Goal: Task Accomplishment & Management: Manage account settings

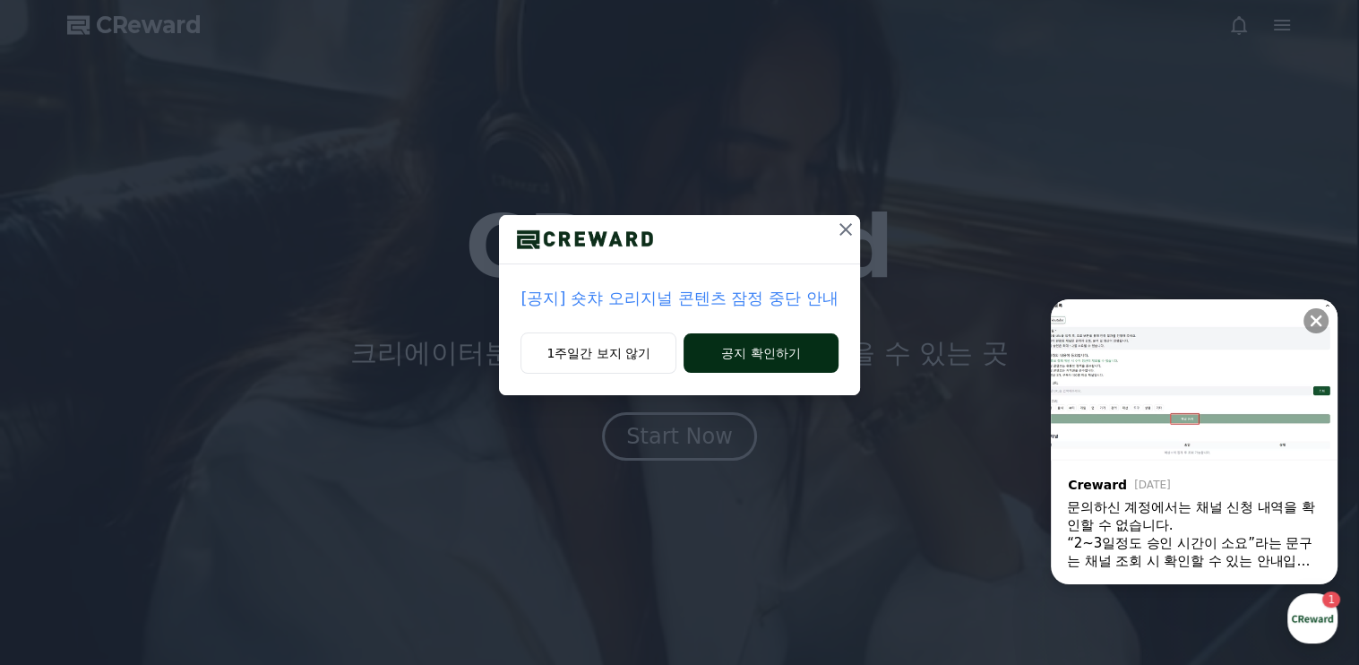
click at [745, 353] on button "공지 확인하기" at bounding box center [760, 352] width 155 height 39
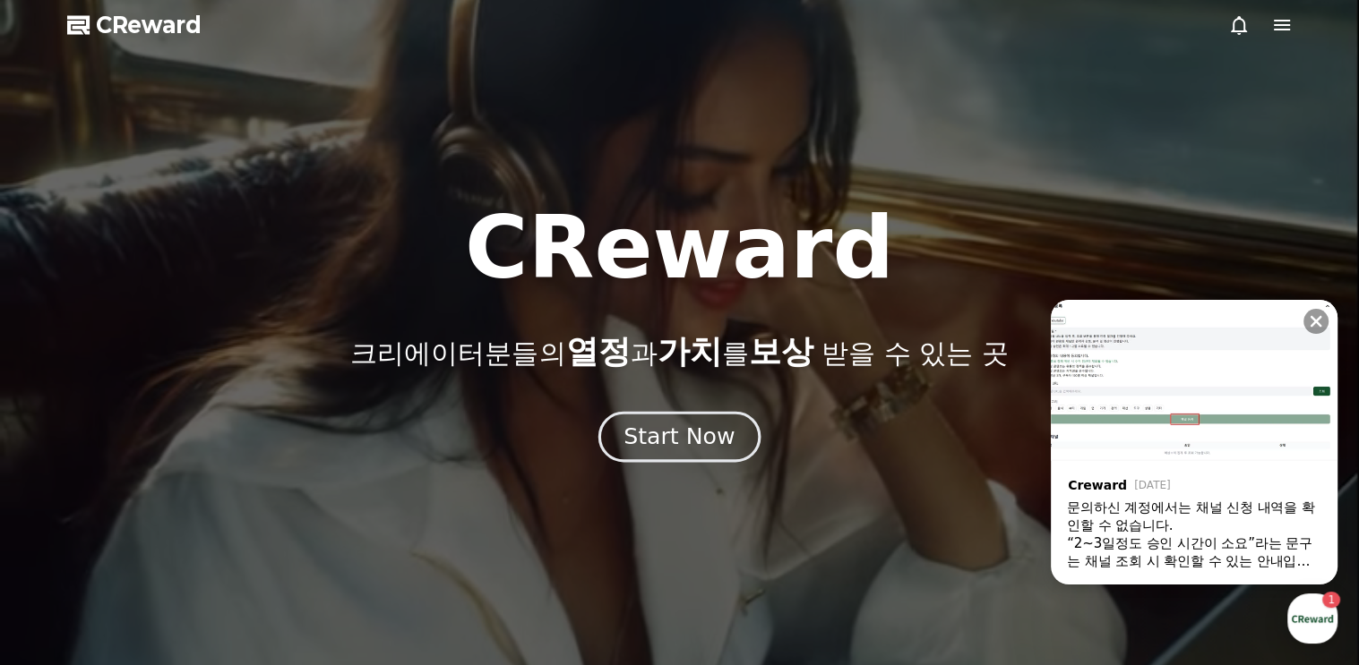
click at [674, 440] on div "Start Now" at bounding box center [678, 437] width 111 height 30
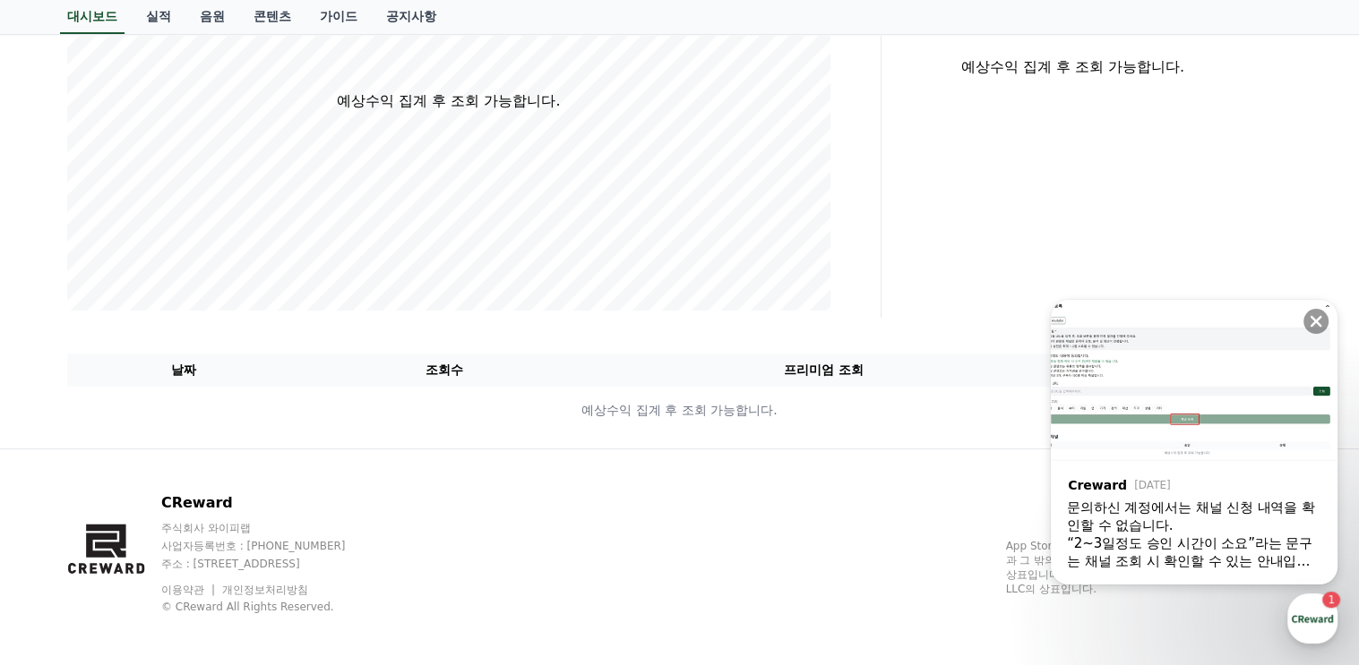
scroll to position [401, 0]
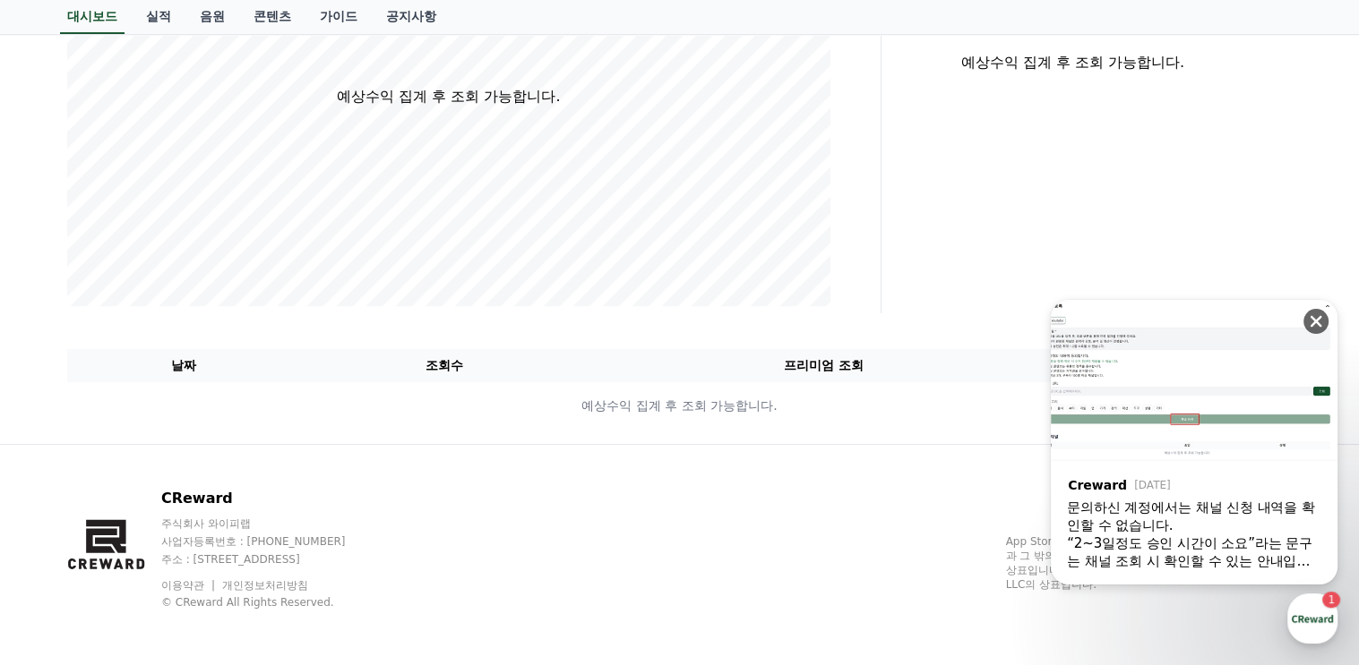
click at [1317, 321] on icon at bounding box center [1316, 322] width 12 height 12
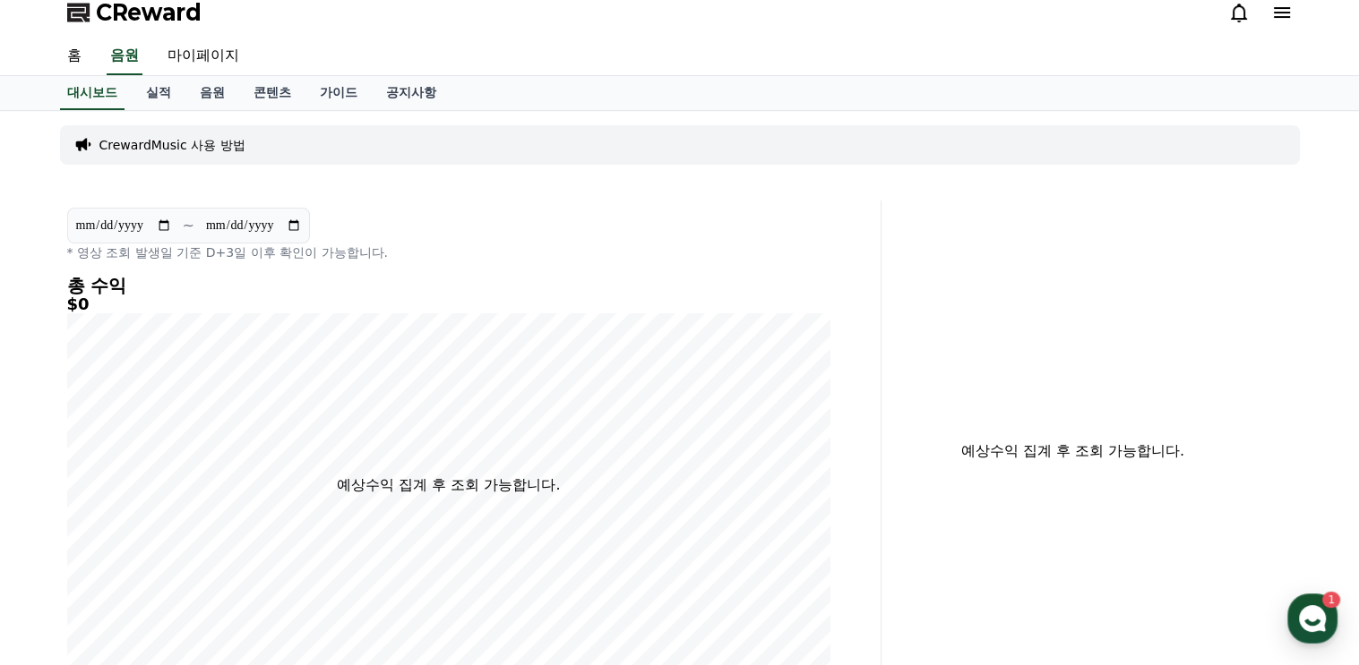
scroll to position [0, 0]
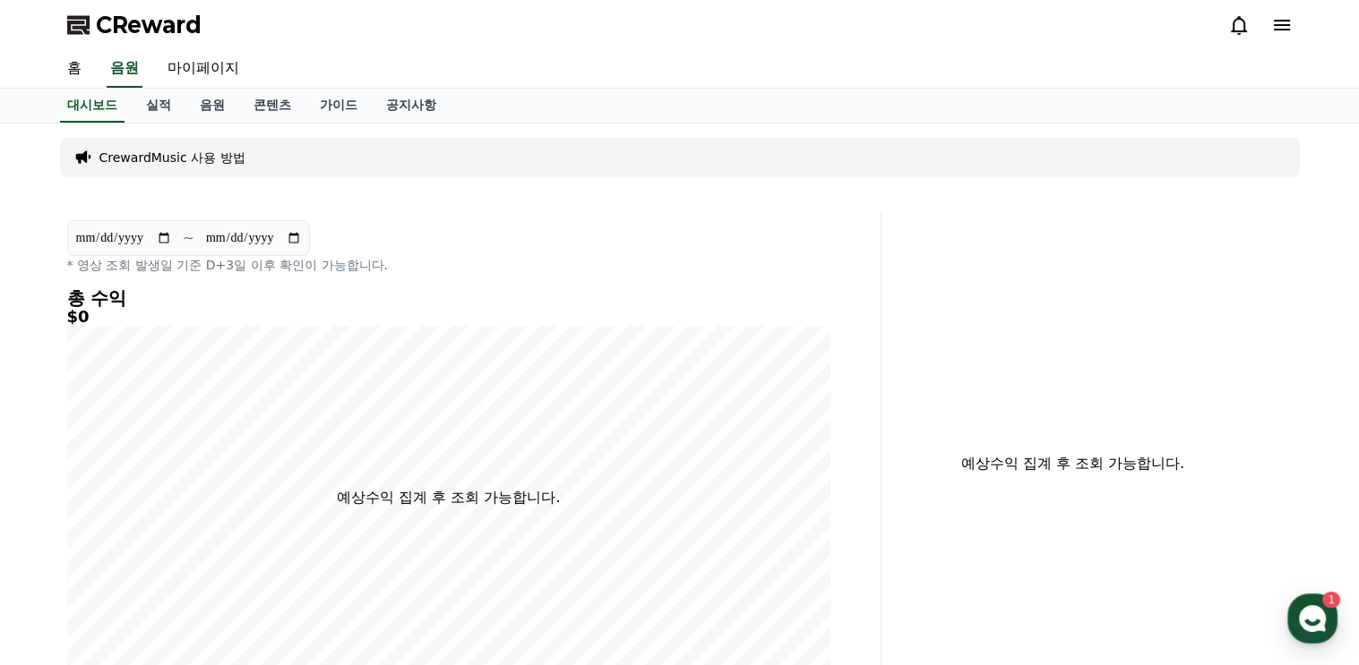
click at [156, 154] on p "CrewardMusic 사용 방법" at bounding box center [172, 158] width 146 height 18
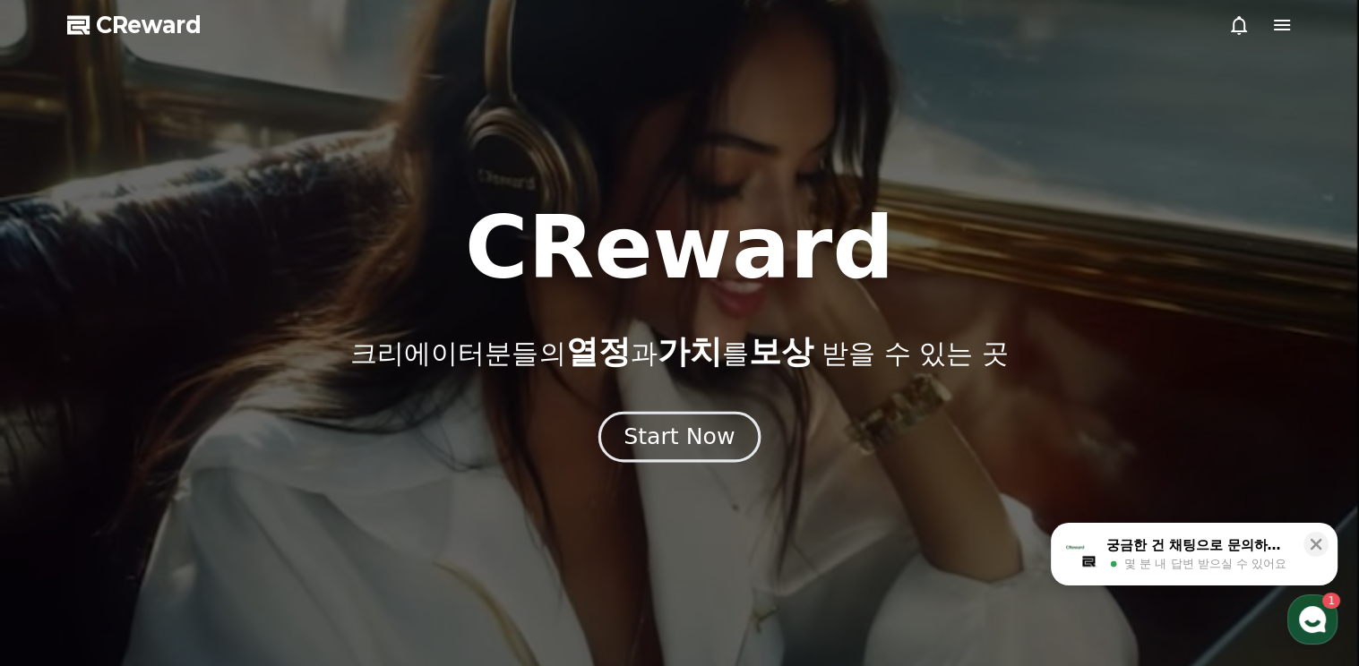
click at [663, 435] on div "Start Now" at bounding box center [678, 437] width 111 height 30
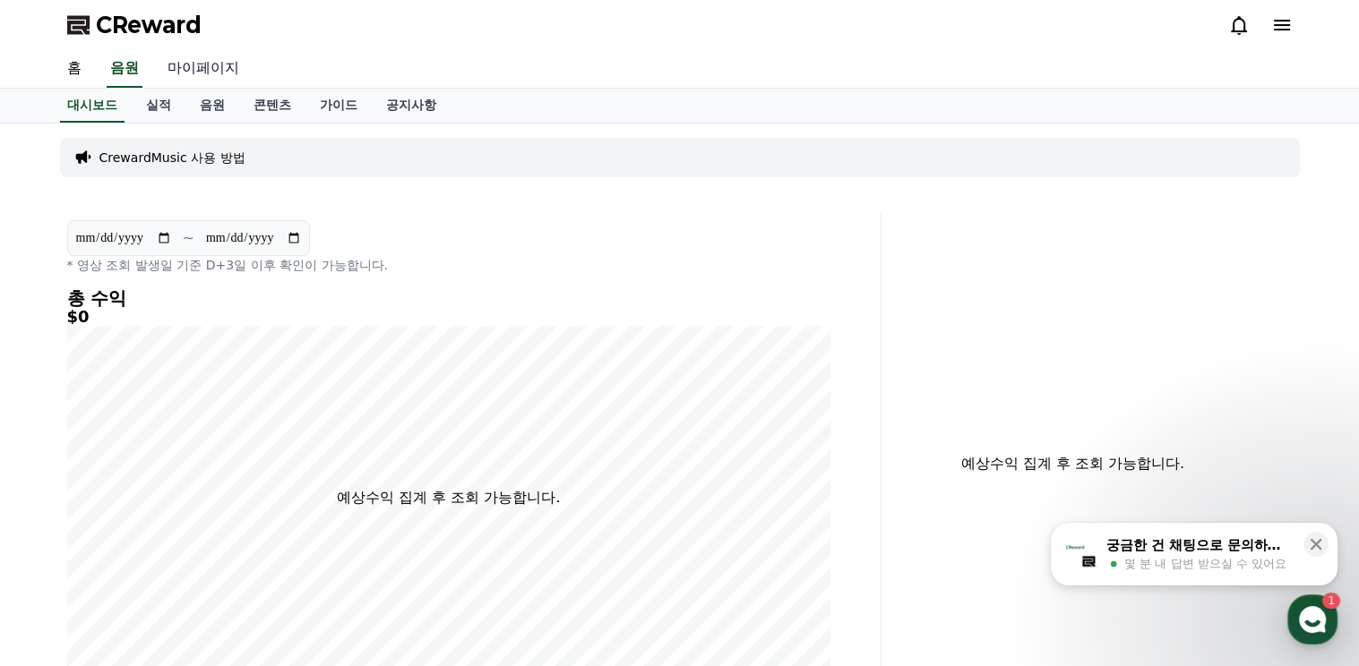
click at [200, 70] on link "마이페이지" at bounding box center [203, 69] width 100 height 38
select select "**********"
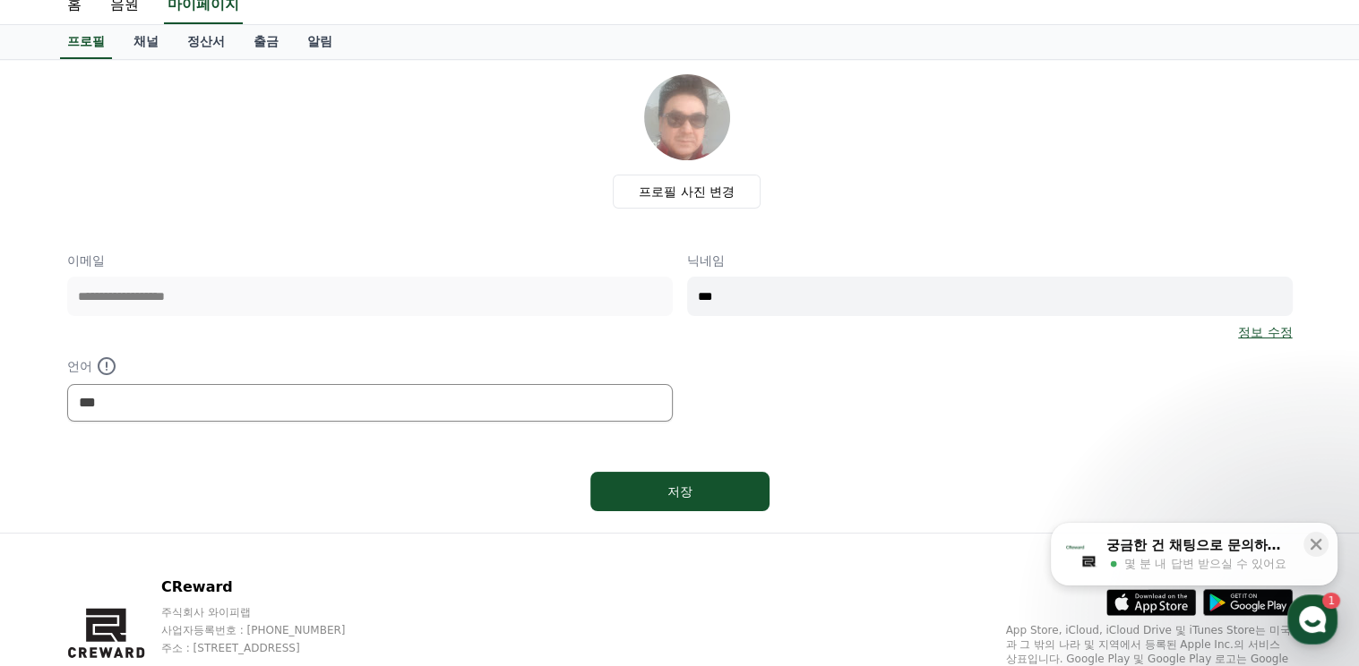
scroll to position [90, 0]
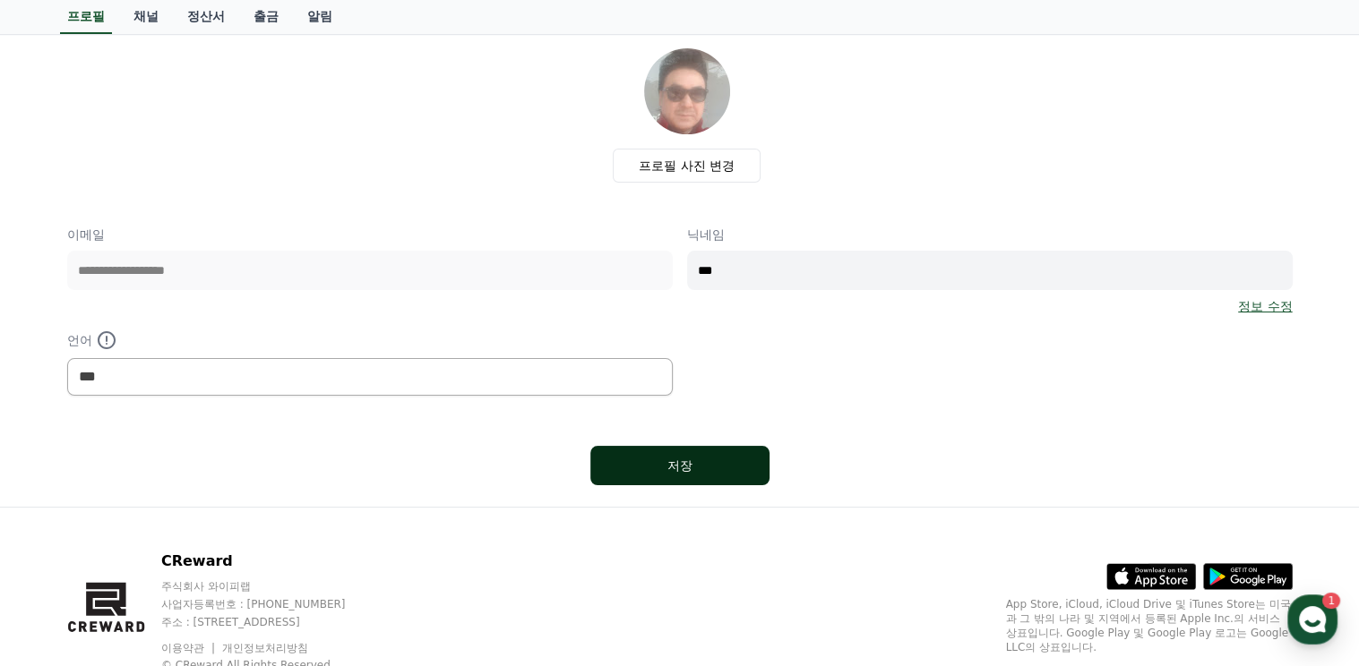
click at [682, 466] on div "저장" at bounding box center [679, 466] width 107 height 18
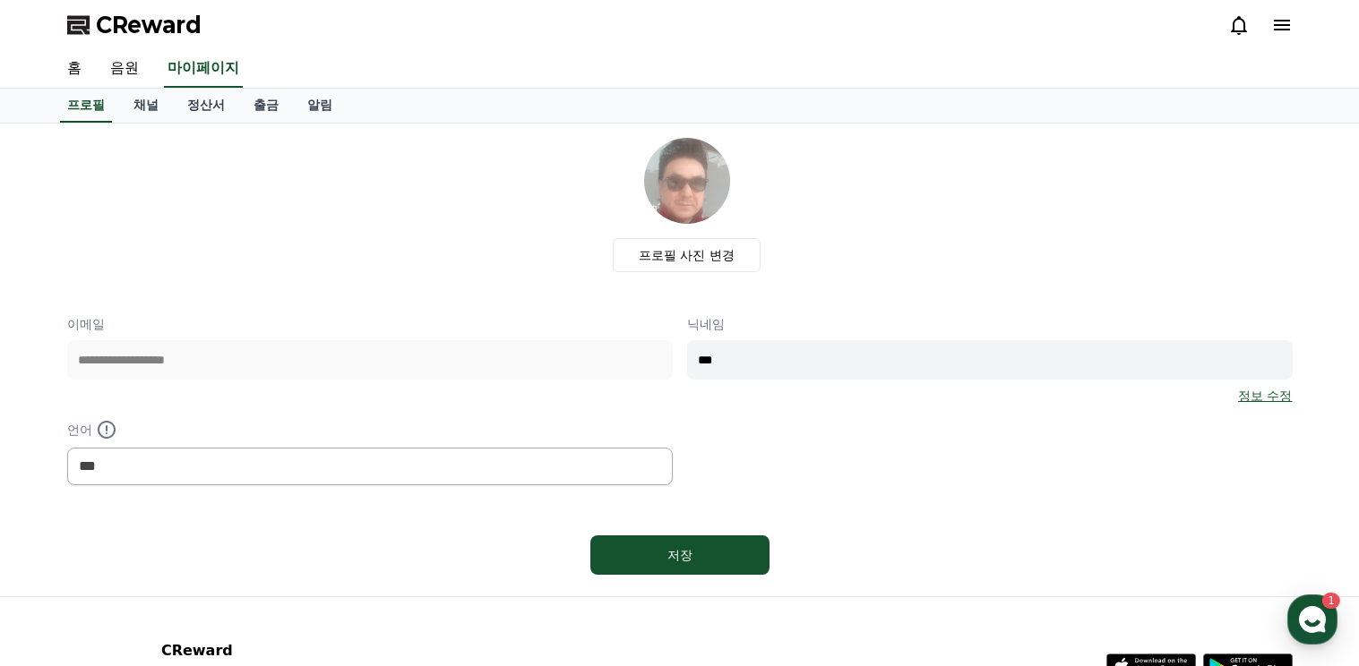
select select "**********"
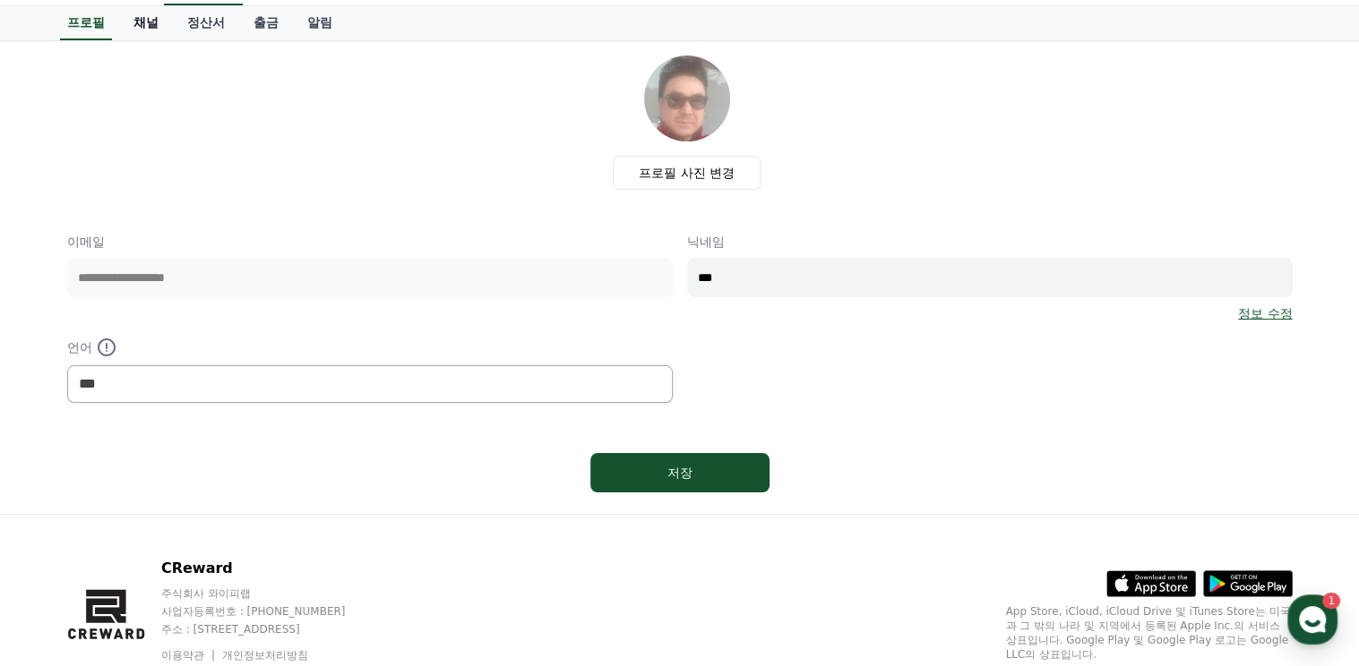
click at [145, 21] on link "채널" at bounding box center [146, 23] width 54 height 34
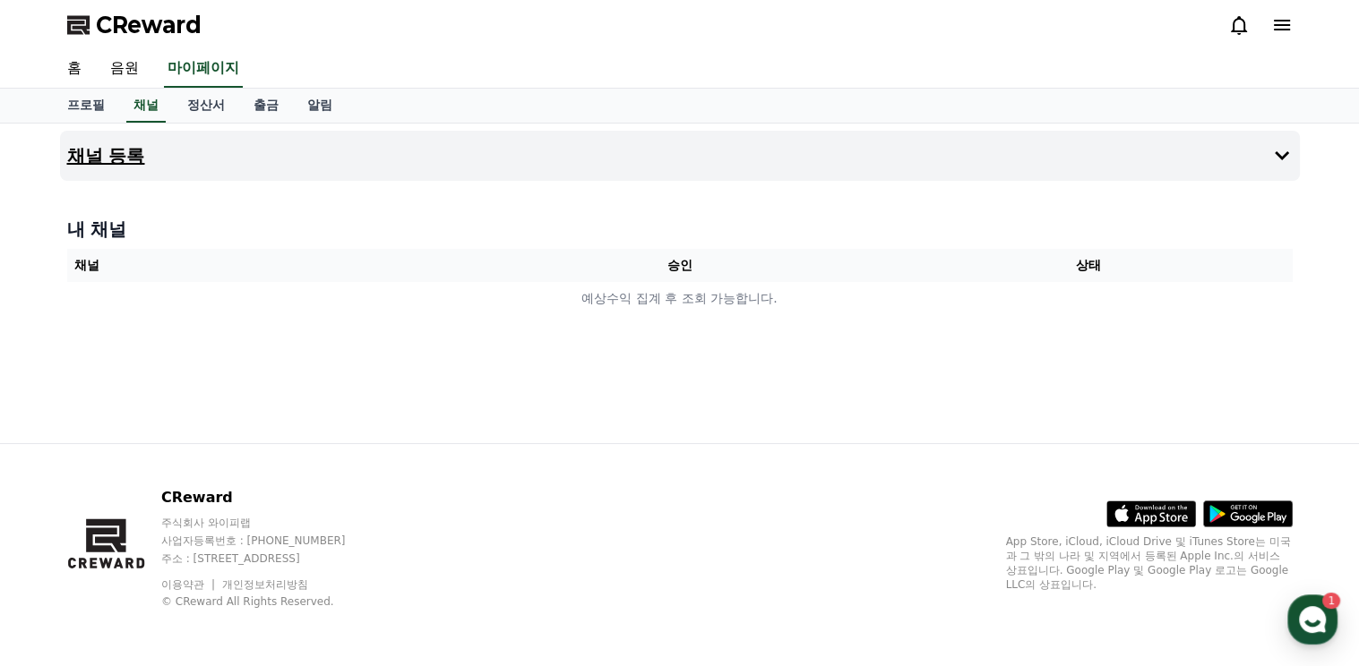
click at [132, 153] on h4 "채널 등록" at bounding box center [106, 156] width 78 height 20
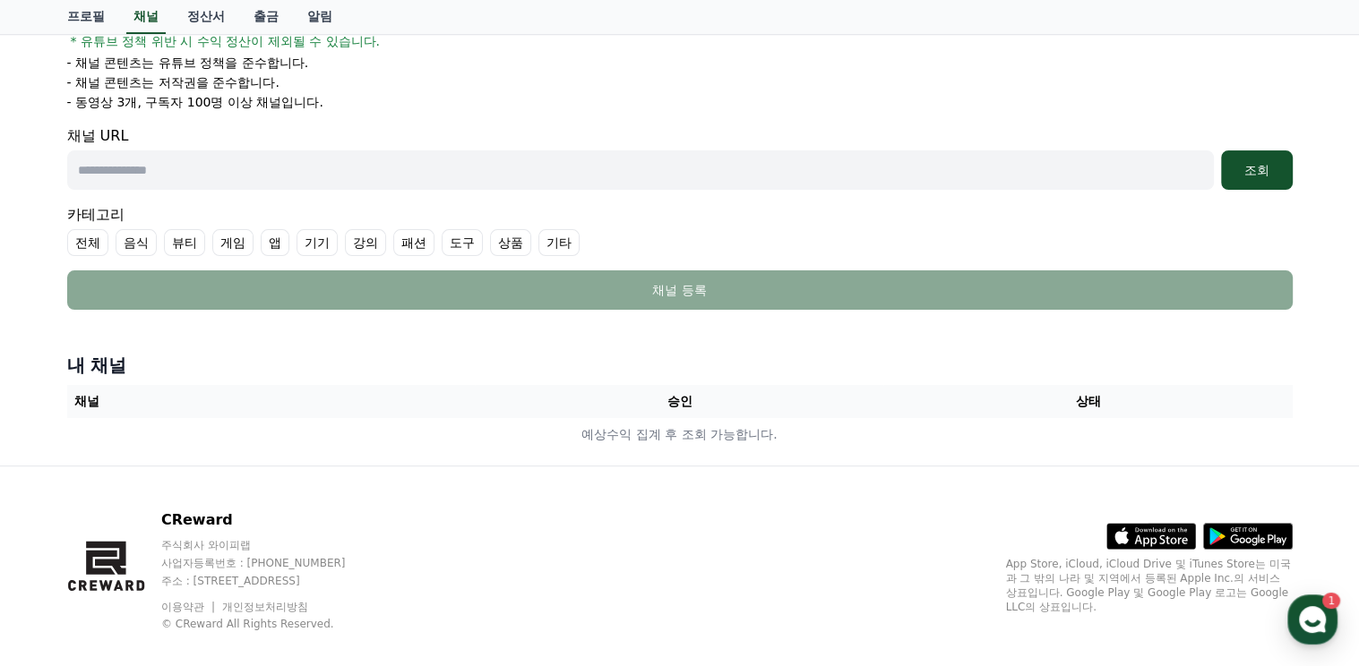
scroll to position [358, 0]
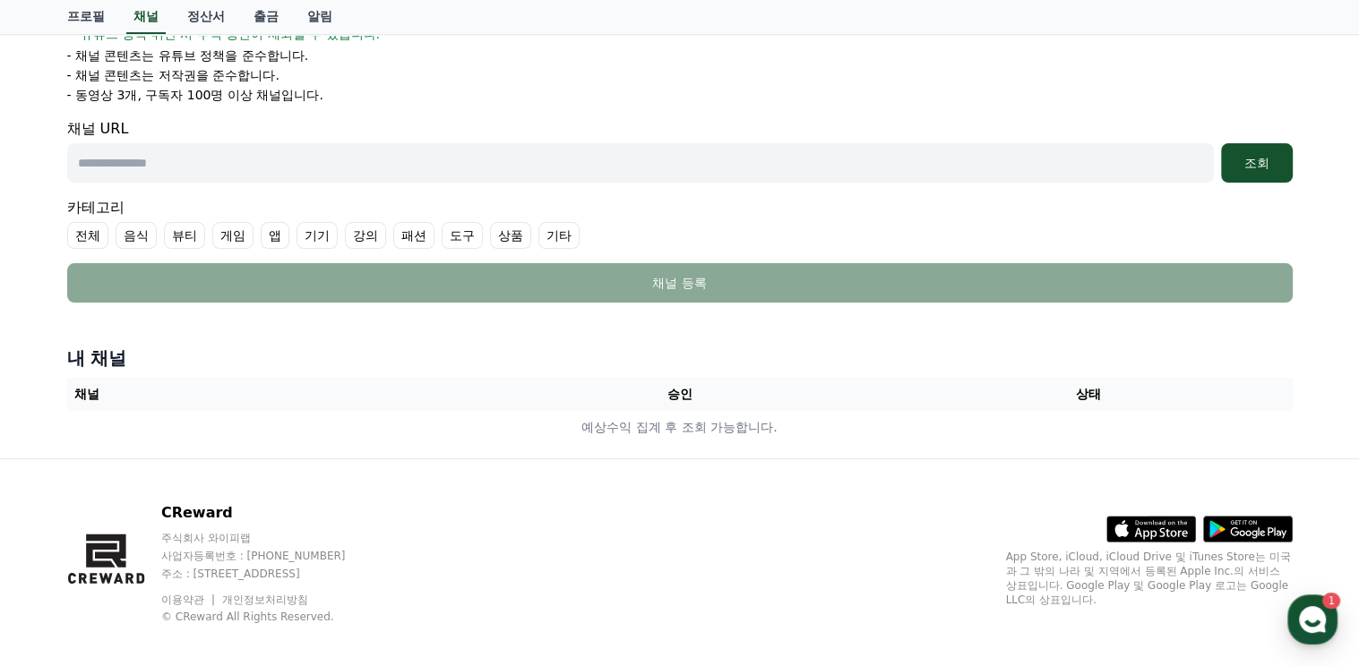
click at [197, 161] on input "text" at bounding box center [640, 162] width 1146 height 39
click at [1248, 163] on div "조회" at bounding box center [1256, 163] width 57 height 18
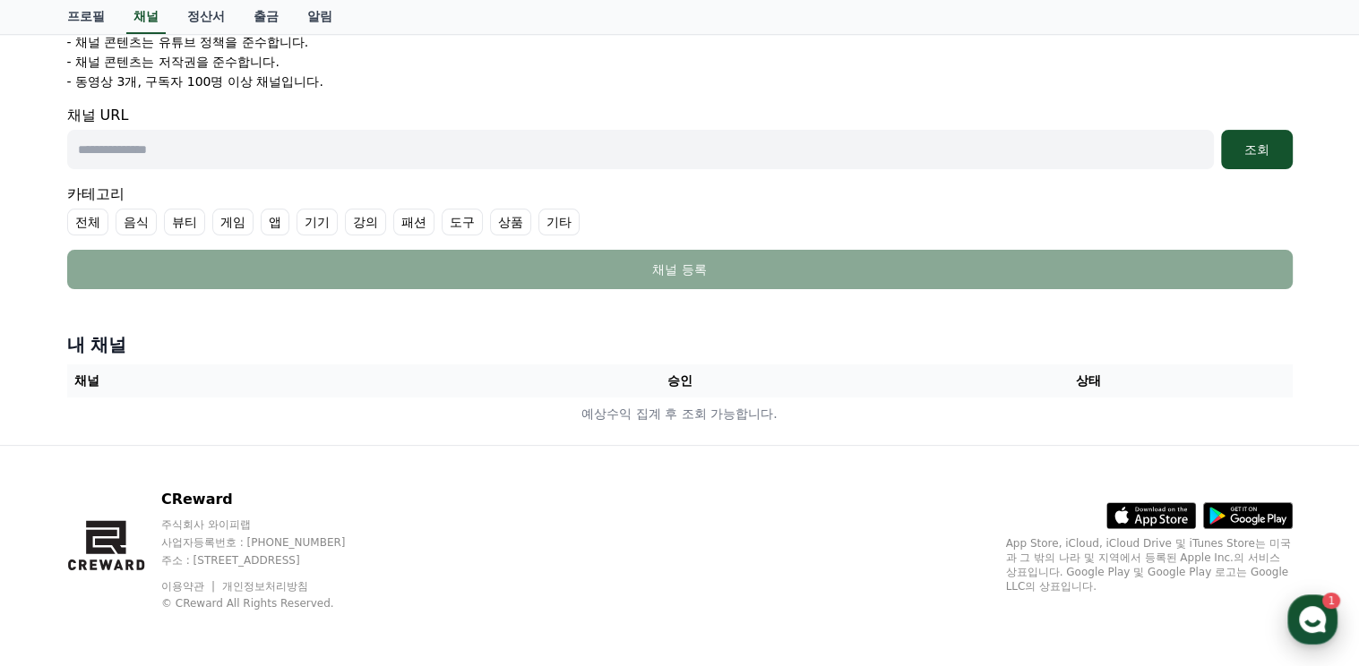
click at [1318, 613] on use "button" at bounding box center [1312, 619] width 27 height 27
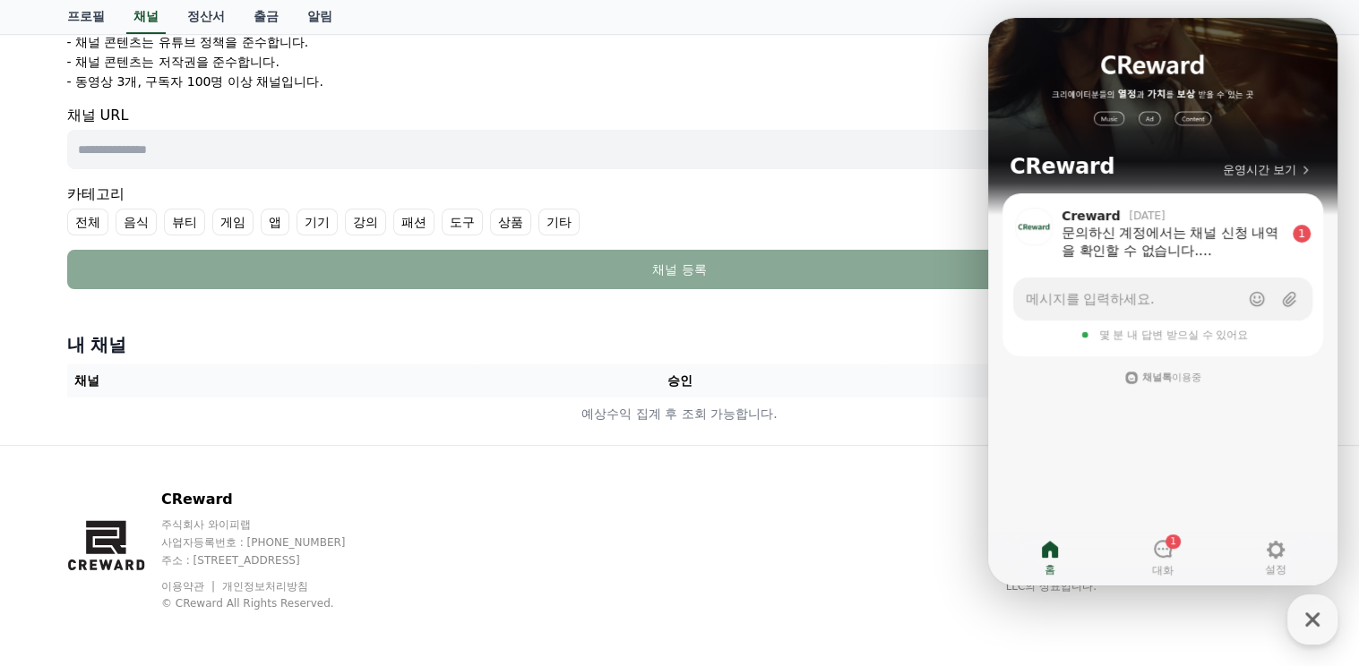
click at [957, 46] on li "- 채널 콘텐츠는 유튜브 정책을 준수합니다." at bounding box center [679, 42] width 1225 height 18
click at [1312, 615] on icon "button" at bounding box center [1312, 620] width 32 height 32
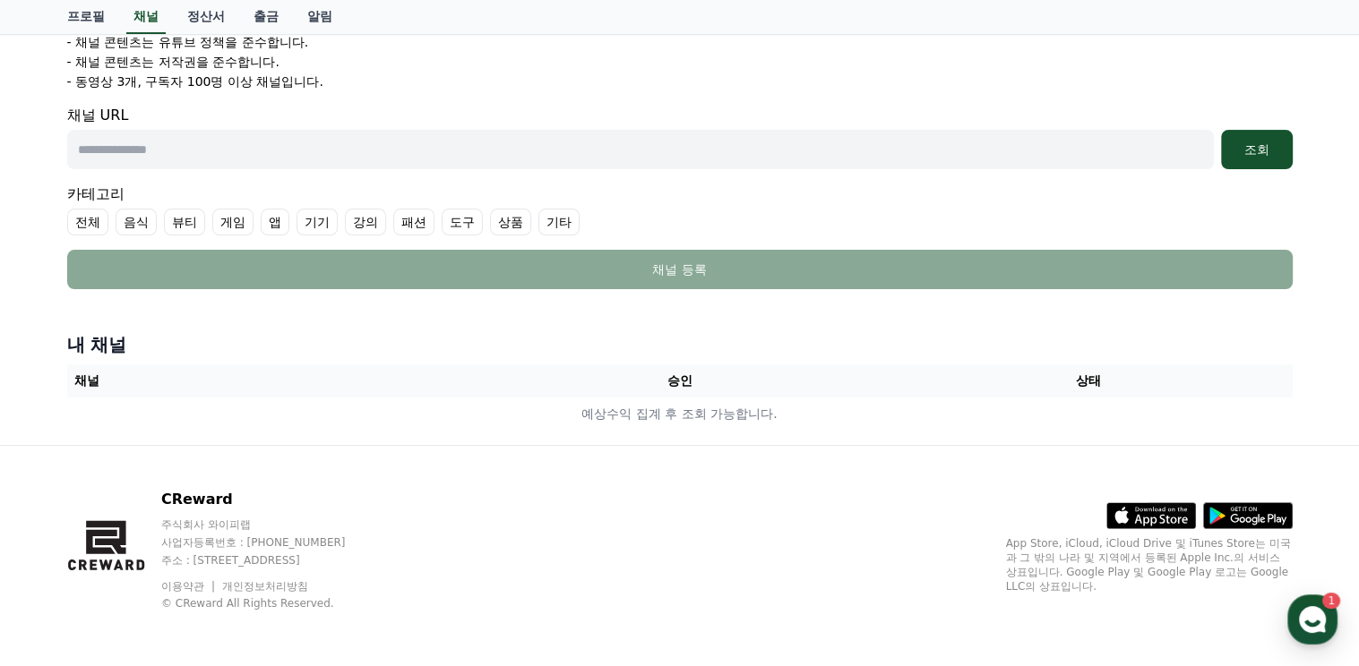
click at [253, 150] on input "text" at bounding box center [640, 149] width 1146 height 39
paste input "**********"
type input "**********"
click at [1250, 153] on div "조회" at bounding box center [1256, 150] width 57 height 18
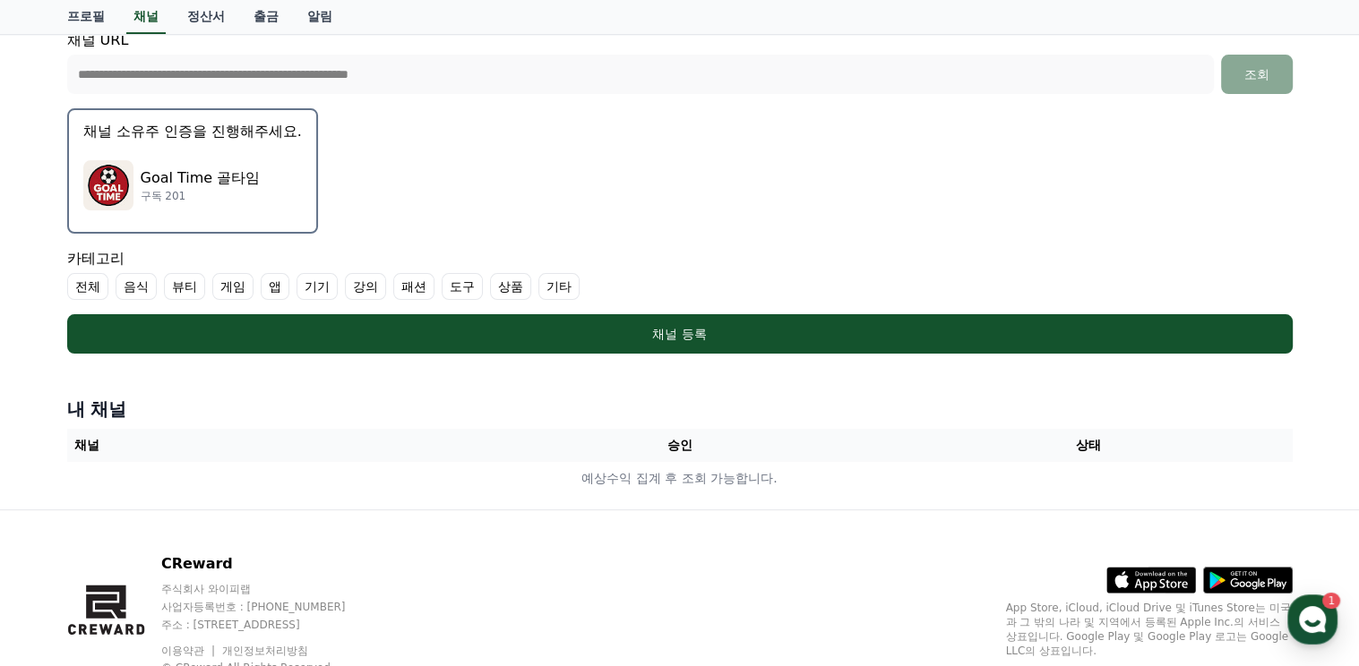
scroll to position [421, 0]
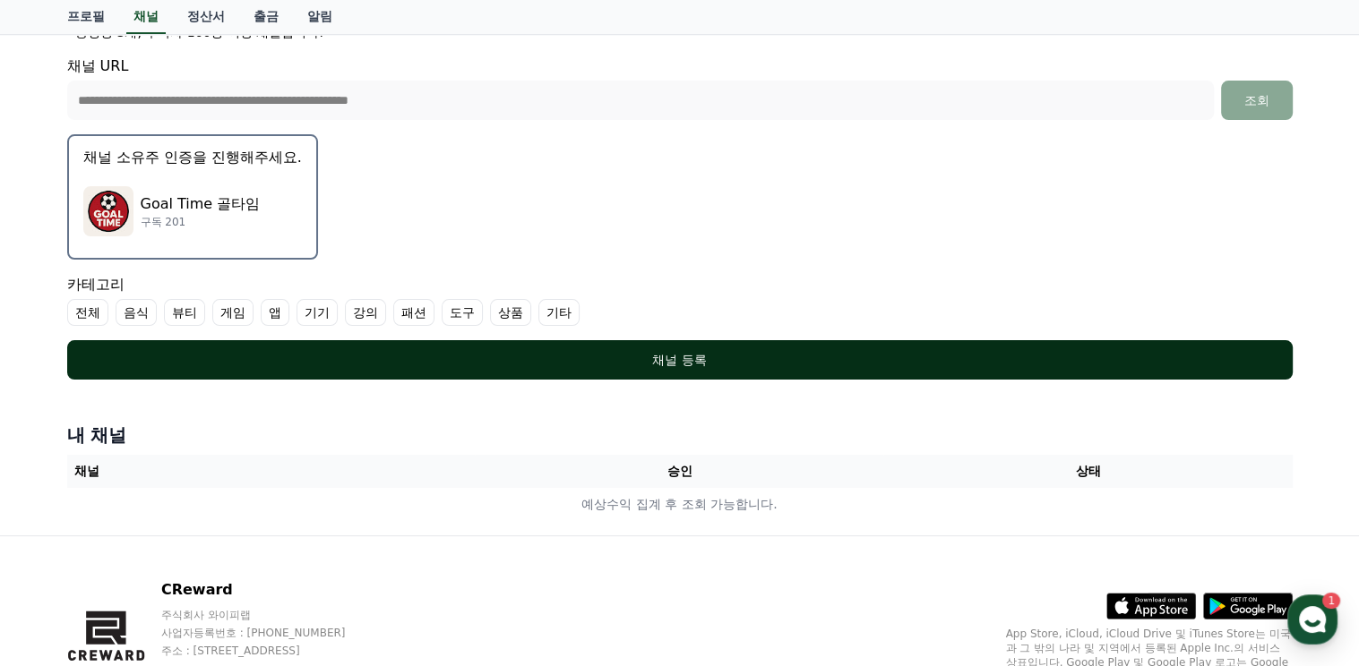
click at [672, 356] on div "채널 등록" at bounding box center [680, 360] width 1154 height 18
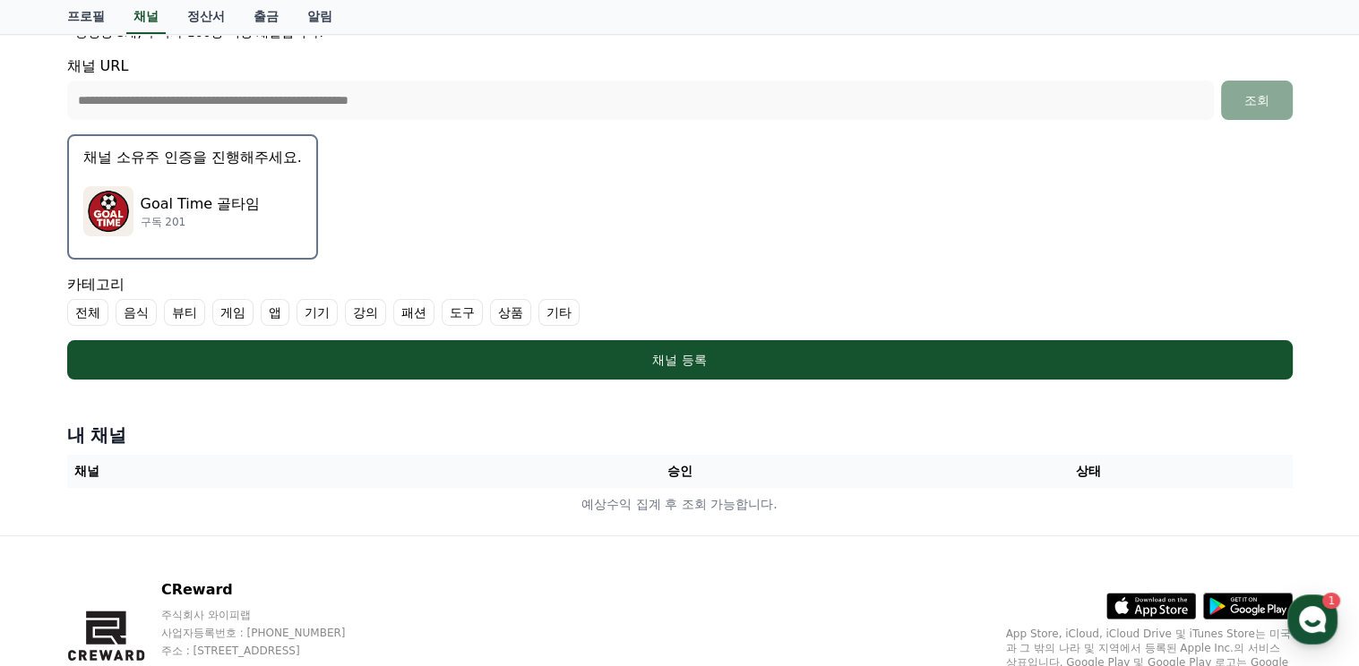
click at [90, 310] on label "전체" at bounding box center [87, 312] width 41 height 27
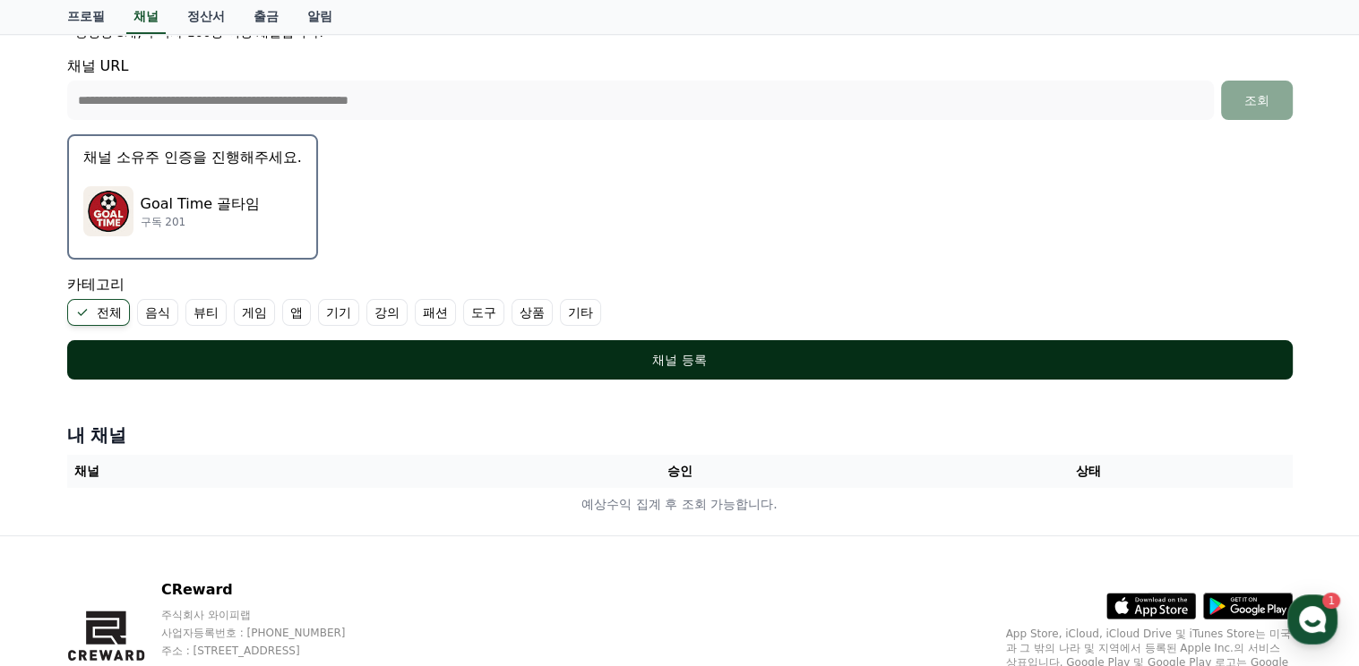
click at [671, 355] on div "채널 등록" at bounding box center [680, 360] width 1154 height 18
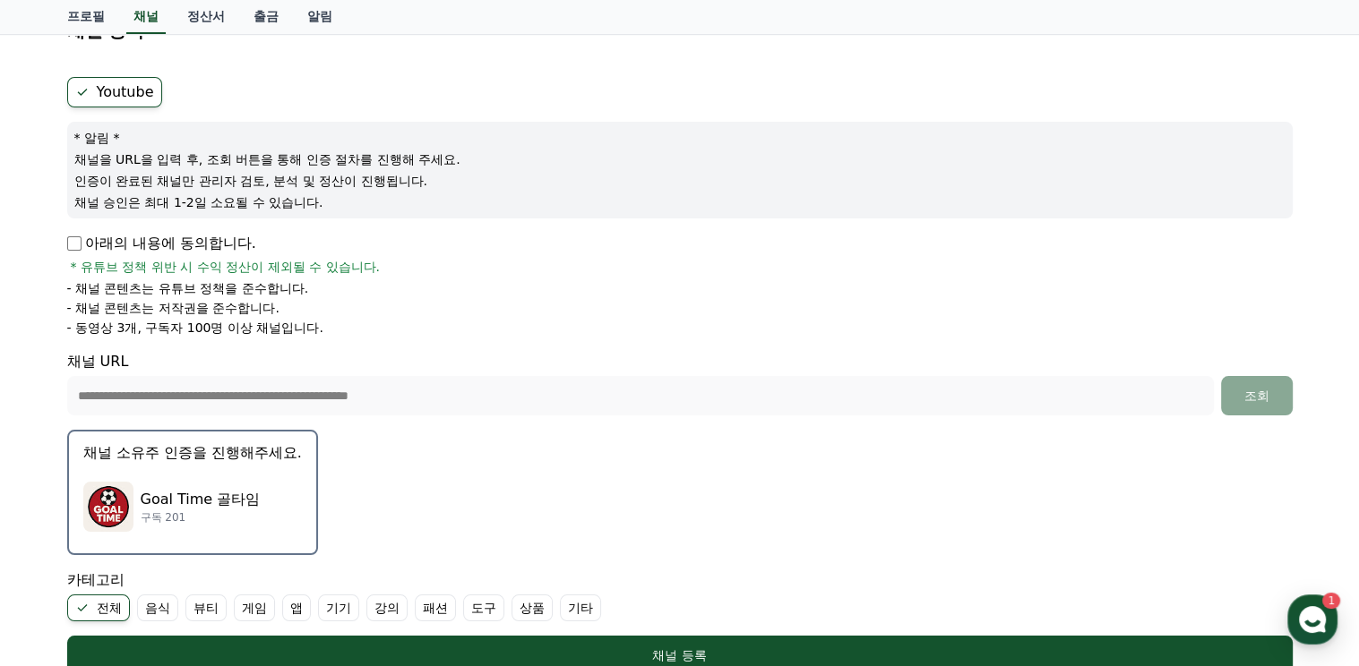
scroll to position [152, 0]
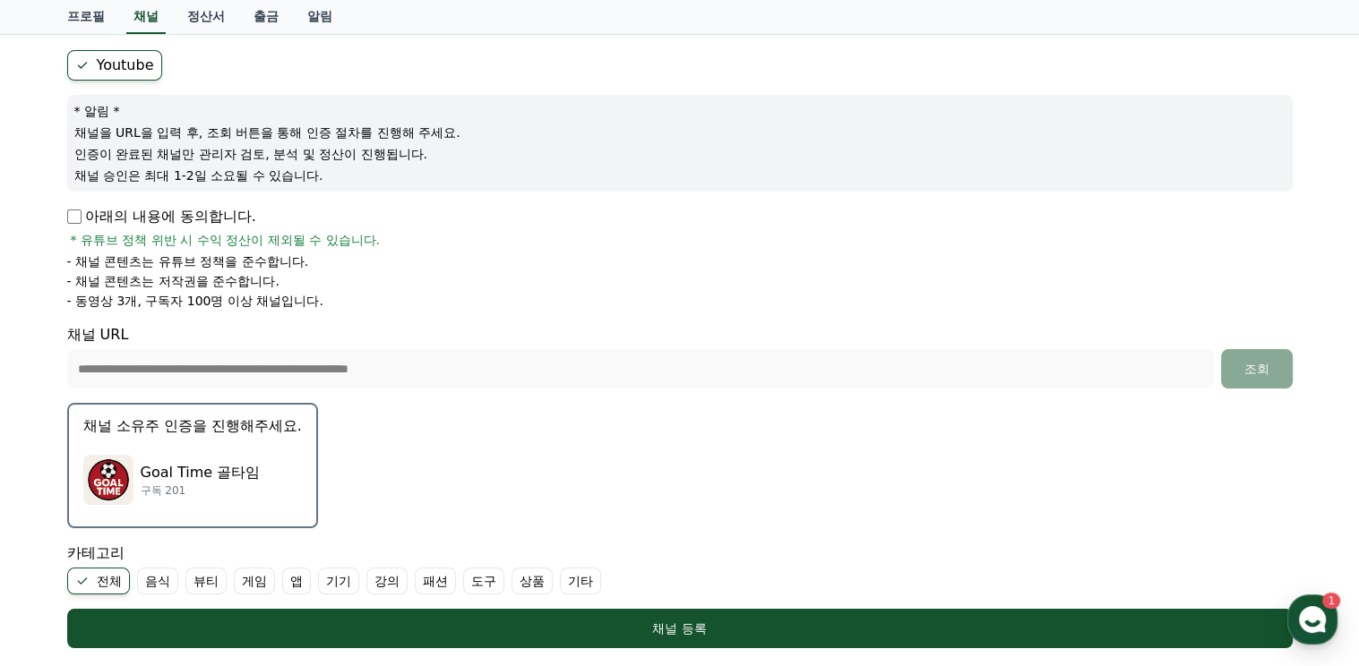
click at [118, 472] on img "button" at bounding box center [108, 480] width 50 height 50
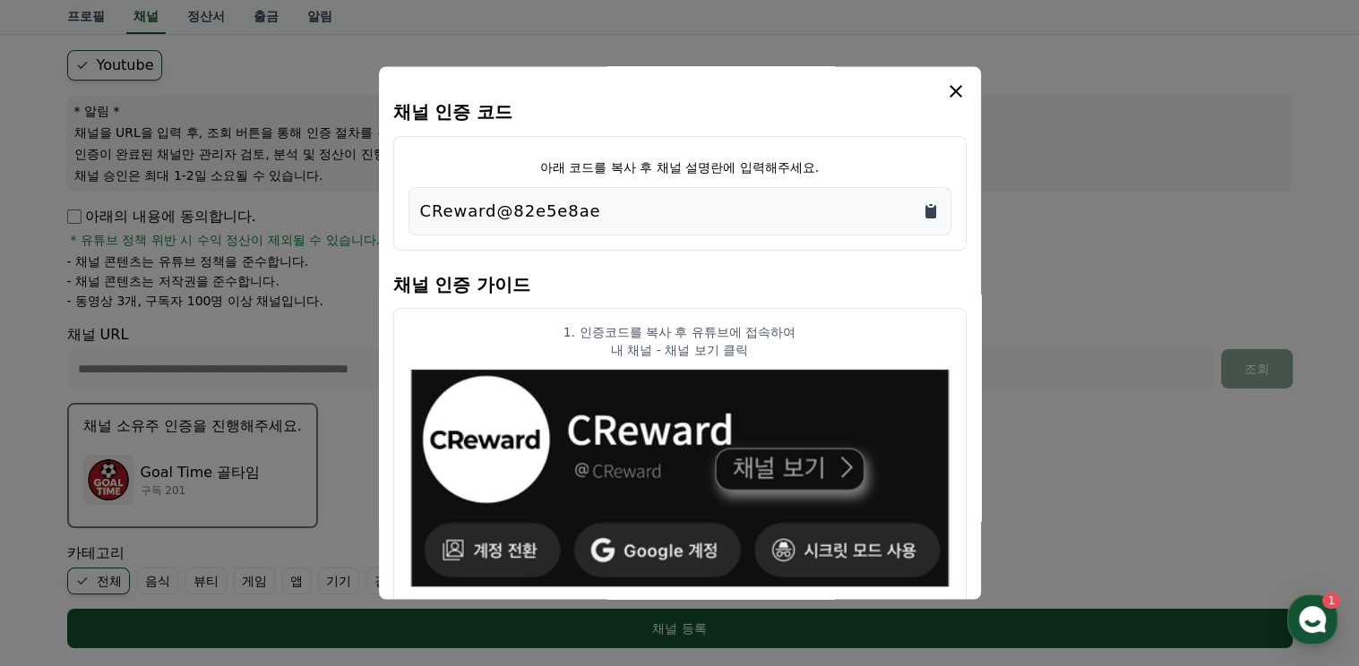
click at [931, 212] on icon "Copy to clipboard" at bounding box center [930, 211] width 11 height 13
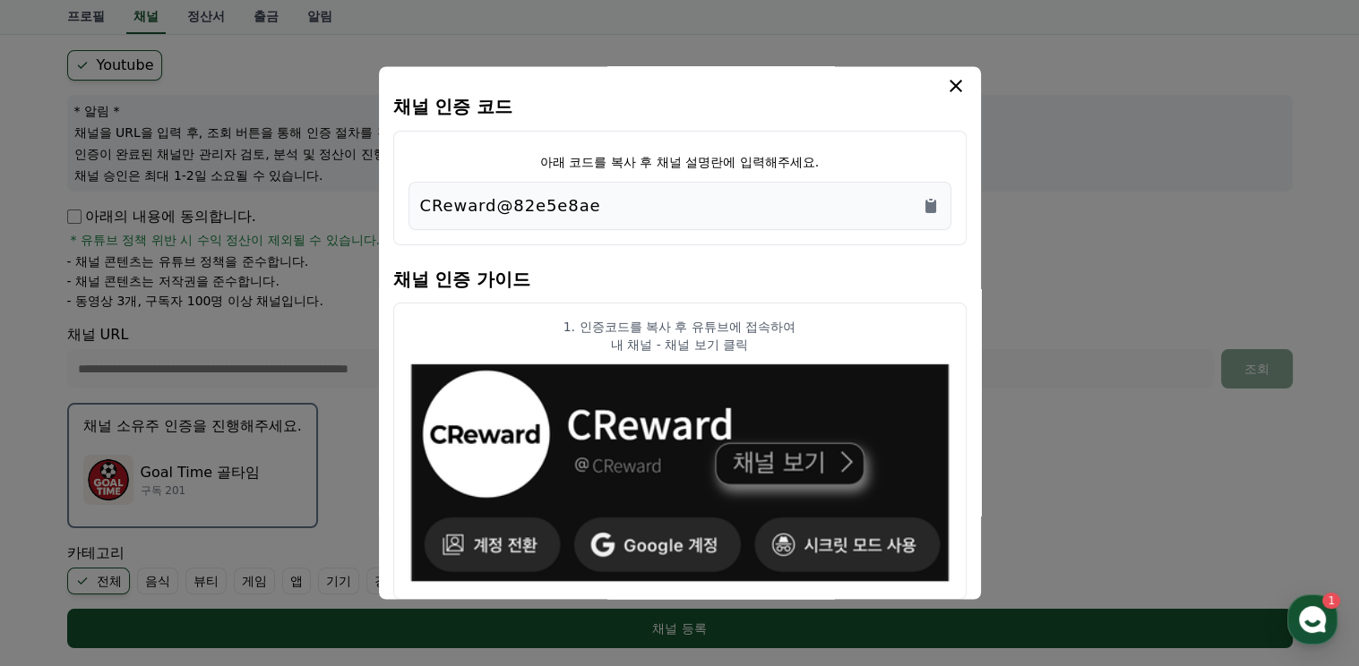
scroll to position [0, 0]
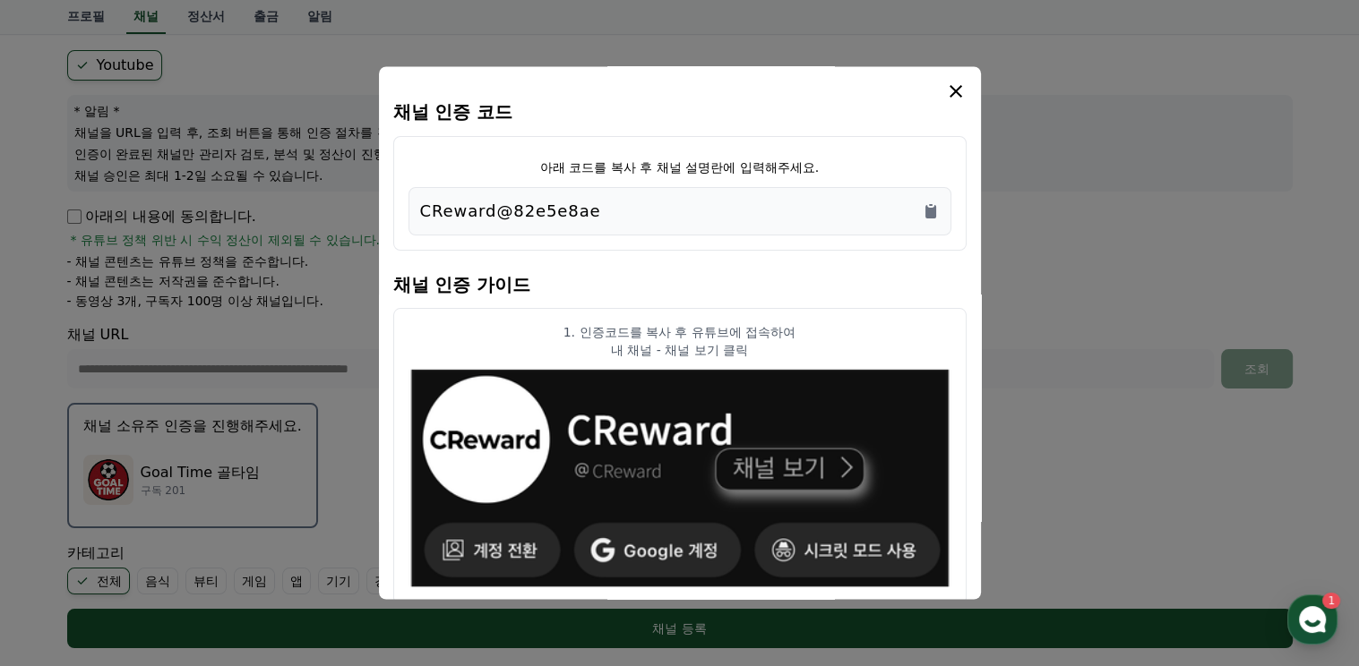
click at [957, 92] on icon "modal" at bounding box center [955, 91] width 13 height 13
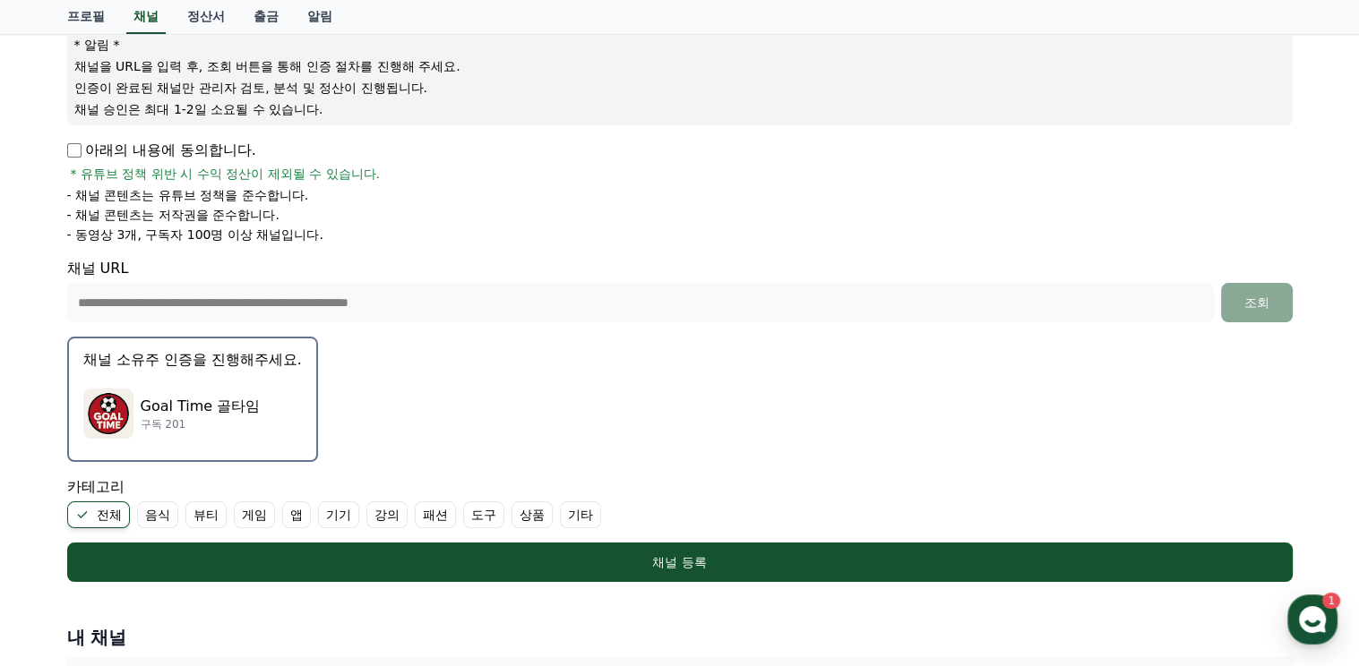
scroll to position [331, 0]
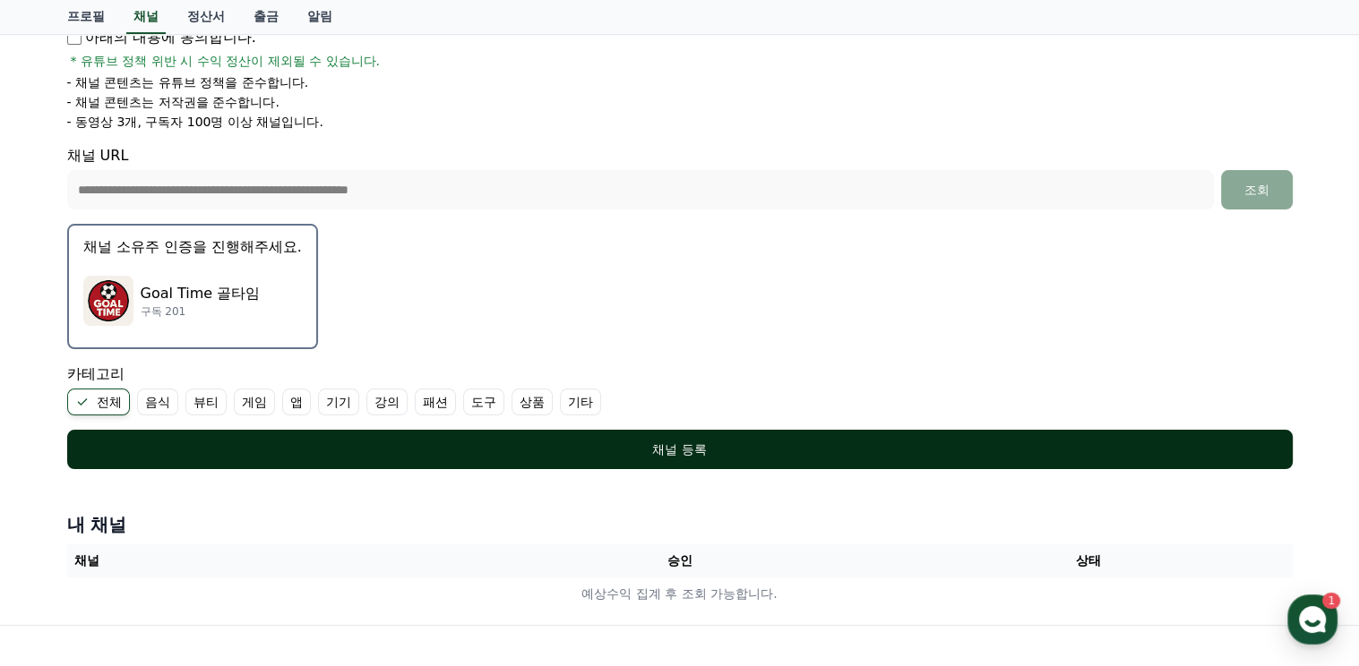
click at [688, 449] on div "채널 등록" at bounding box center [680, 450] width 1154 height 18
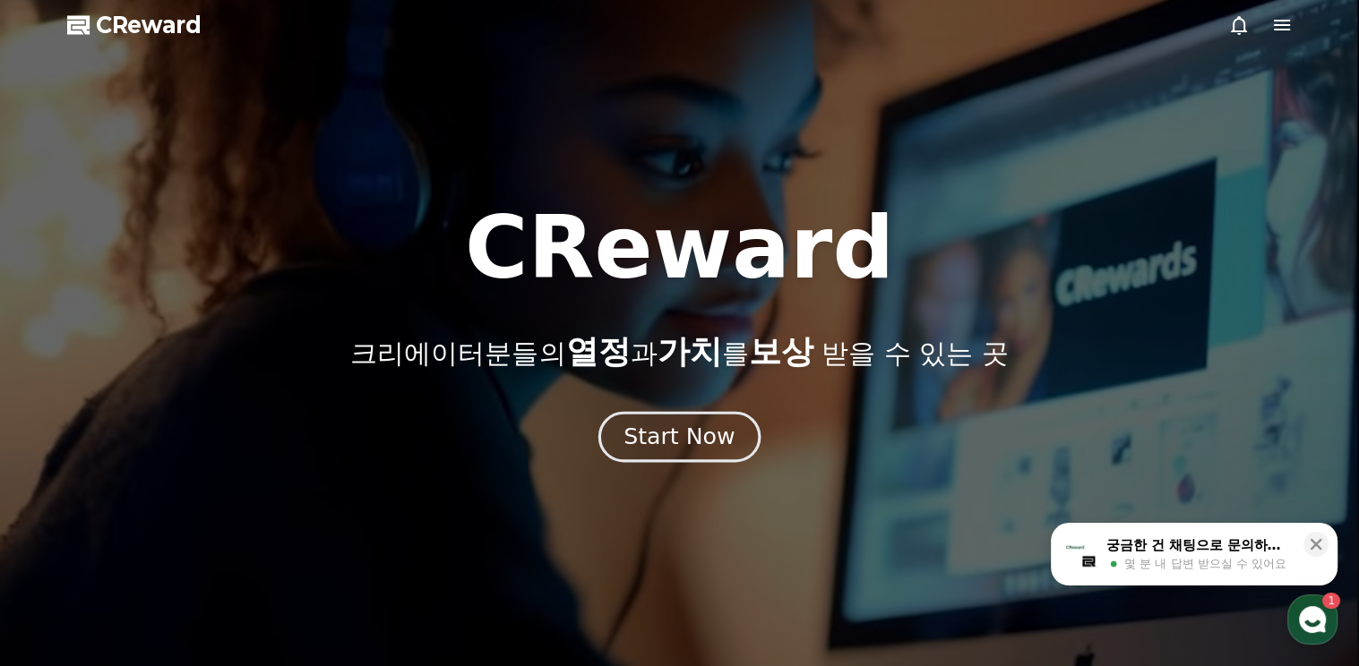
click at [682, 436] on div "Start Now" at bounding box center [678, 437] width 111 height 30
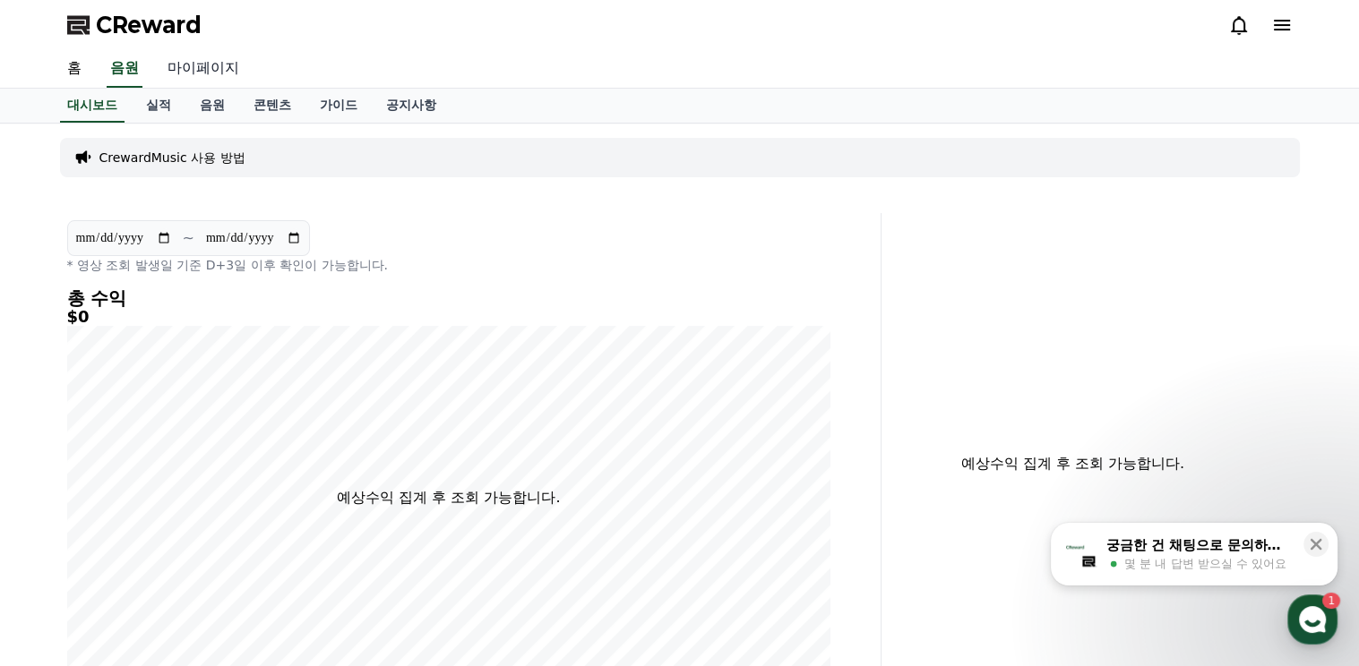
click at [212, 67] on link "마이페이지" at bounding box center [203, 69] width 100 height 38
select select "**********"
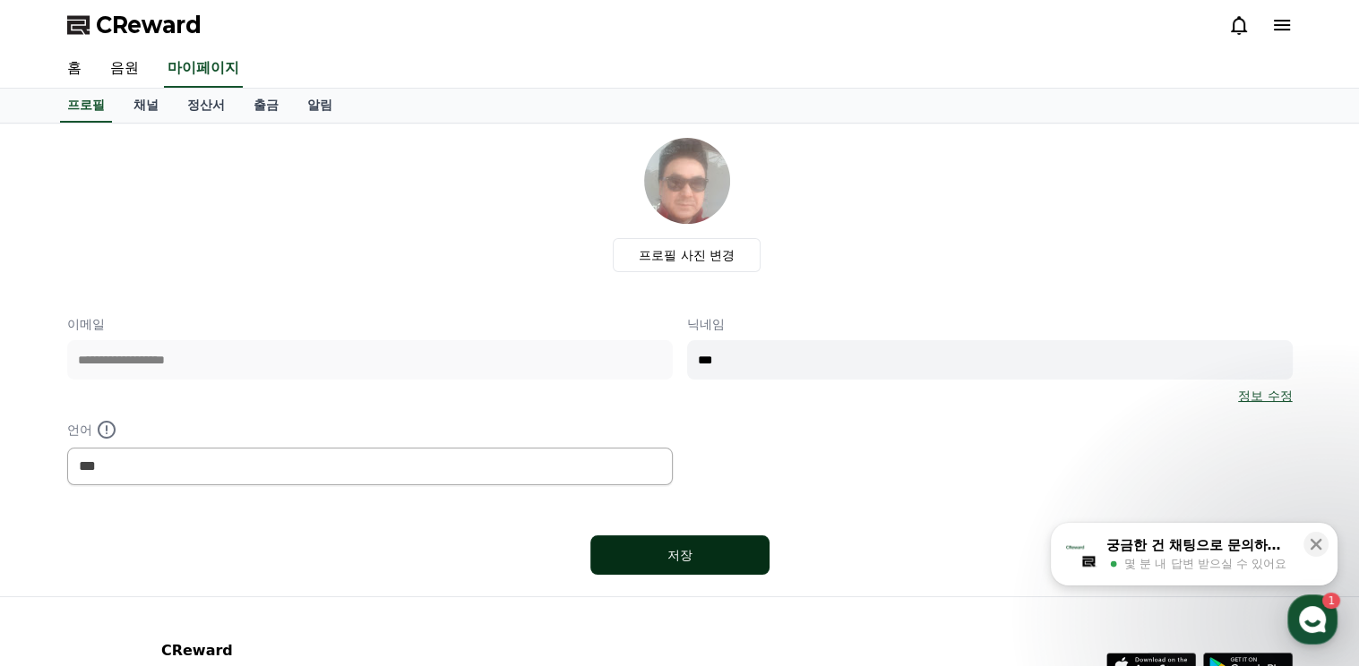
click at [684, 554] on div "저장" at bounding box center [679, 555] width 107 height 18
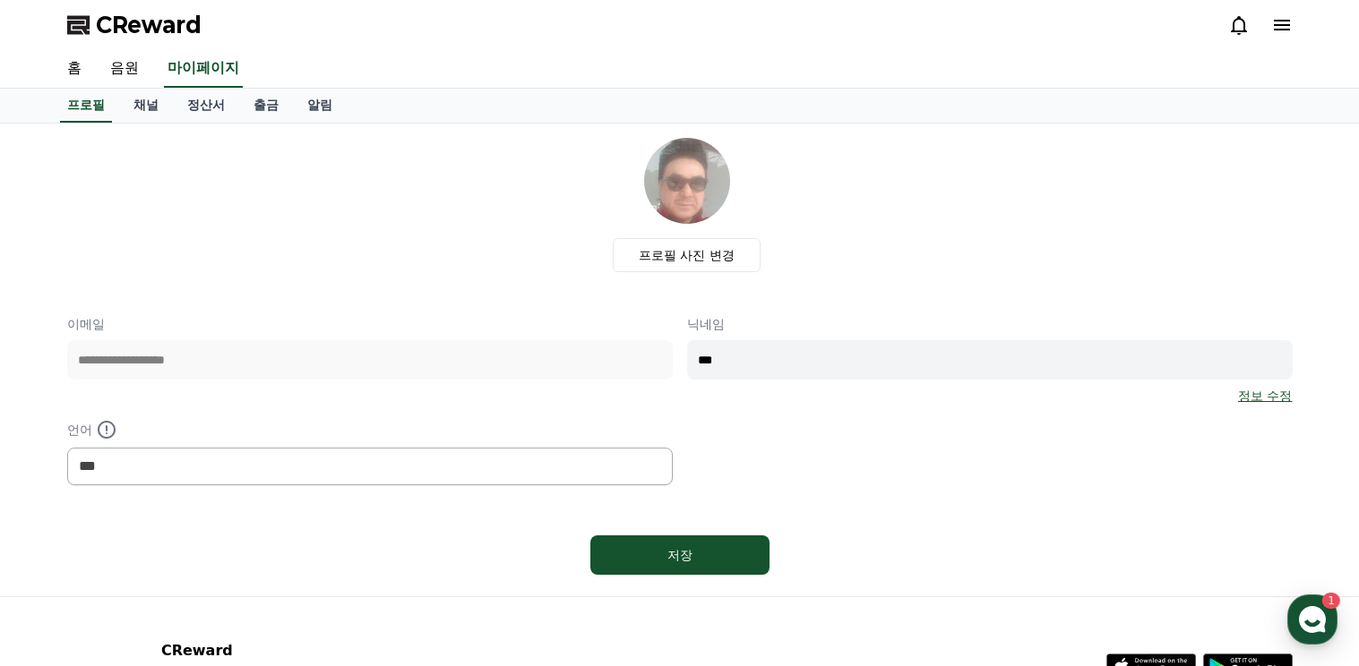
select select "**********"
click at [1280, 27] on icon at bounding box center [1281, 24] width 21 height 21
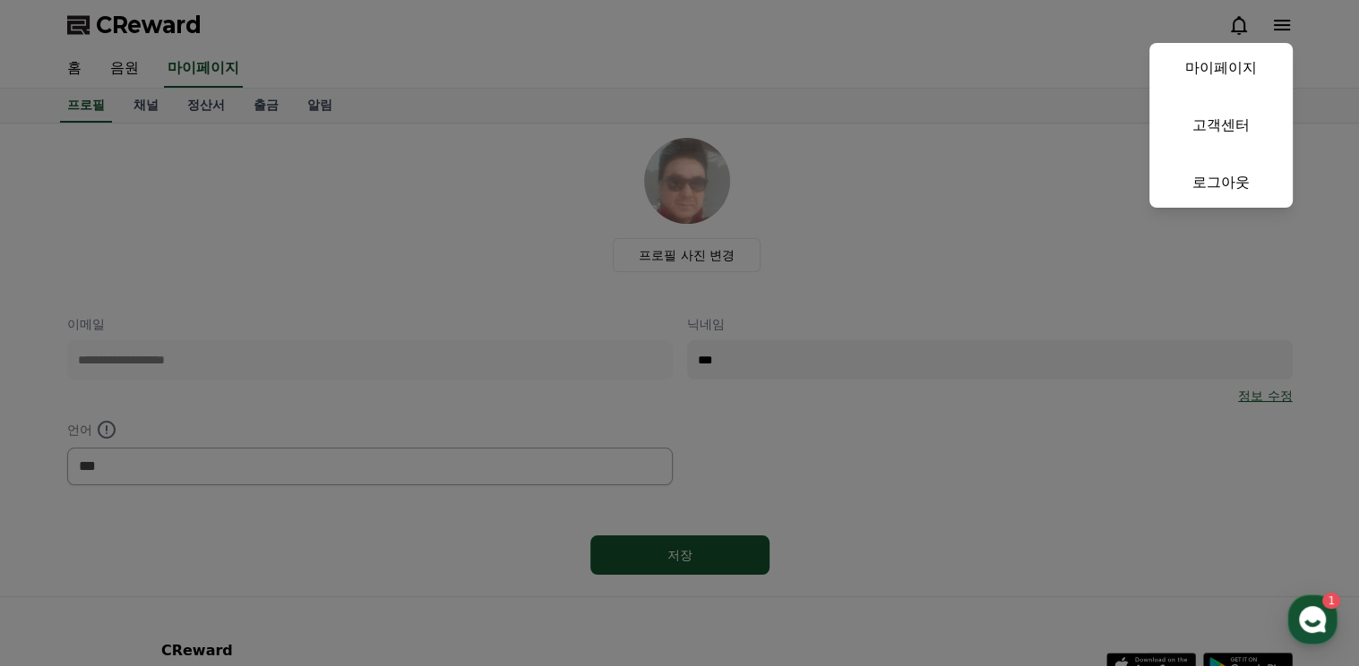
click at [1009, 178] on button "close" at bounding box center [679, 333] width 1359 height 666
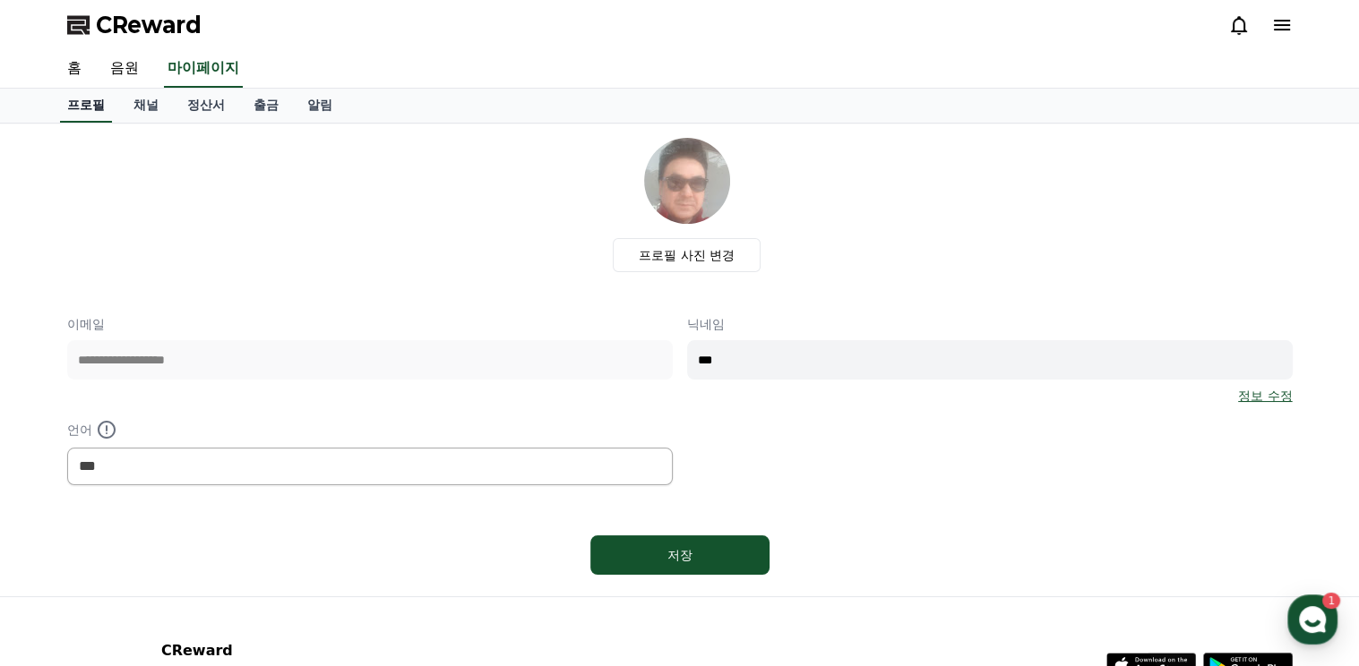
click at [90, 103] on link "프로필" at bounding box center [86, 106] width 52 height 34
click at [148, 103] on link "채널" at bounding box center [146, 106] width 54 height 34
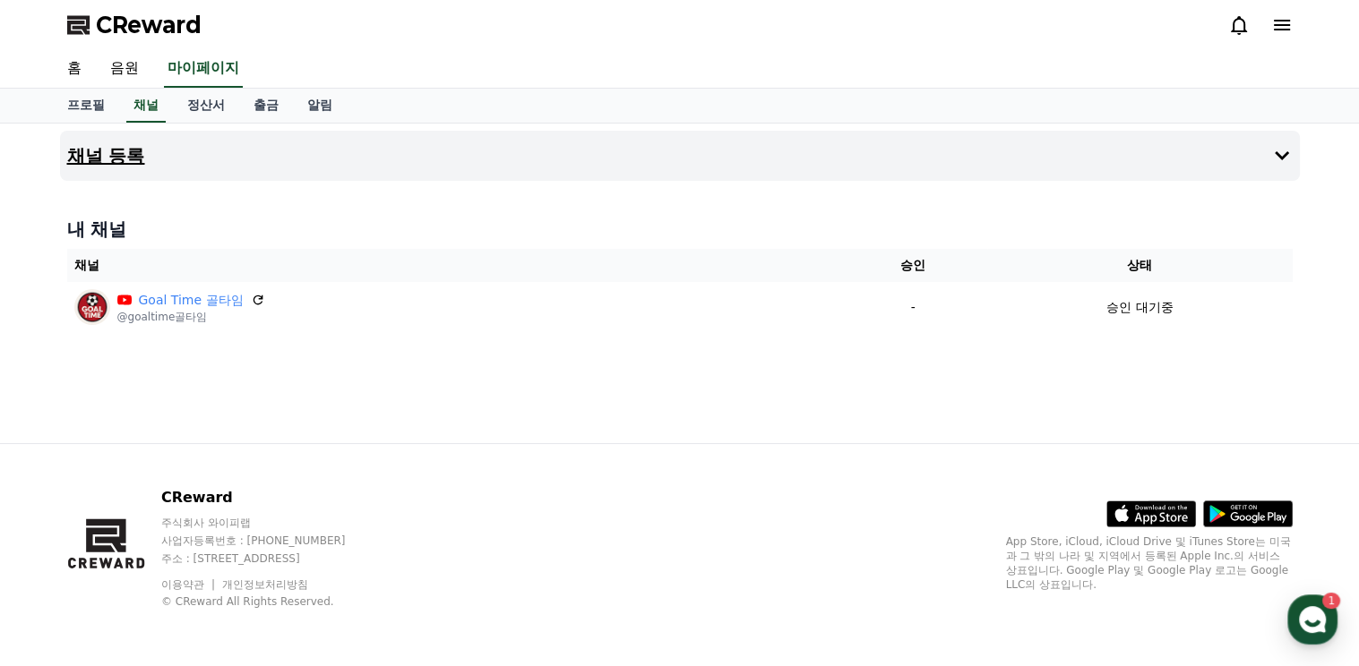
click at [1278, 153] on icon at bounding box center [1281, 155] width 14 height 9
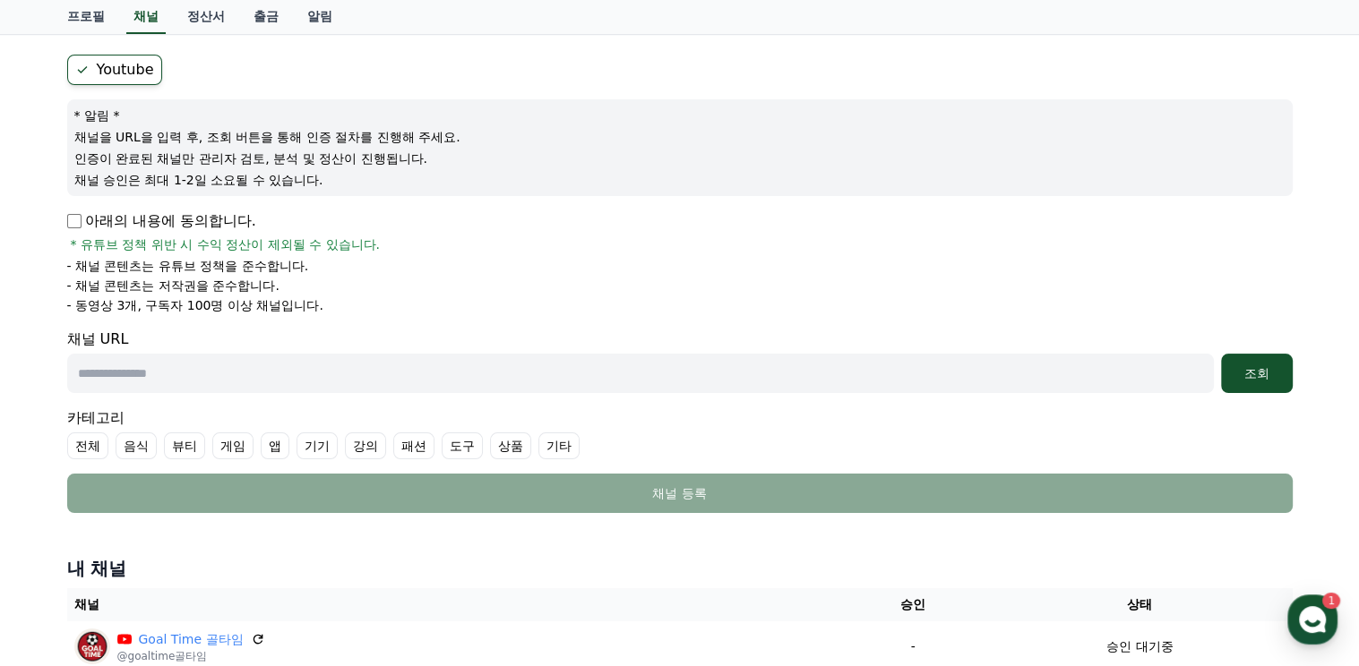
scroll to position [179, 0]
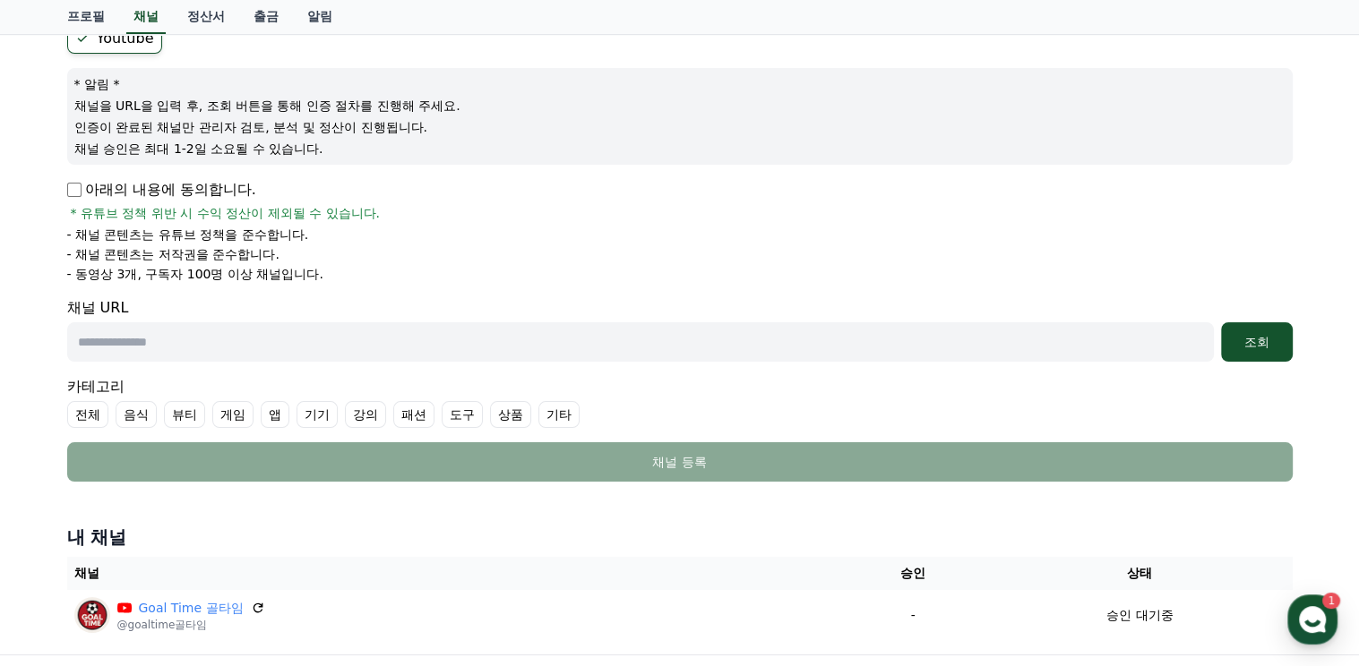
click at [204, 339] on input "text" at bounding box center [640, 341] width 1146 height 39
paste input "**********"
type input "**********"
click at [1261, 343] on div "조회" at bounding box center [1256, 342] width 57 height 18
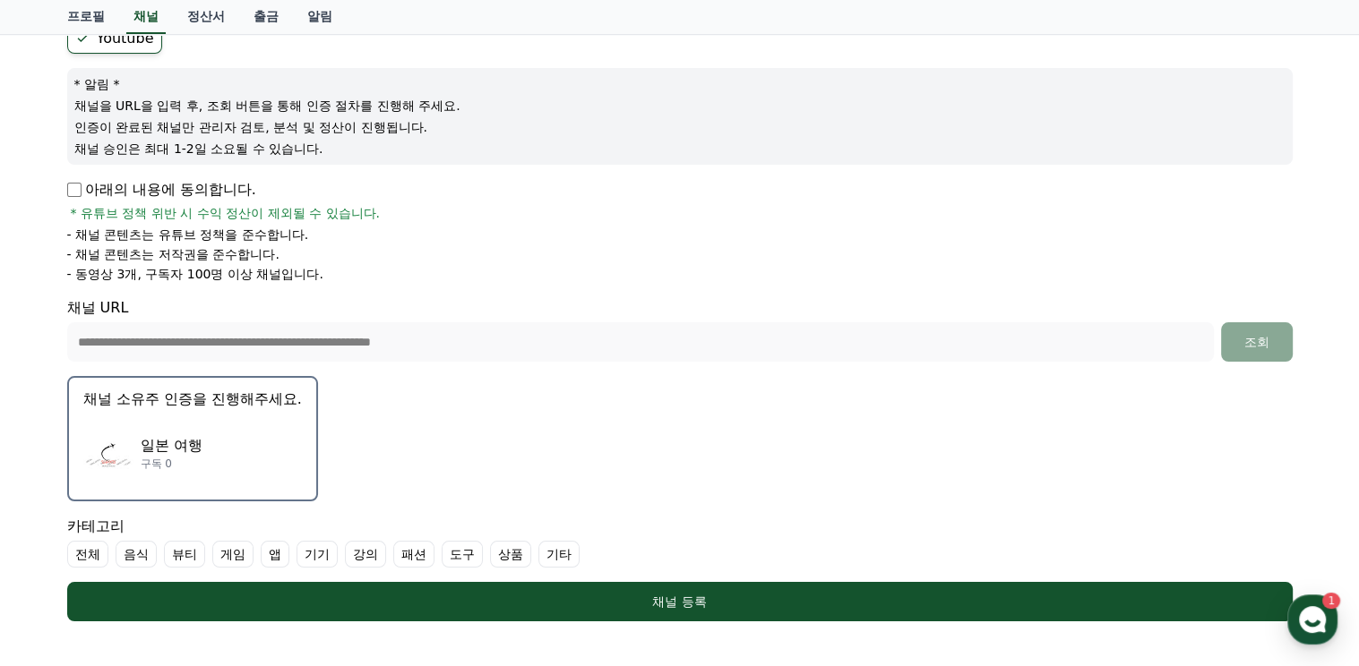
click at [182, 440] on p "일본 여행" at bounding box center [172, 445] width 62 height 21
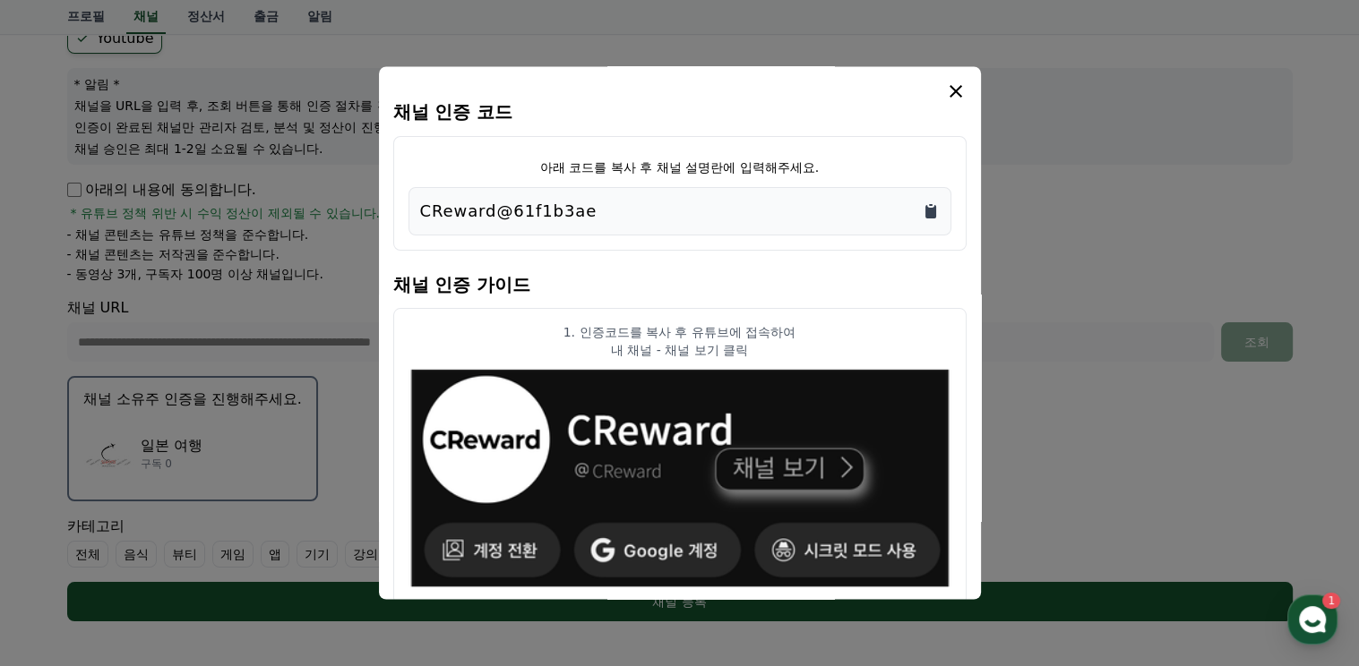
click at [930, 211] on icon "Copy to clipboard" at bounding box center [930, 211] width 11 height 13
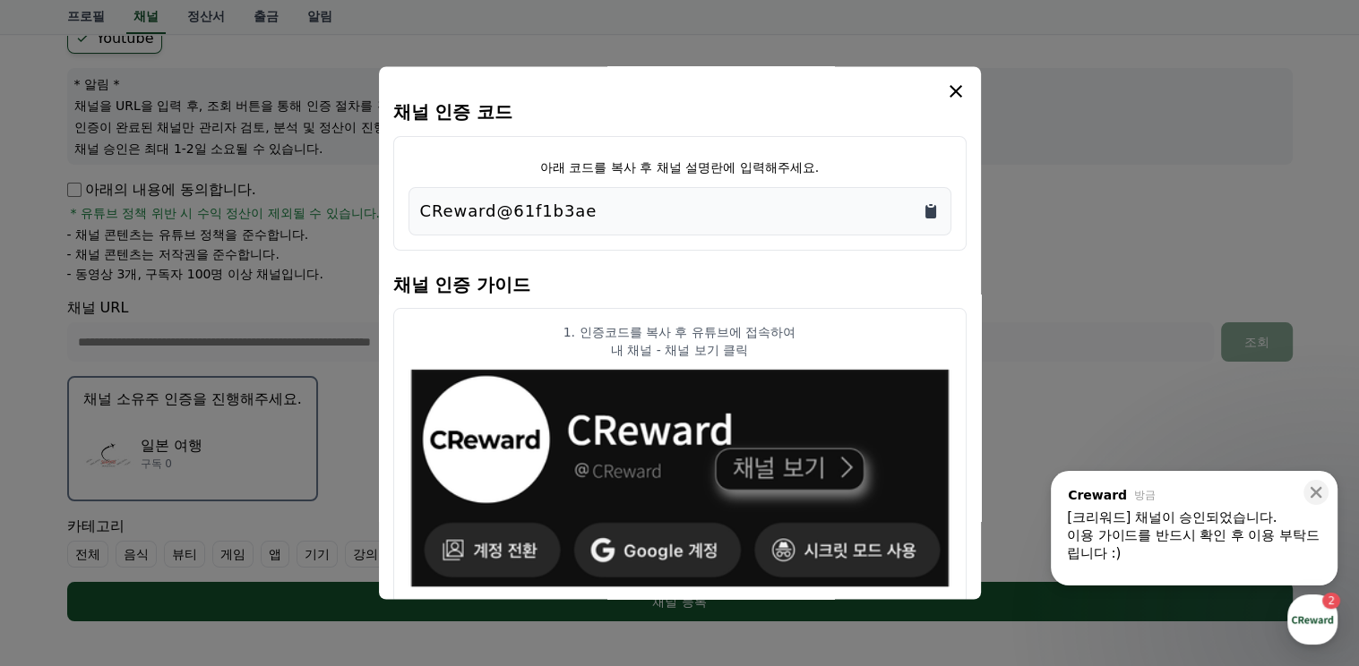
click at [931, 214] on icon "Copy to clipboard" at bounding box center [930, 211] width 11 height 13
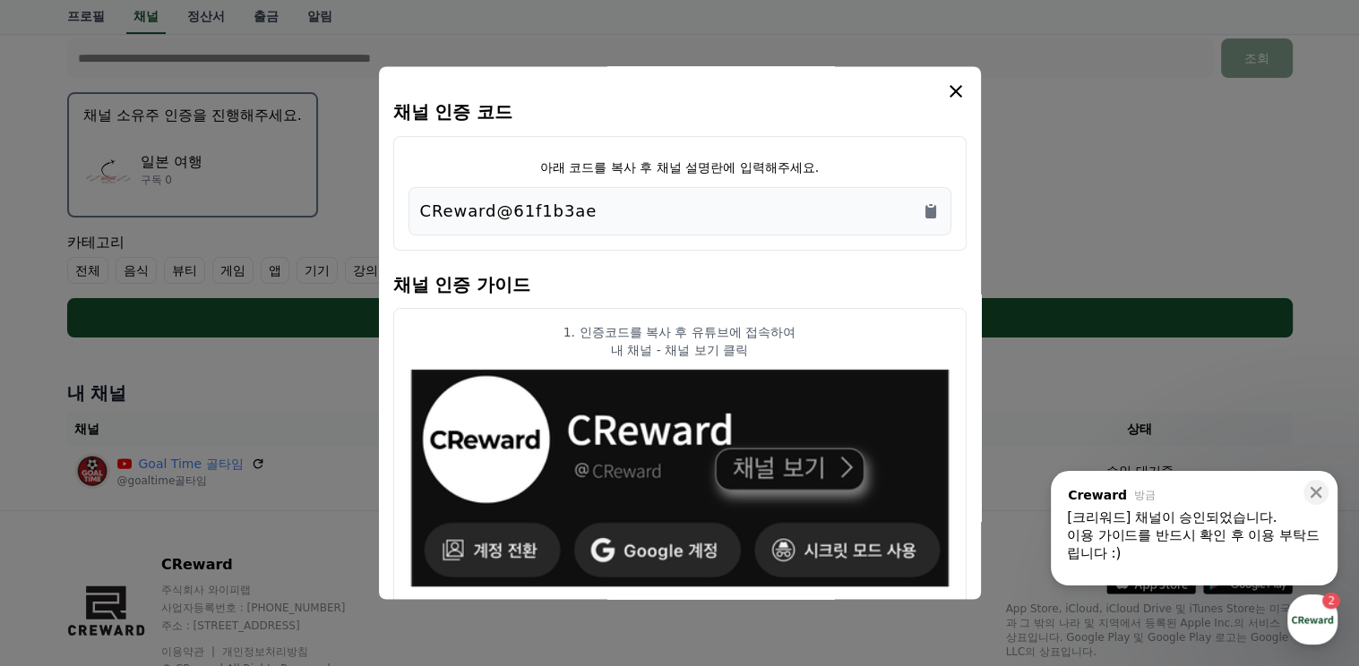
scroll to position [437, 0]
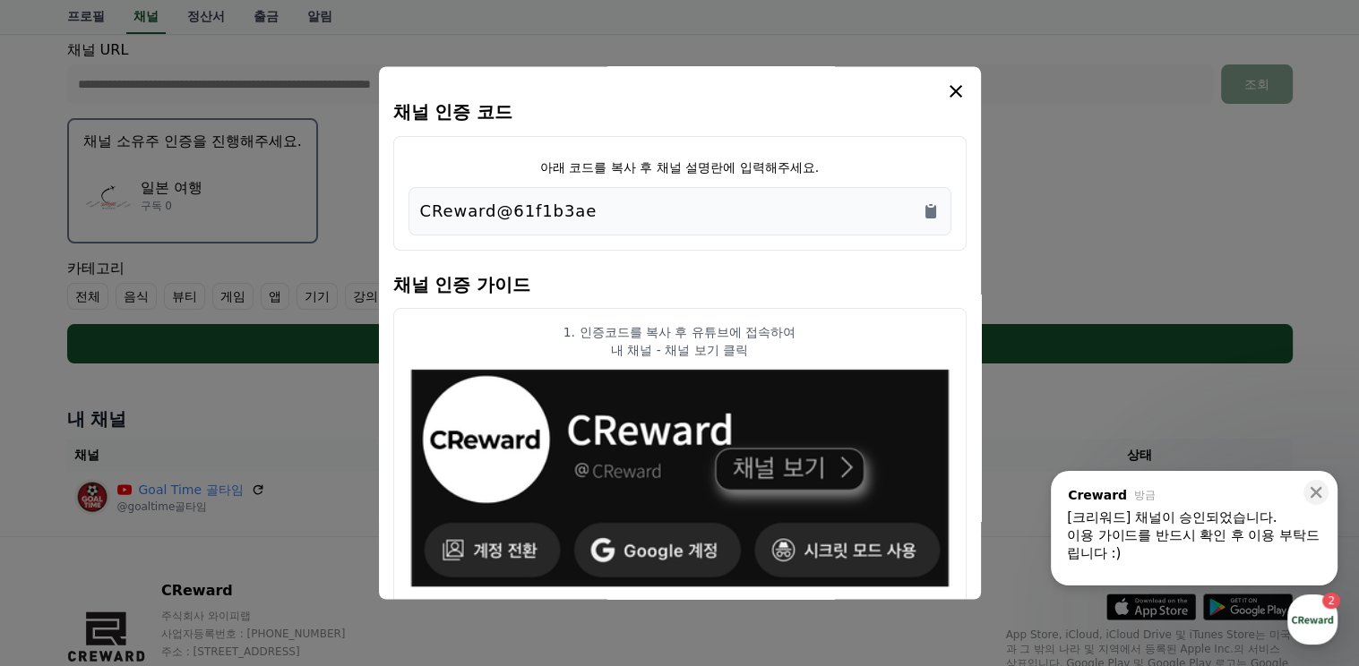
click at [954, 90] on icon "modal" at bounding box center [955, 91] width 13 height 13
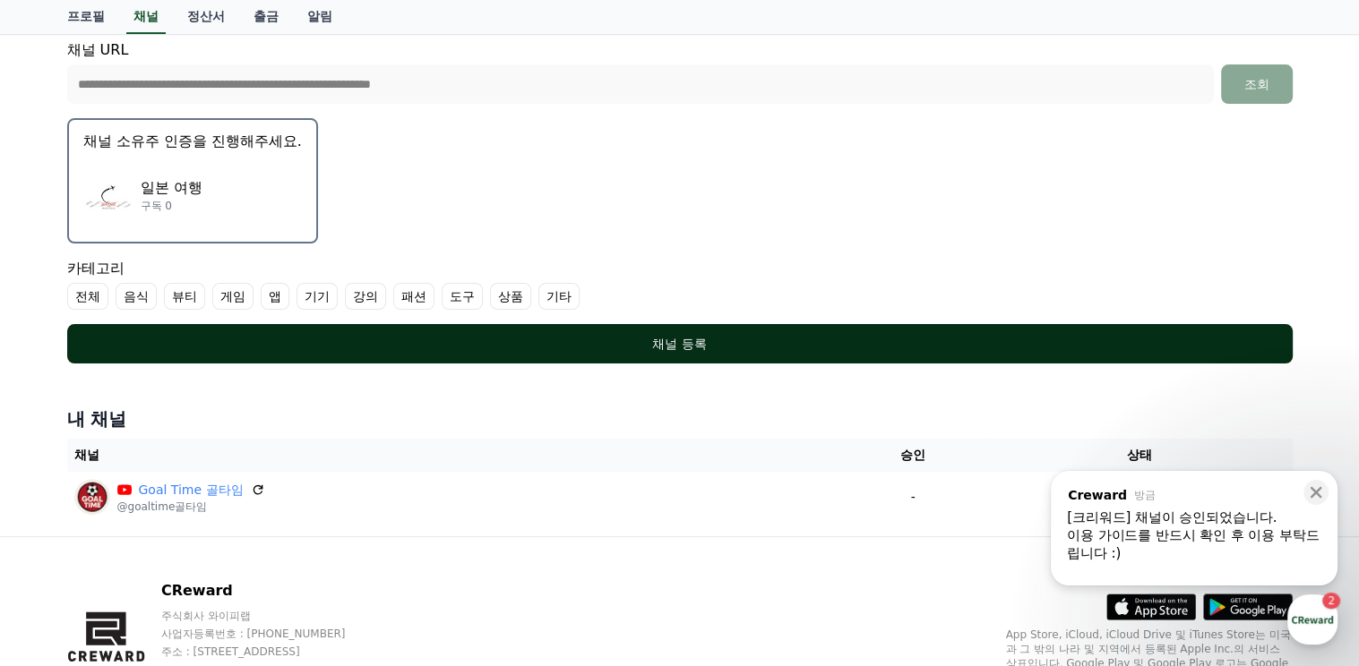
click at [695, 343] on div "채널 등록" at bounding box center [680, 344] width 1154 height 18
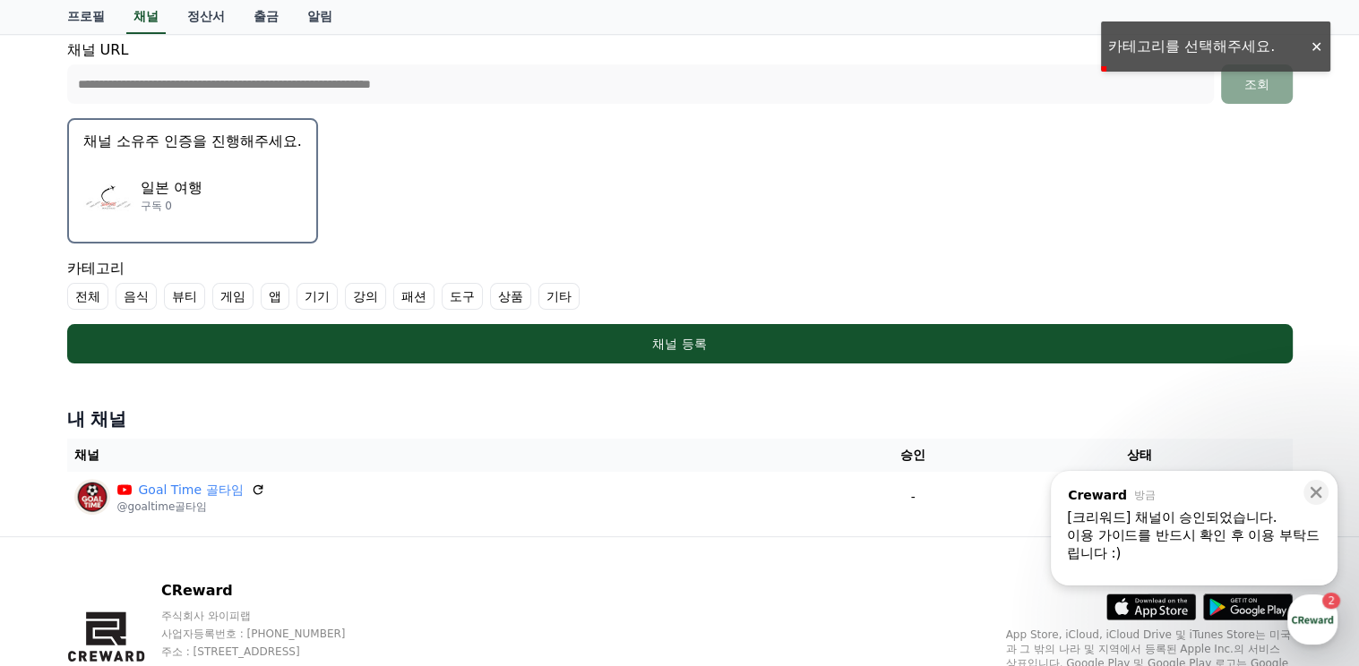
click at [83, 289] on label "전체" at bounding box center [87, 296] width 41 height 27
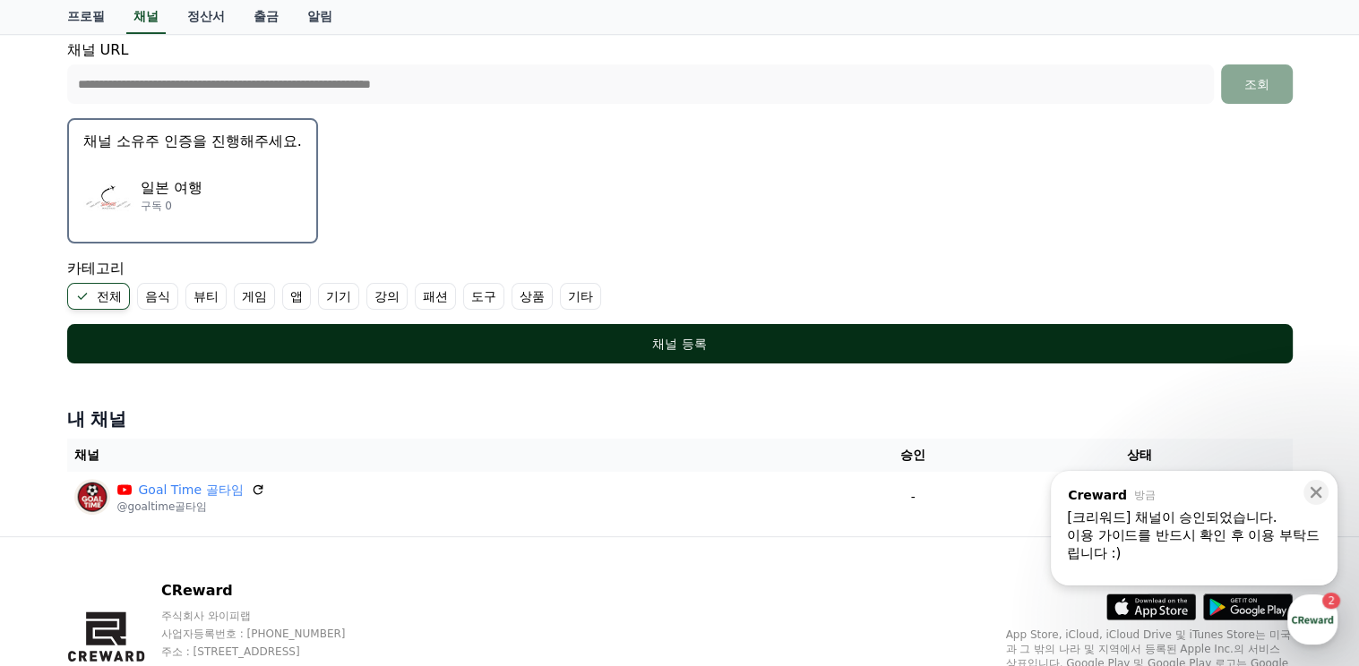
click at [679, 339] on div "채널 등록" at bounding box center [680, 344] width 1154 height 18
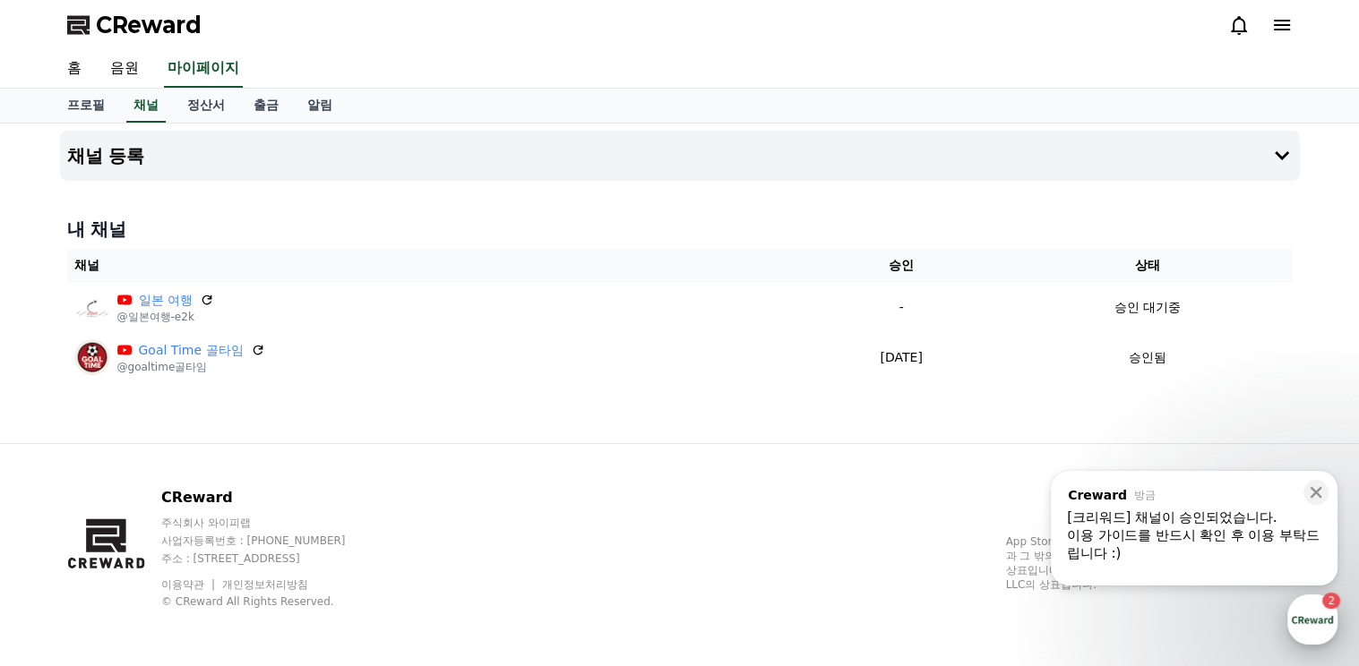
click at [1321, 615] on div "button" at bounding box center [1312, 620] width 50 height 50
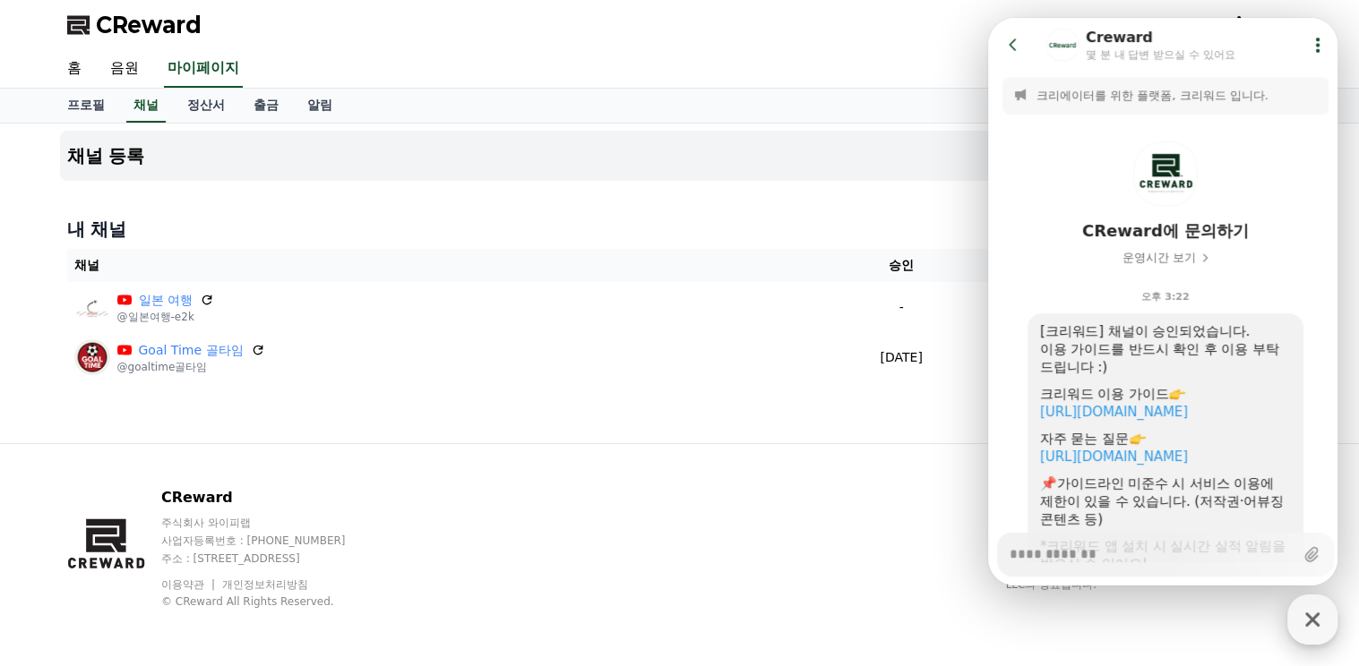
scroll to position [105, 0]
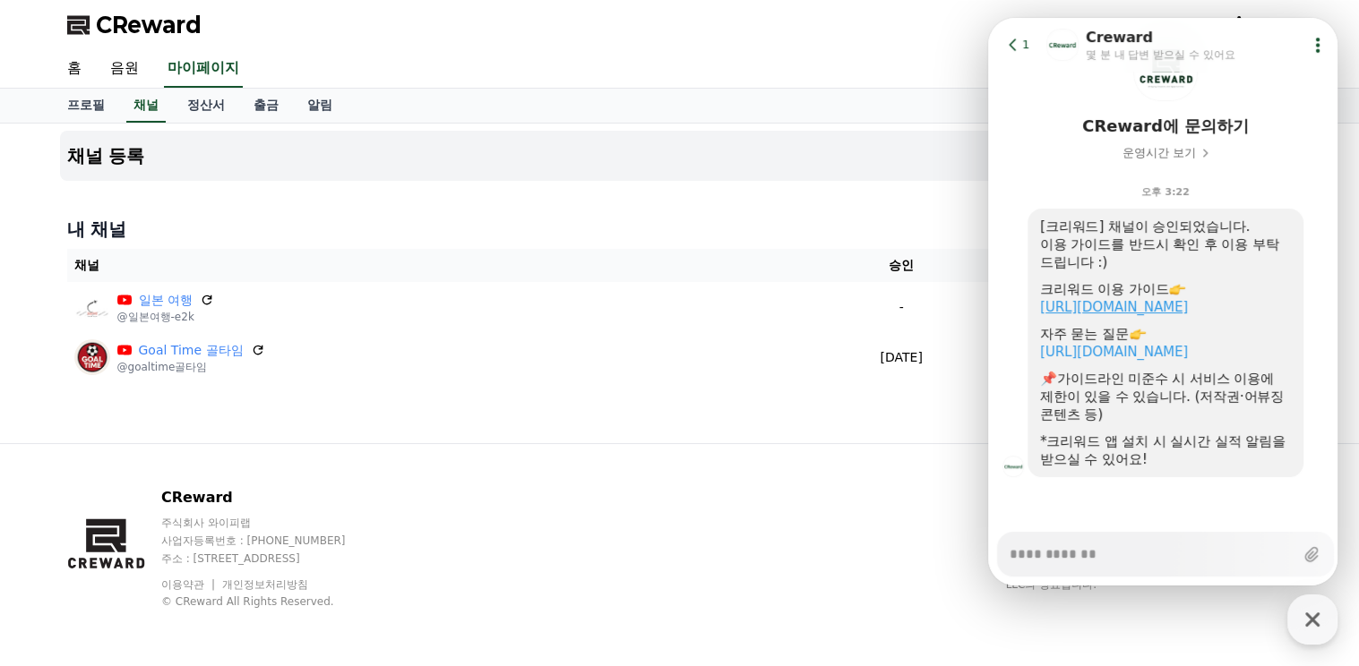
click at [1179, 307] on link "[URL][DOMAIN_NAME]" at bounding box center [1114, 307] width 148 height 16
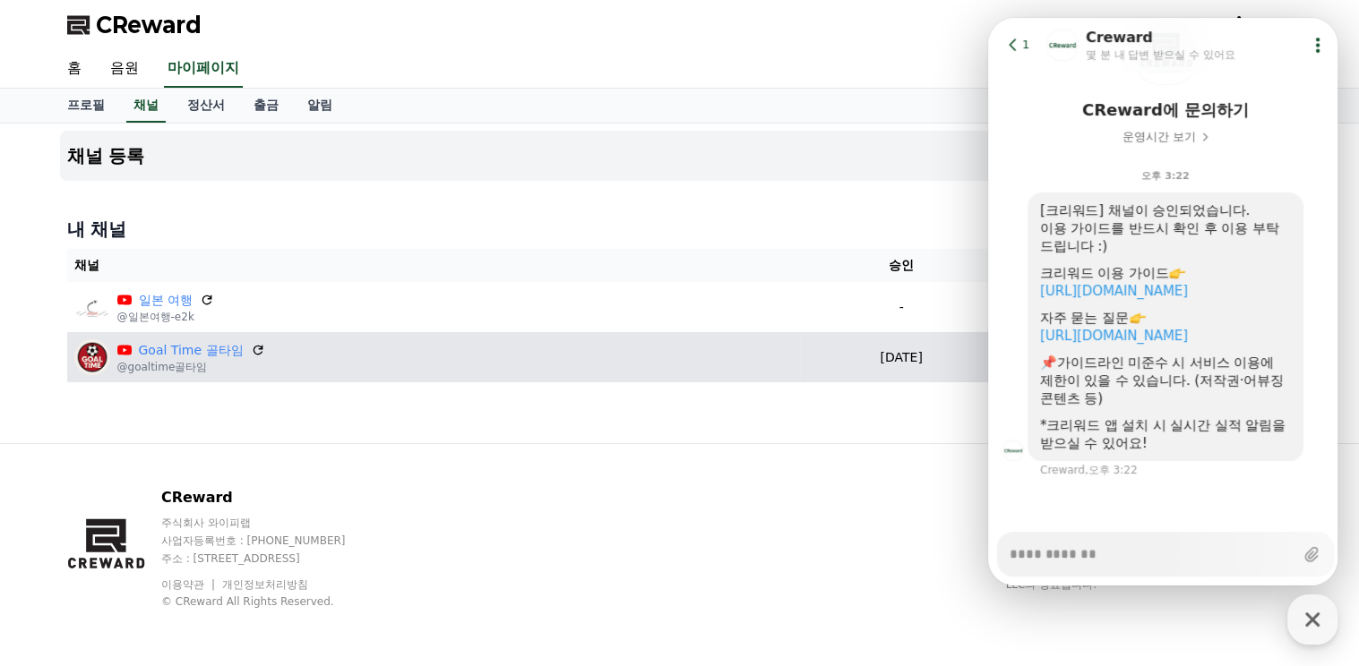
scroll to position [122, 0]
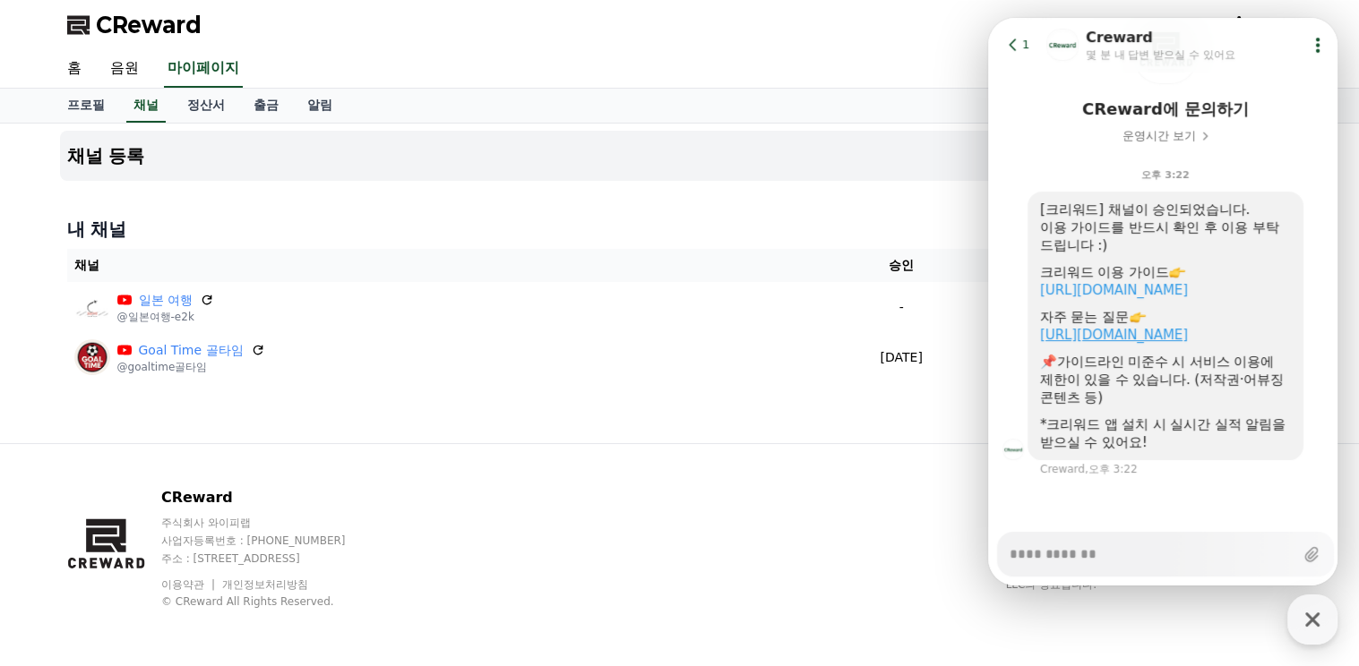
click at [1164, 339] on link "[URL][DOMAIN_NAME]" at bounding box center [1114, 335] width 148 height 16
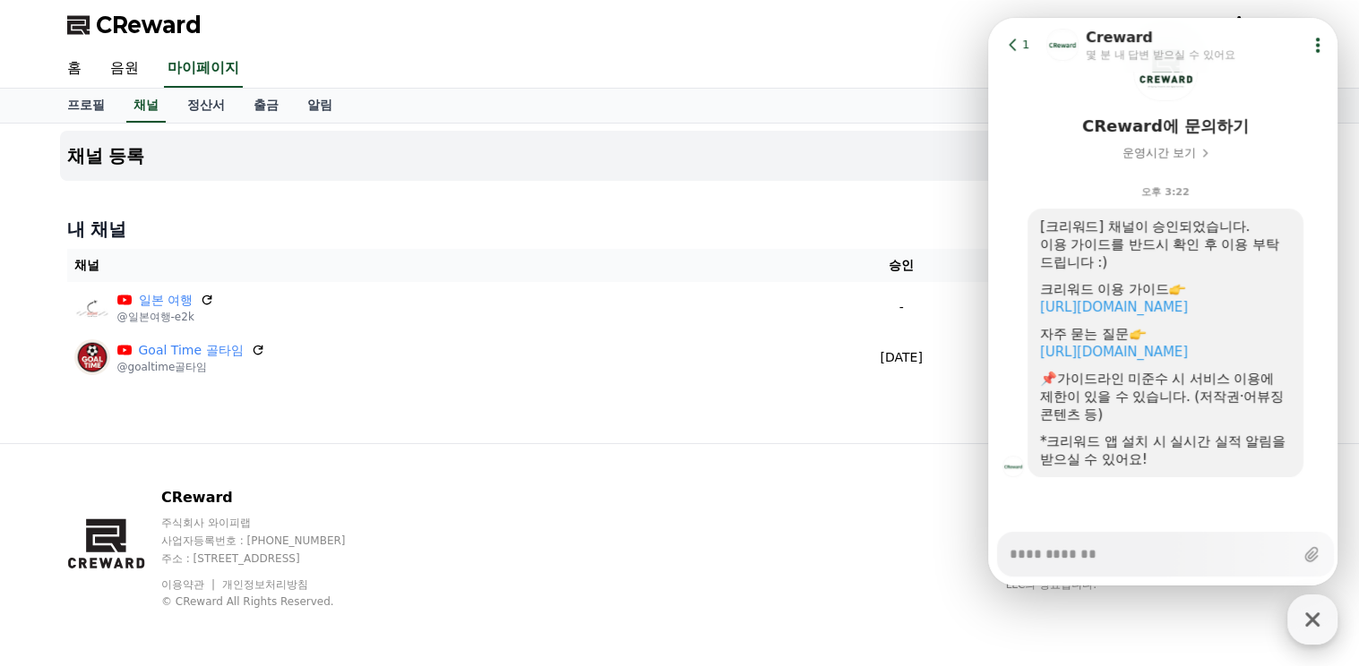
click at [1316, 619] on icon "button" at bounding box center [1312, 620] width 32 height 32
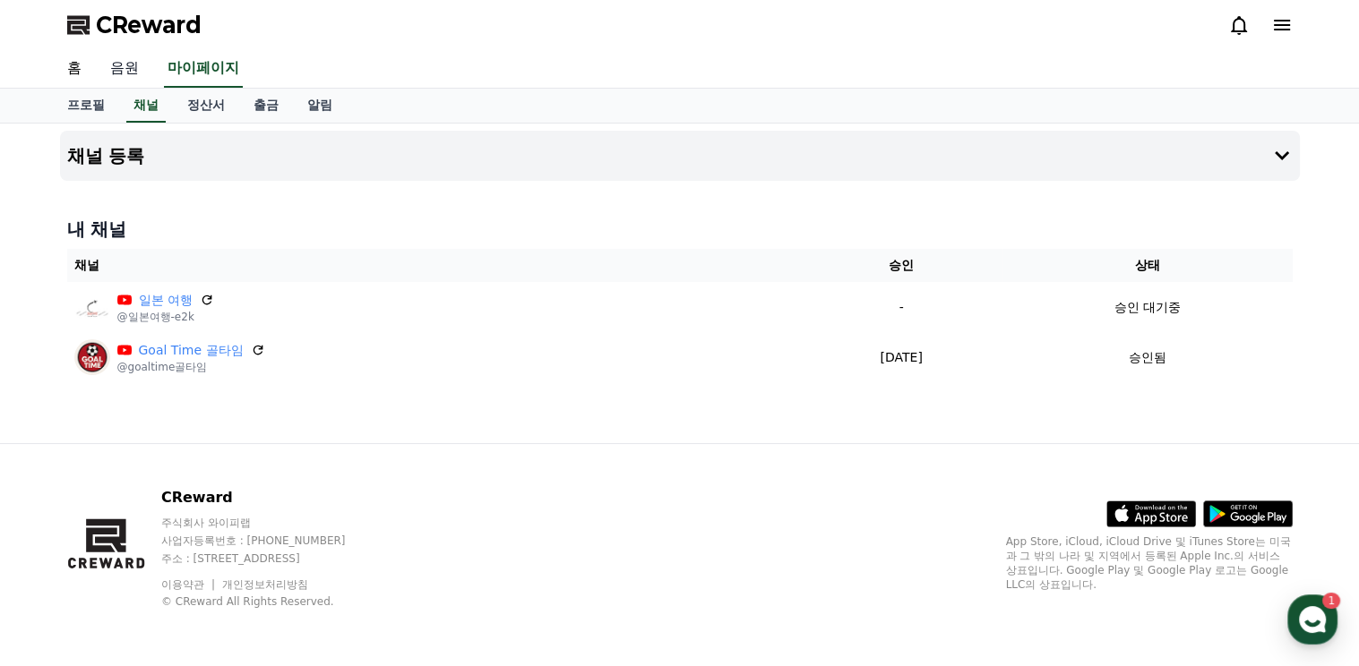
click at [124, 66] on link "음원" at bounding box center [124, 69] width 57 height 38
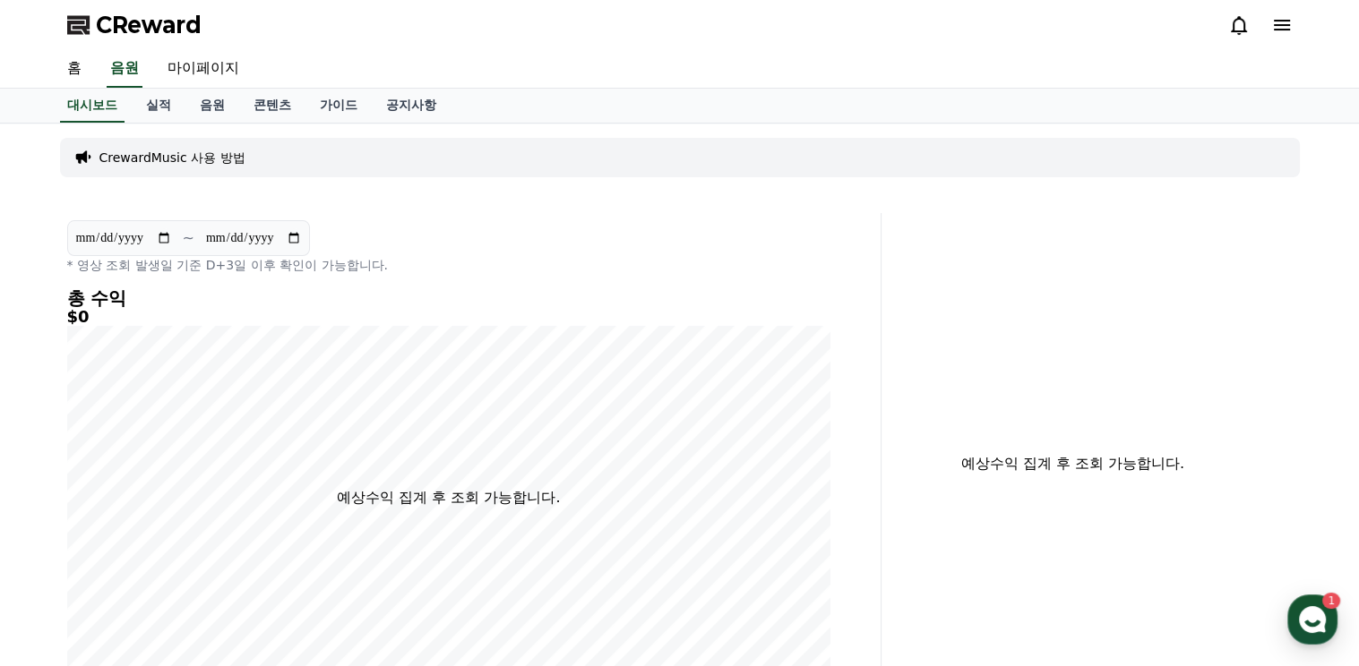
click at [158, 152] on p "CrewardMusic 사용 방법" at bounding box center [172, 158] width 146 height 18
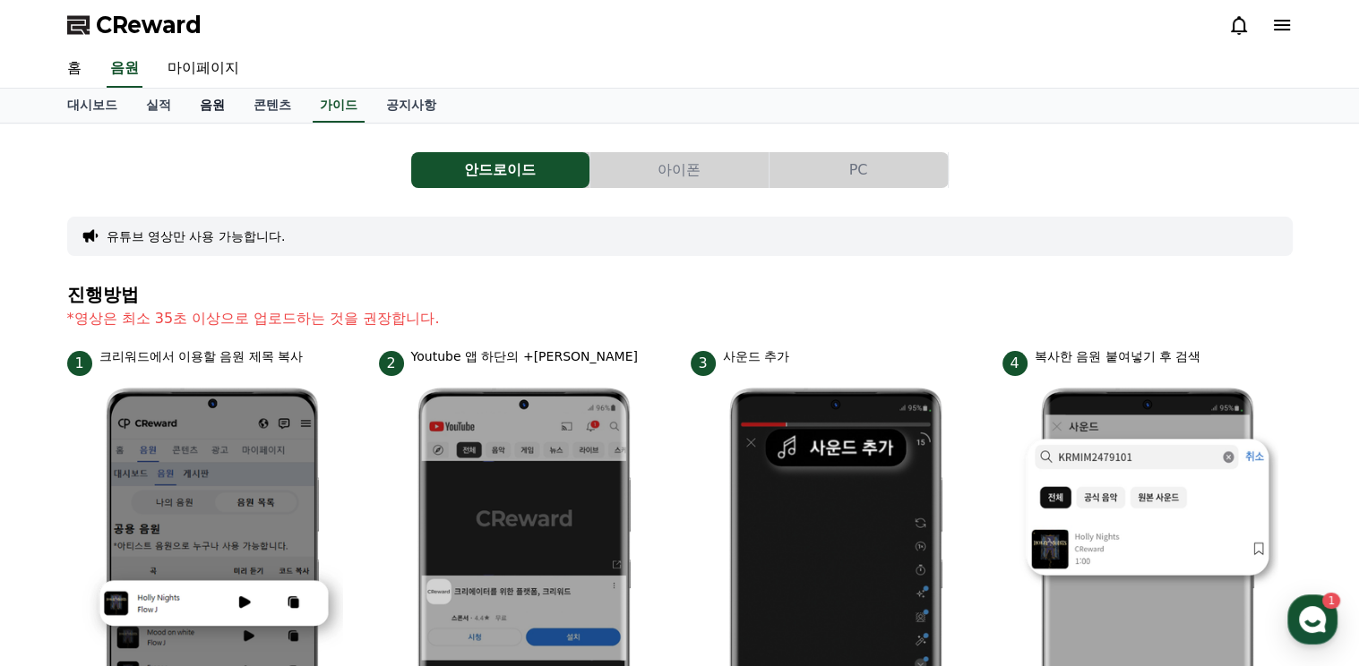
click at [211, 103] on link "음원" at bounding box center [212, 106] width 54 height 34
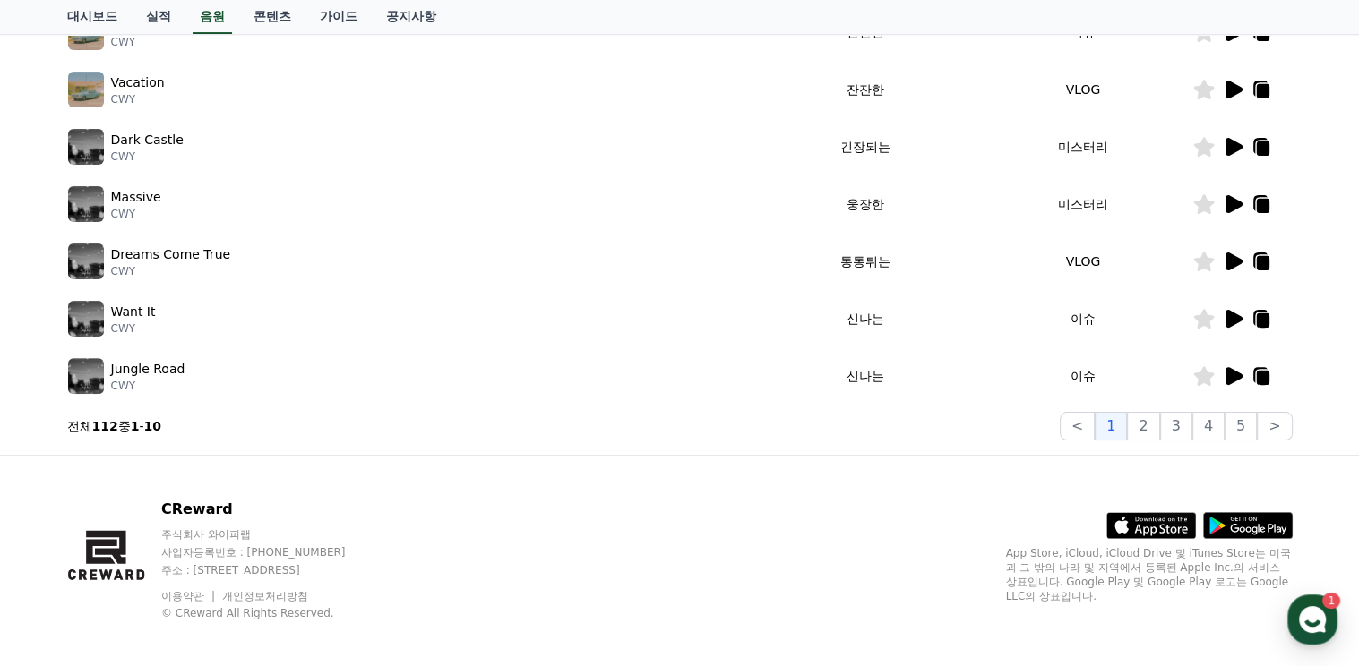
scroll to position [537, 0]
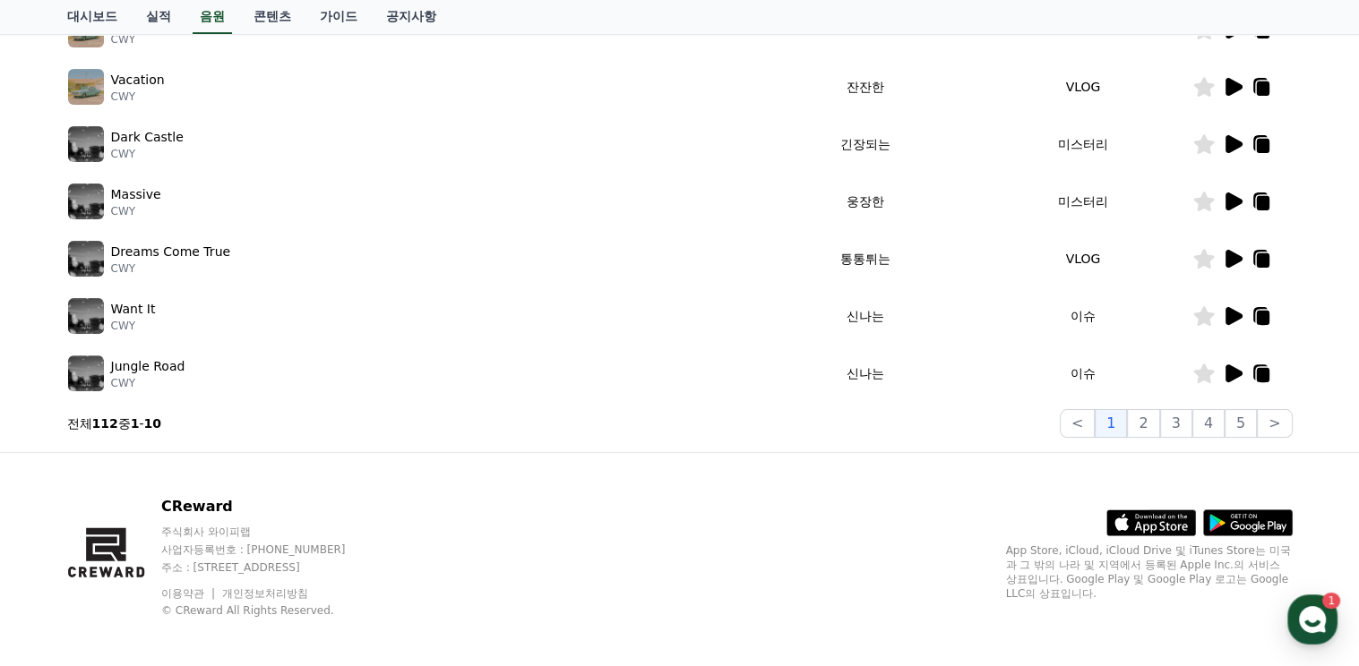
click at [1232, 316] on icon at bounding box center [1233, 316] width 17 height 18
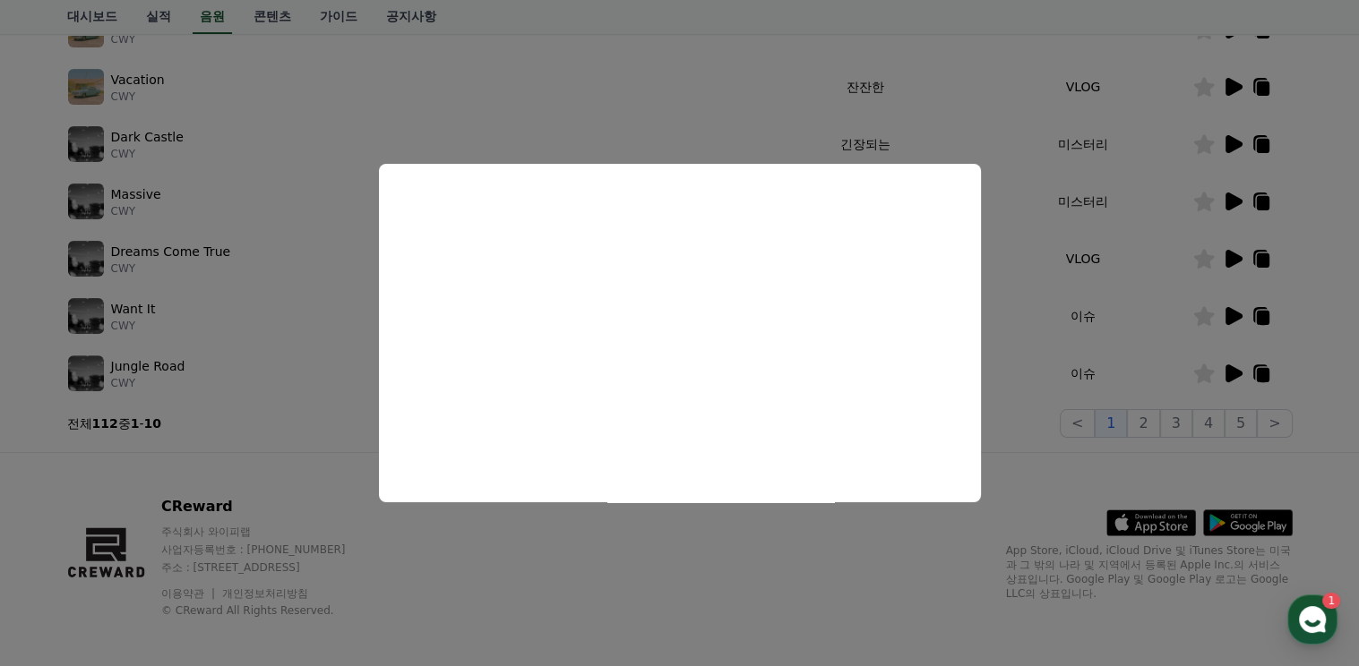
click at [1082, 370] on button "close modal" at bounding box center [679, 333] width 1359 height 666
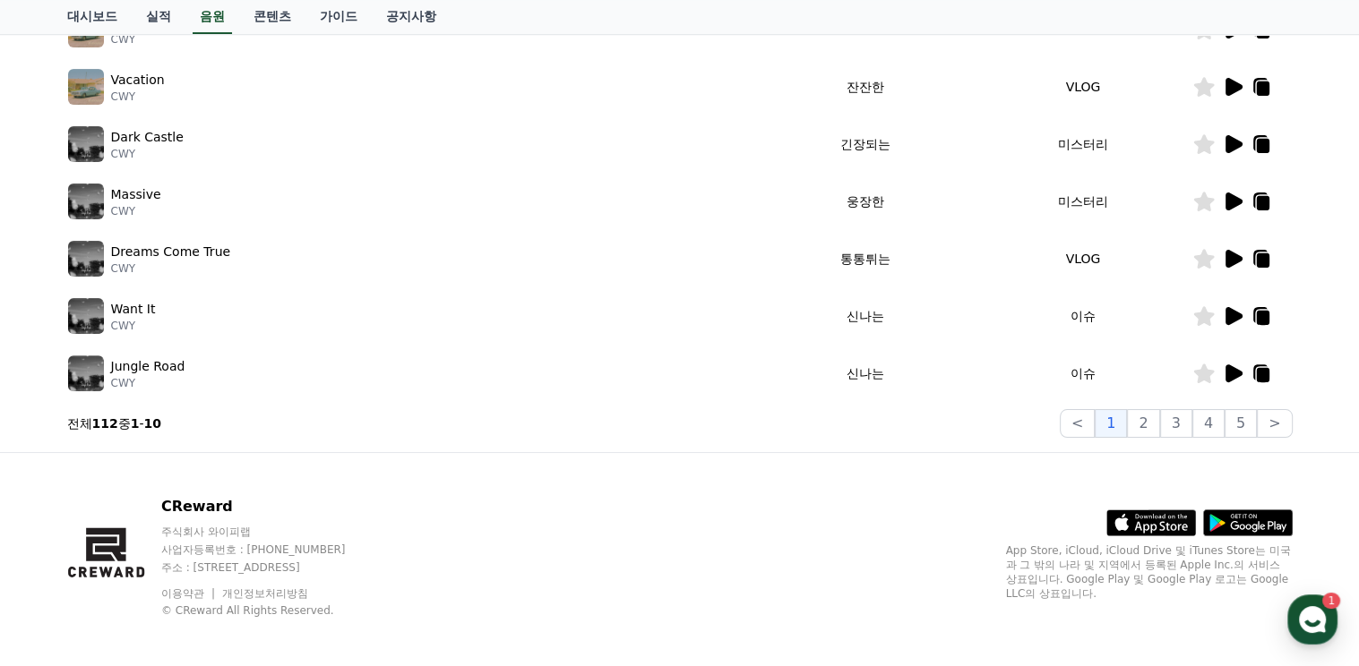
click at [1231, 375] on icon at bounding box center [1233, 374] width 17 height 18
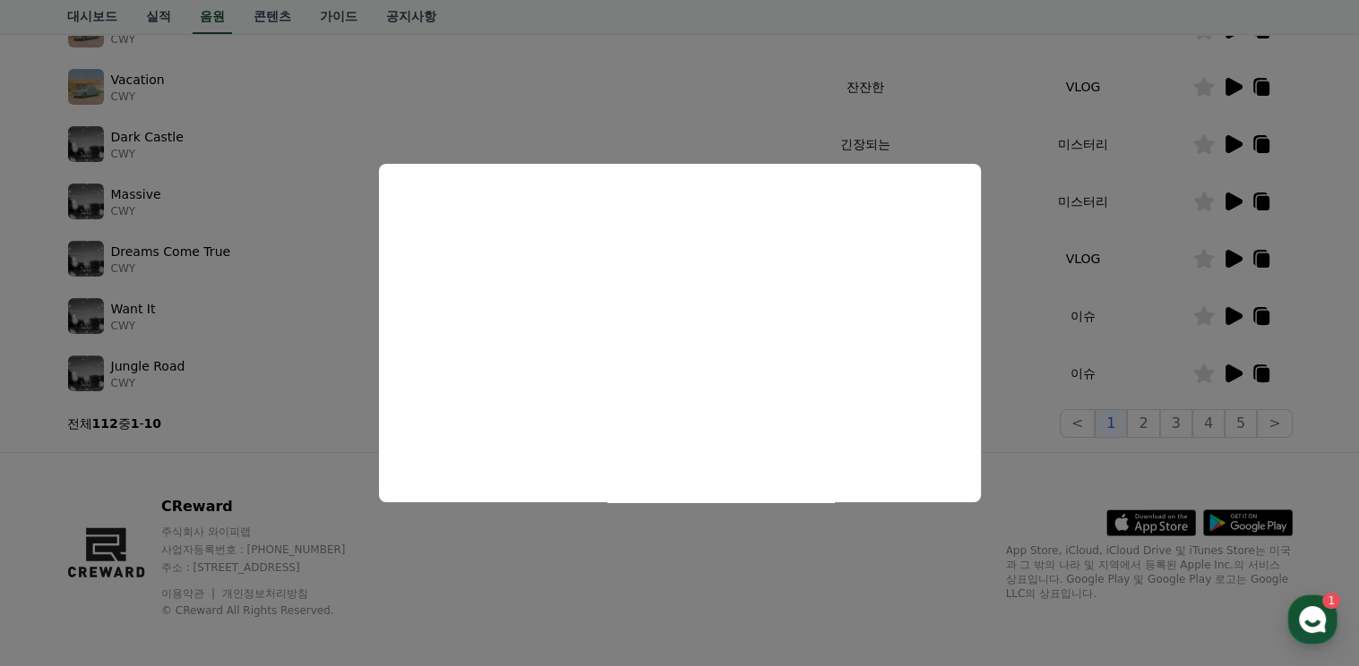
click at [994, 343] on button "close modal" at bounding box center [679, 333] width 1359 height 666
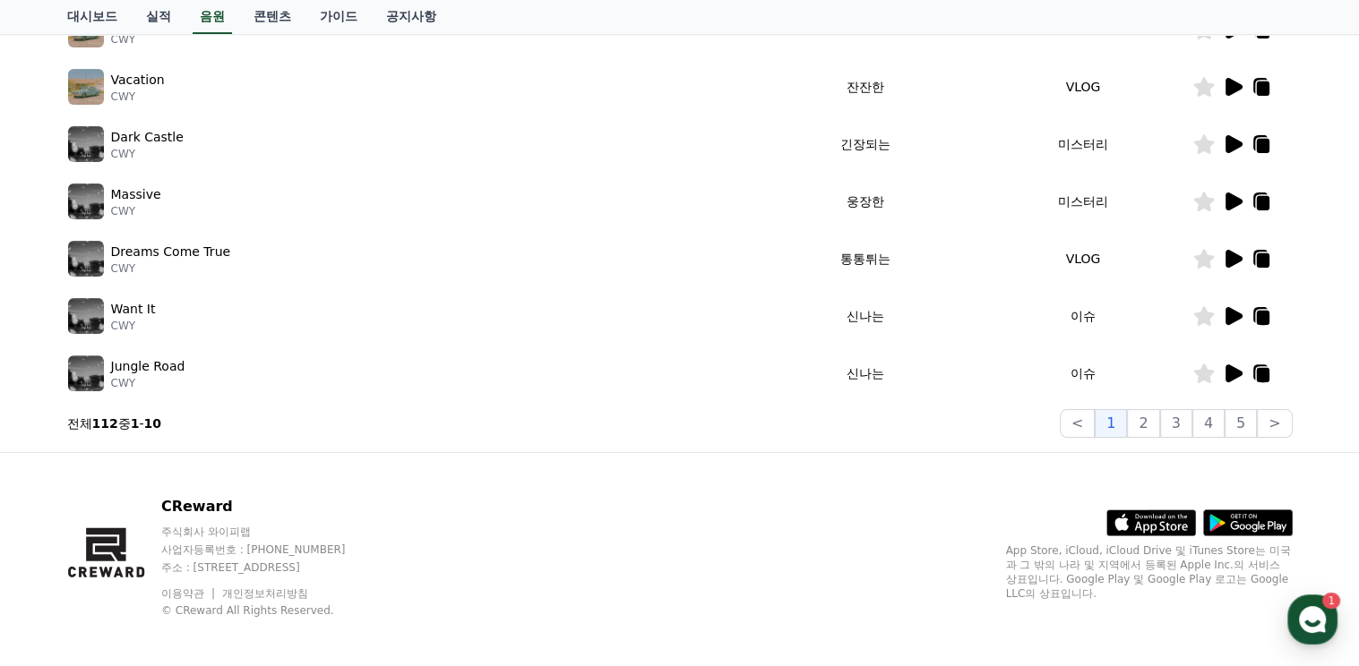
click at [1232, 259] on icon at bounding box center [1233, 259] width 17 height 18
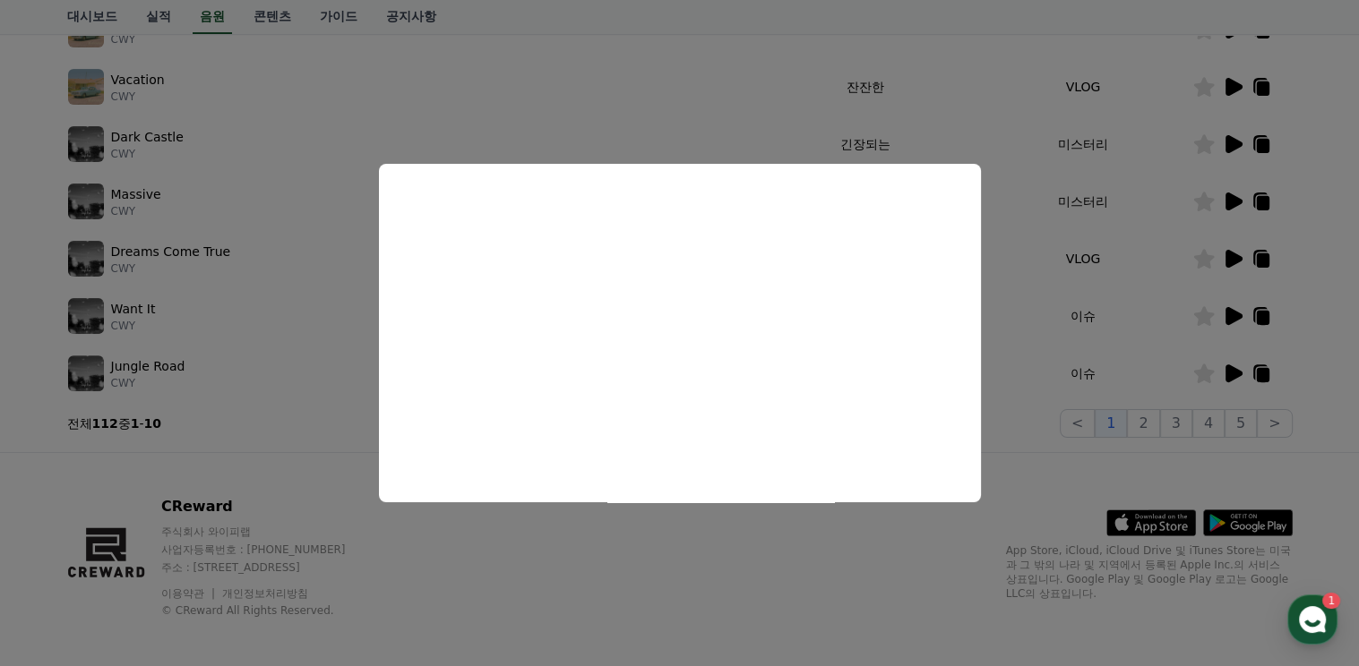
click at [1013, 444] on button "close modal" at bounding box center [679, 333] width 1359 height 666
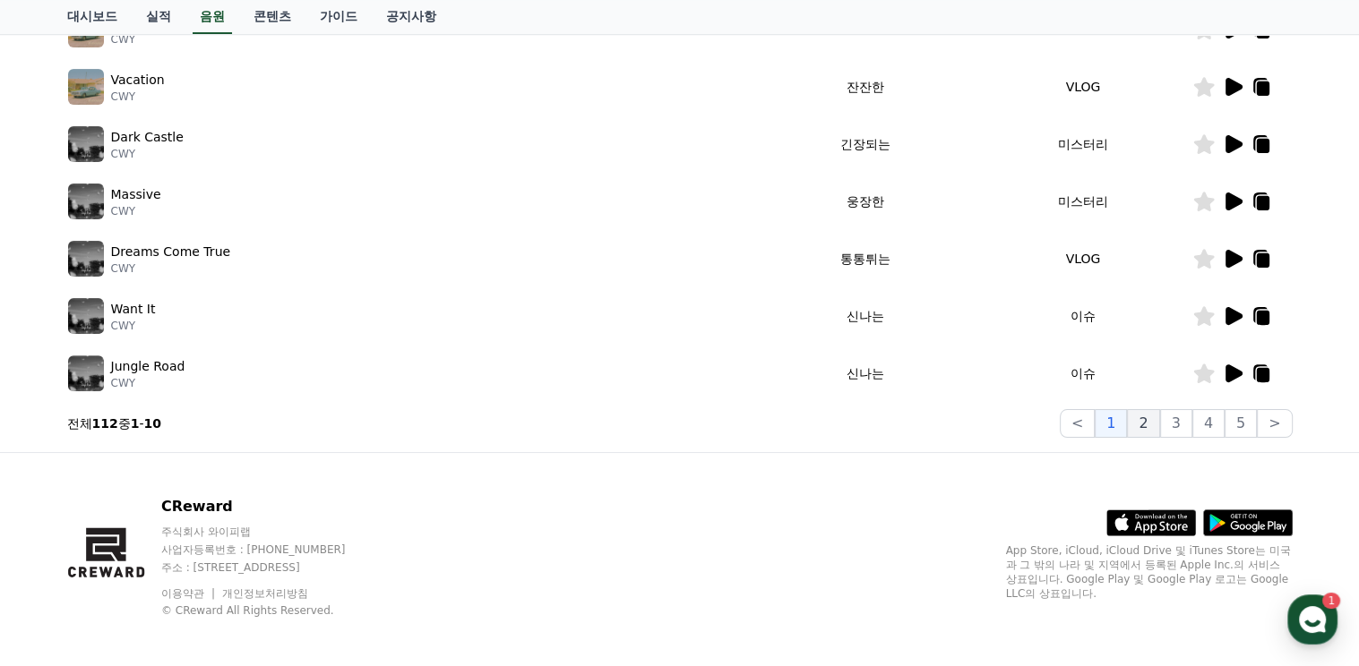
click at [1150, 418] on button "2" at bounding box center [1143, 423] width 32 height 29
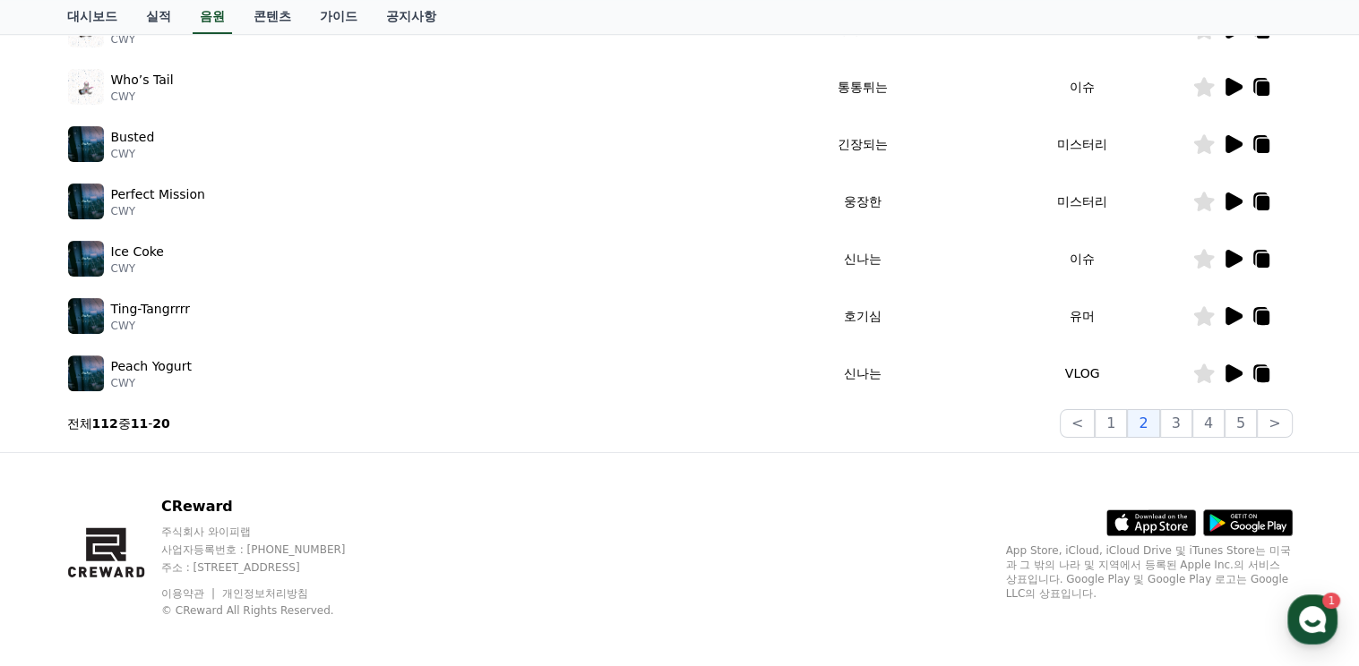
click at [1233, 259] on icon at bounding box center [1233, 259] width 17 height 18
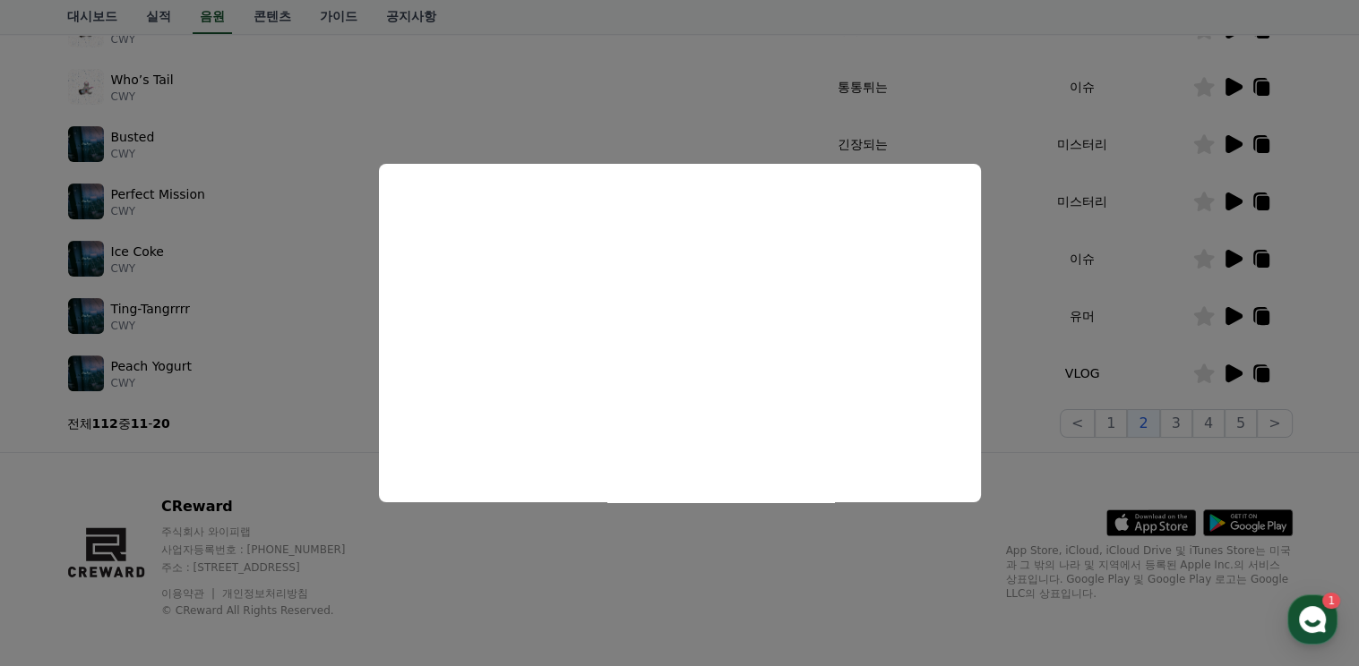
click at [1000, 424] on button "close modal" at bounding box center [679, 333] width 1359 height 666
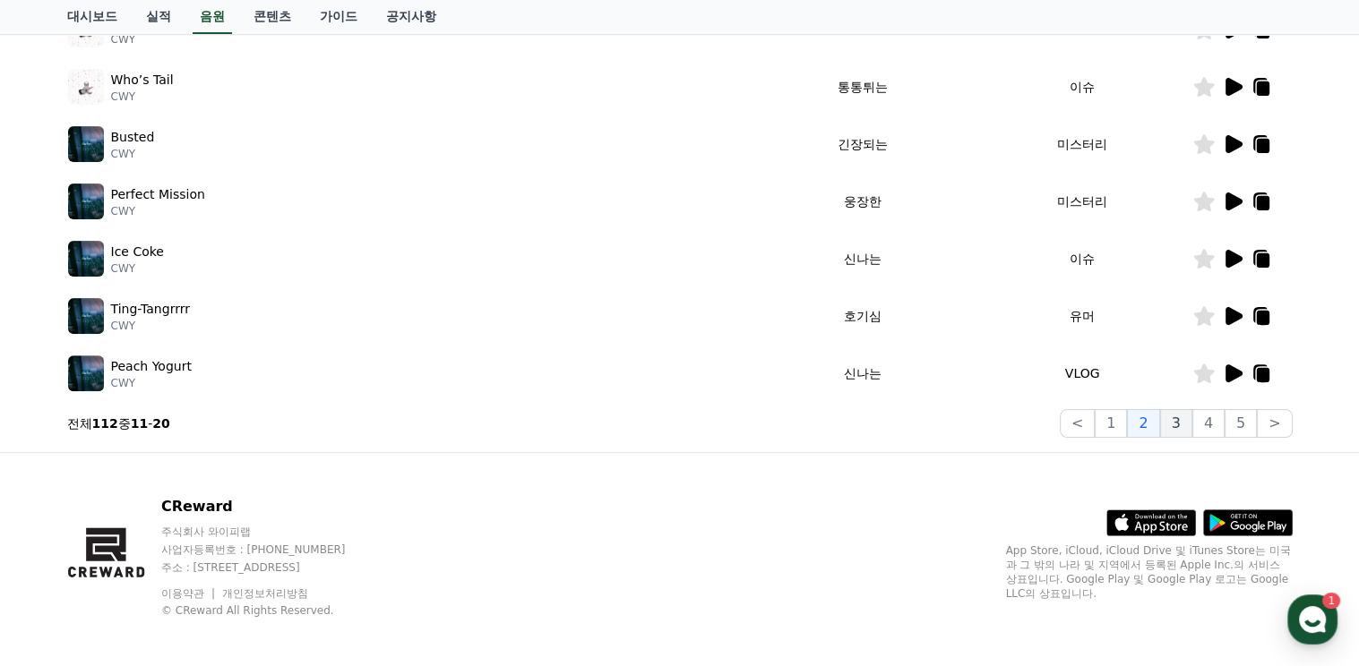
click at [1185, 427] on button "3" at bounding box center [1176, 423] width 32 height 29
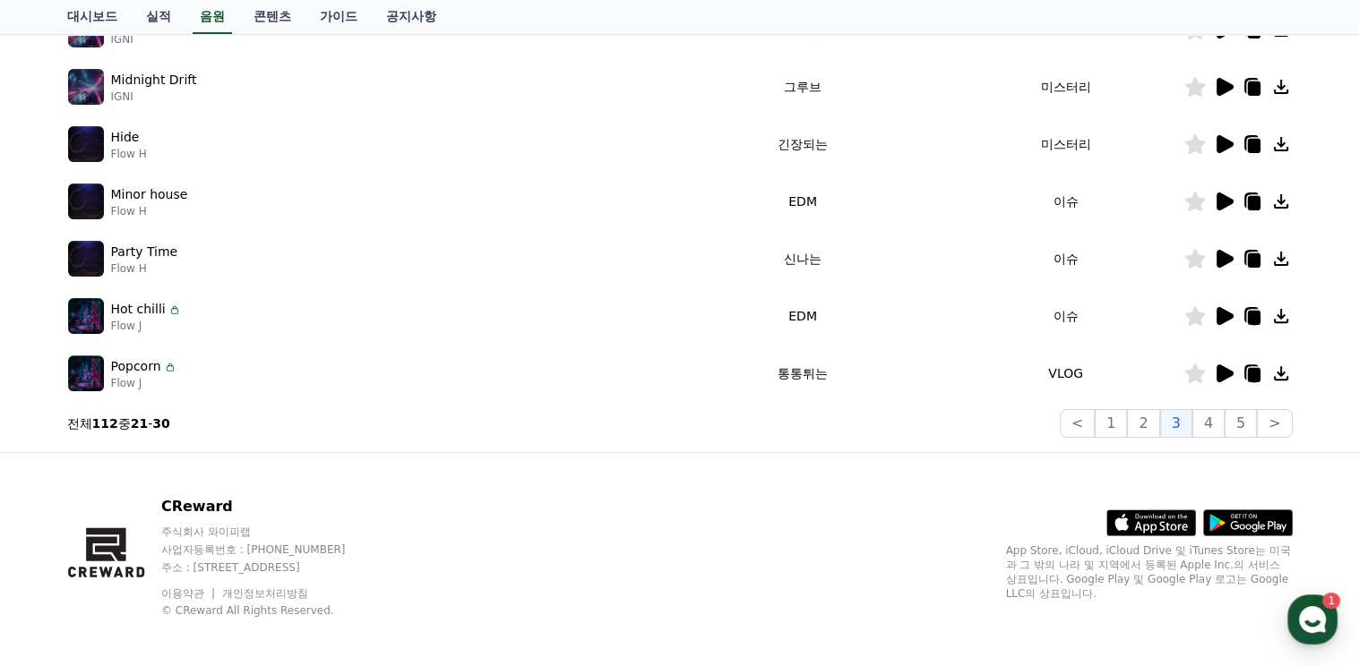
click at [1223, 82] on icon at bounding box center [1224, 87] width 17 height 18
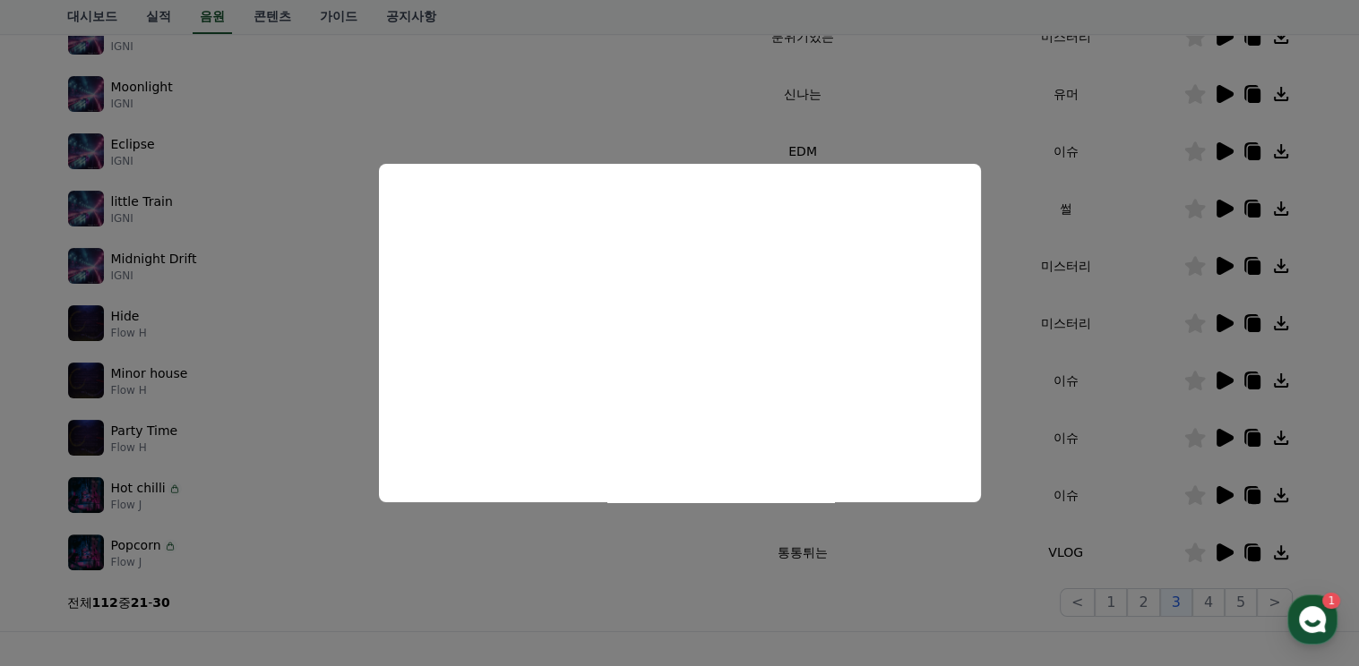
scroll to position [448, 0]
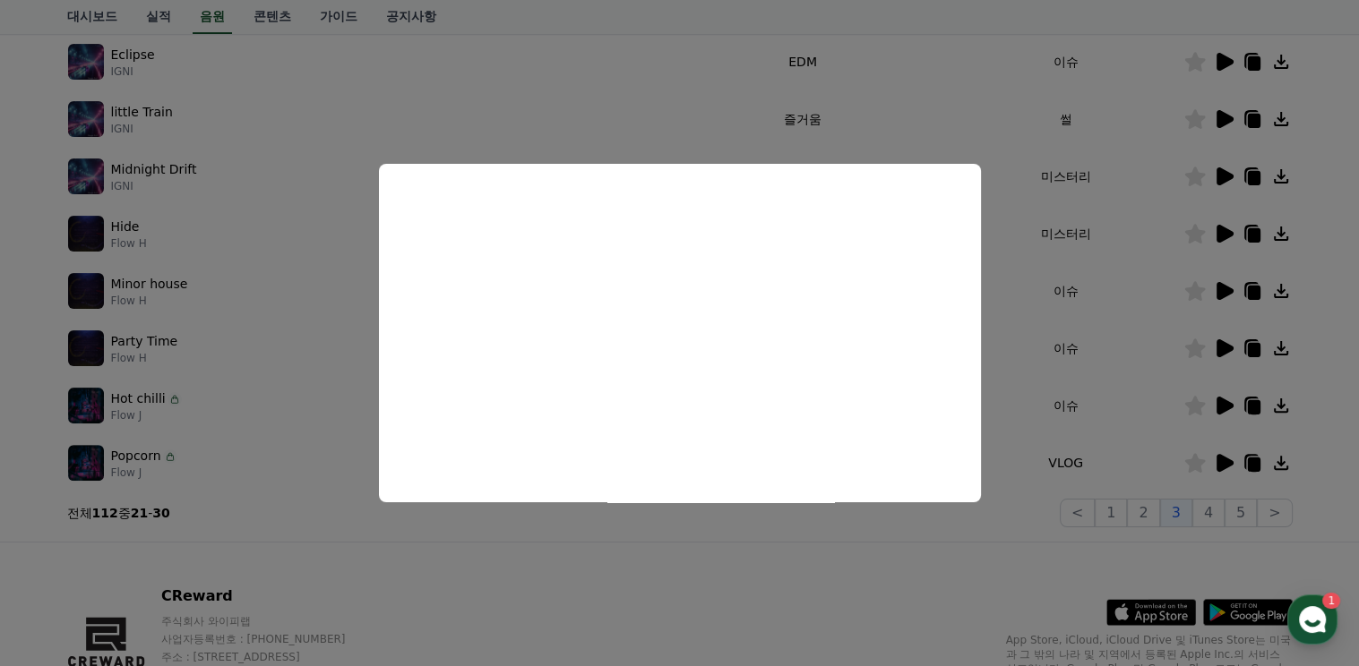
click at [998, 291] on button "close modal" at bounding box center [679, 333] width 1359 height 666
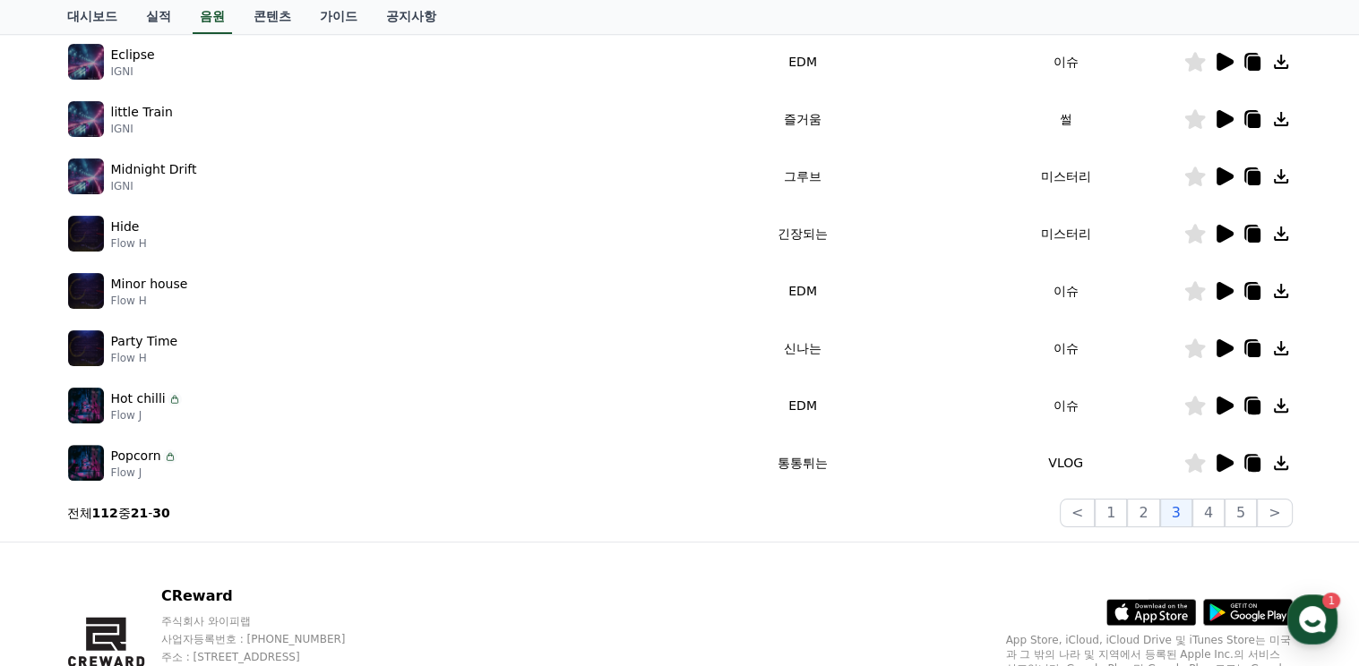
click at [1222, 349] on icon at bounding box center [1224, 348] width 17 height 18
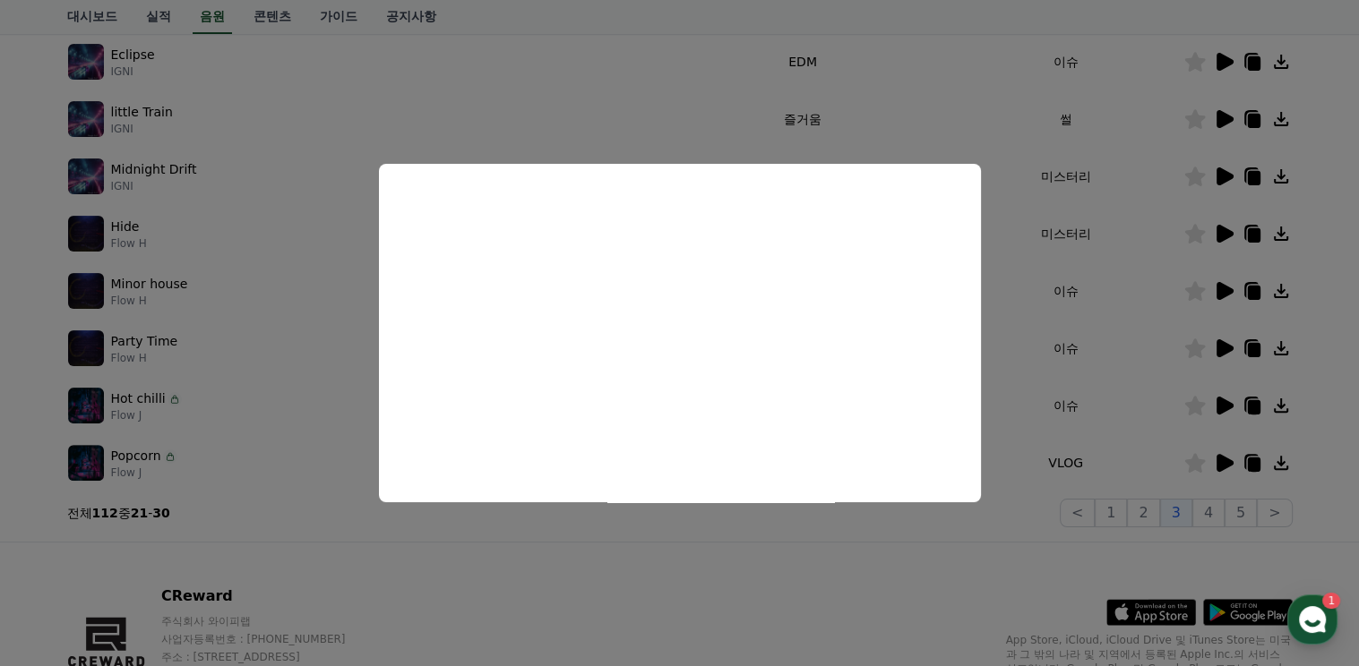
click at [998, 346] on button "close modal" at bounding box center [679, 333] width 1359 height 666
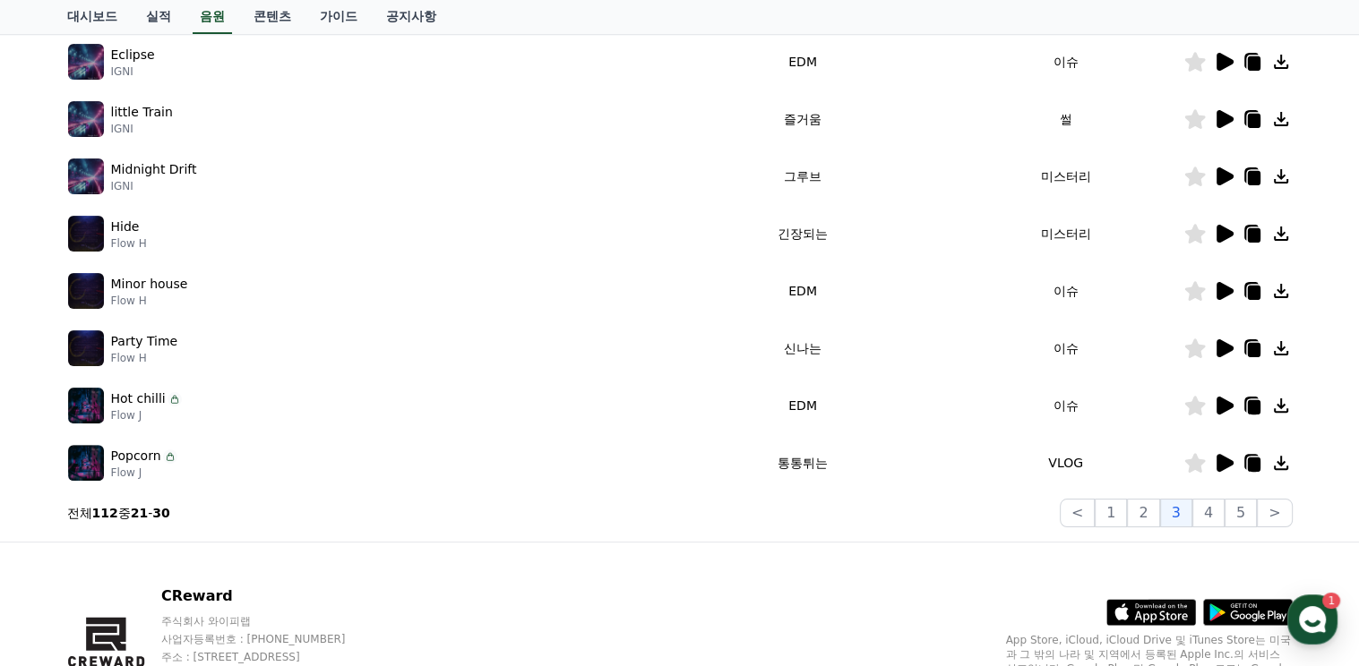
click at [1223, 349] on icon at bounding box center [1224, 348] width 17 height 18
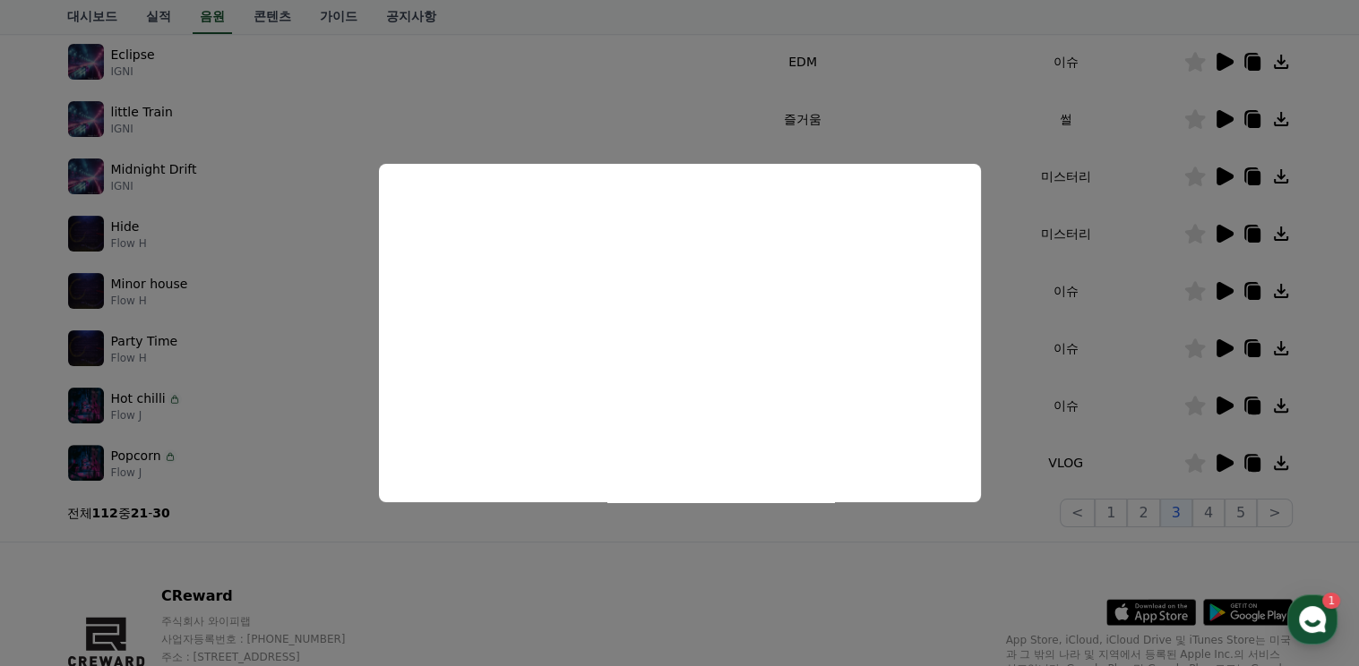
click at [1008, 350] on button "close modal" at bounding box center [679, 333] width 1359 height 666
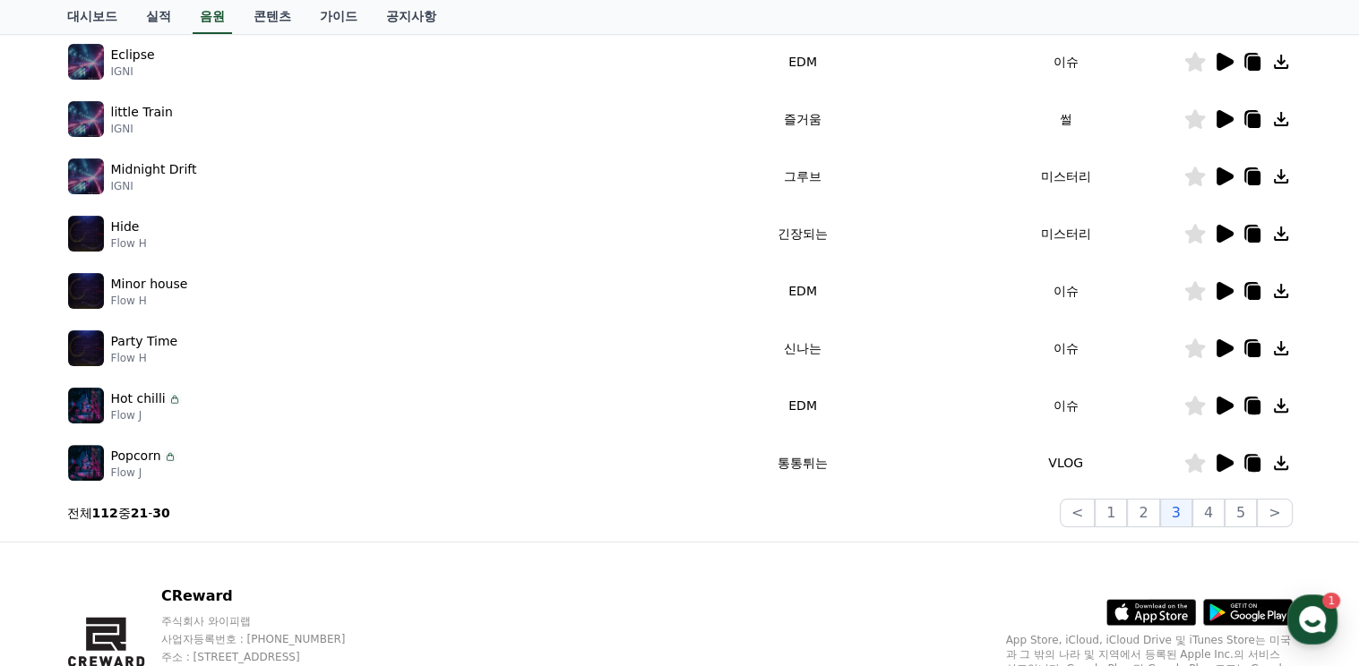
click at [1255, 347] on icon at bounding box center [1253, 350] width 13 height 14
click at [1279, 408] on icon at bounding box center [1281, 406] width 14 height 14
click at [1279, 400] on icon at bounding box center [1281, 406] width 14 height 14
click at [1224, 463] on icon at bounding box center [1224, 463] width 17 height 18
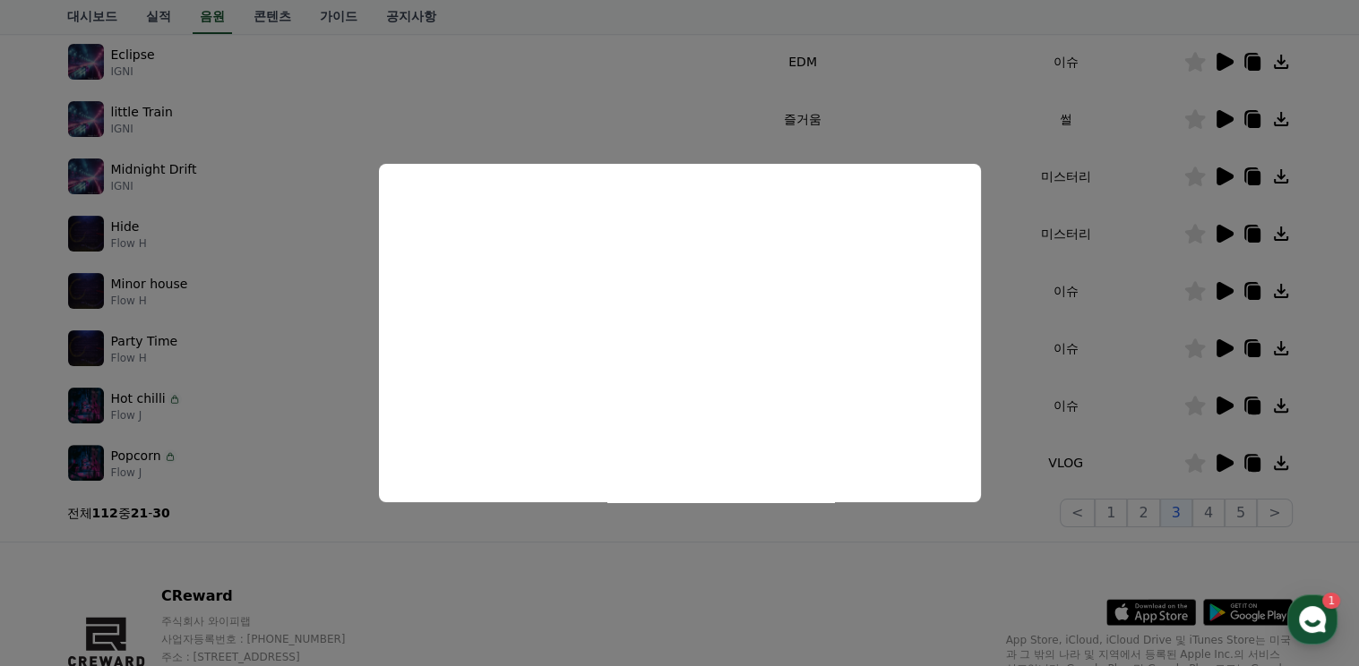
click at [1007, 471] on button "close modal" at bounding box center [679, 333] width 1359 height 666
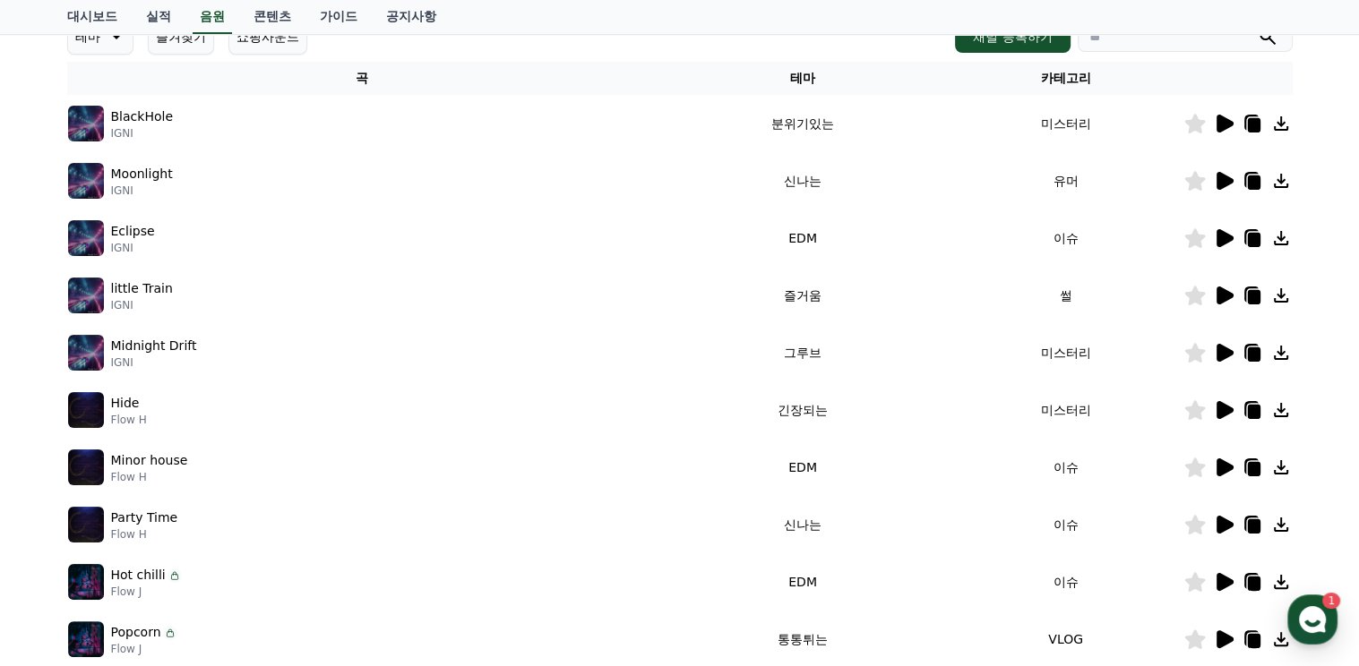
scroll to position [269, 0]
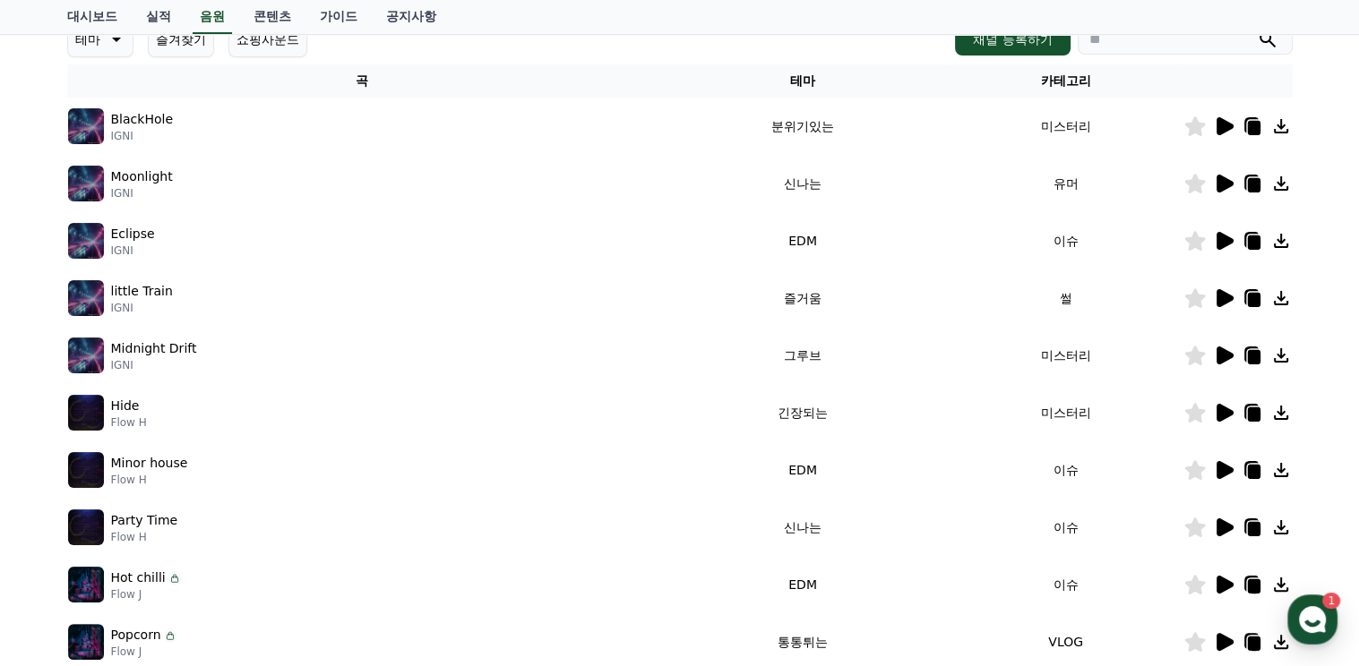
click at [1223, 181] on icon at bounding box center [1224, 184] width 17 height 18
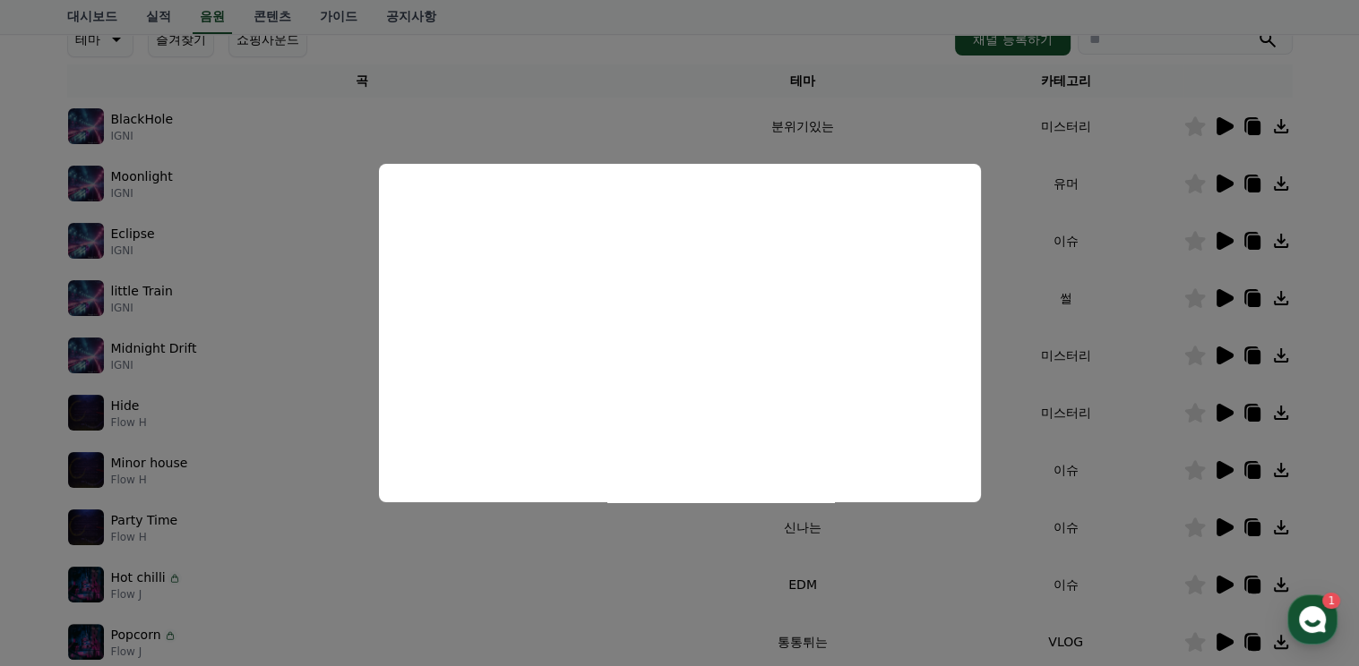
click at [1010, 264] on button "close modal" at bounding box center [679, 333] width 1359 height 666
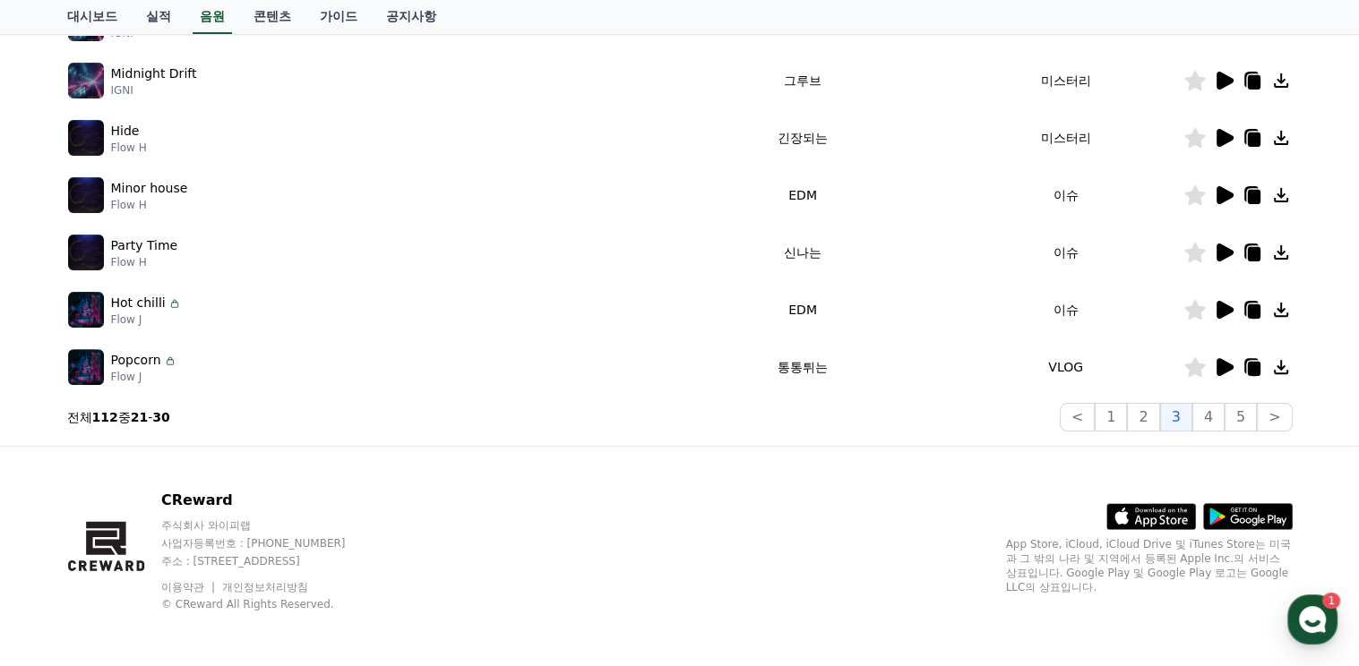
scroll to position [545, 0]
click at [1178, 418] on button "3" at bounding box center [1176, 416] width 32 height 29
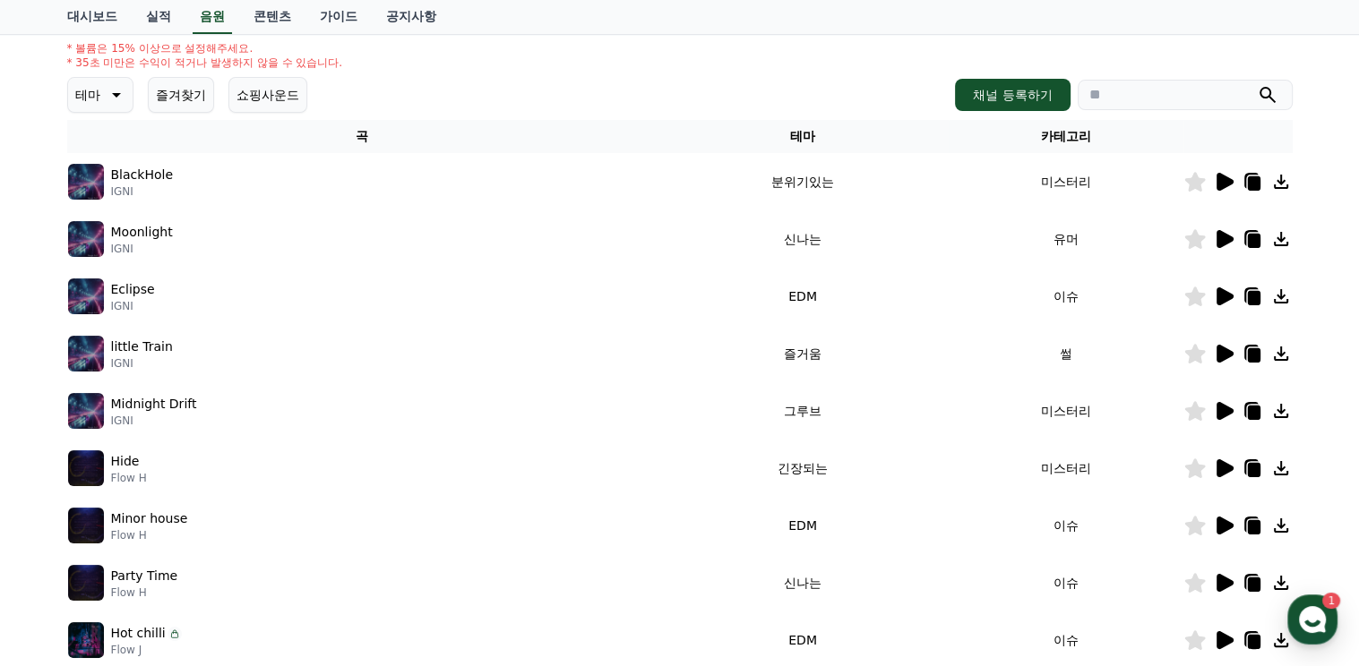
scroll to position [186, 0]
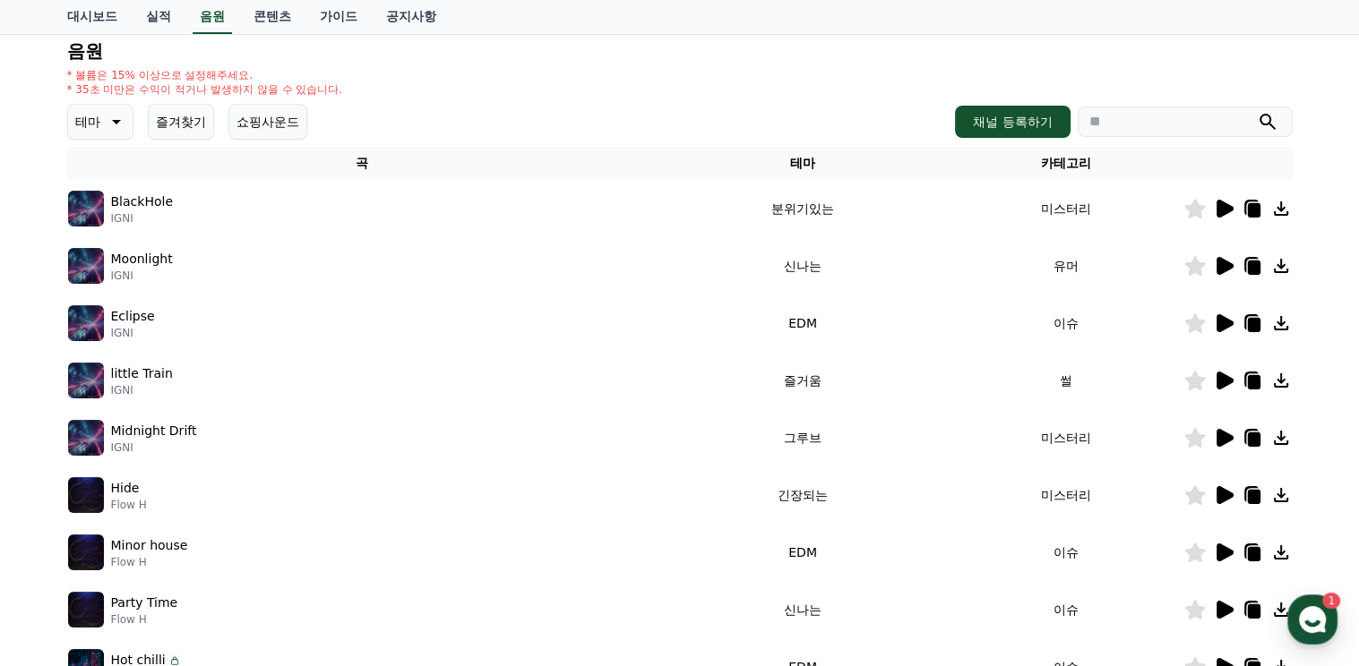
click at [1219, 264] on icon at bounding box center [1224, 266] width 17 height 18
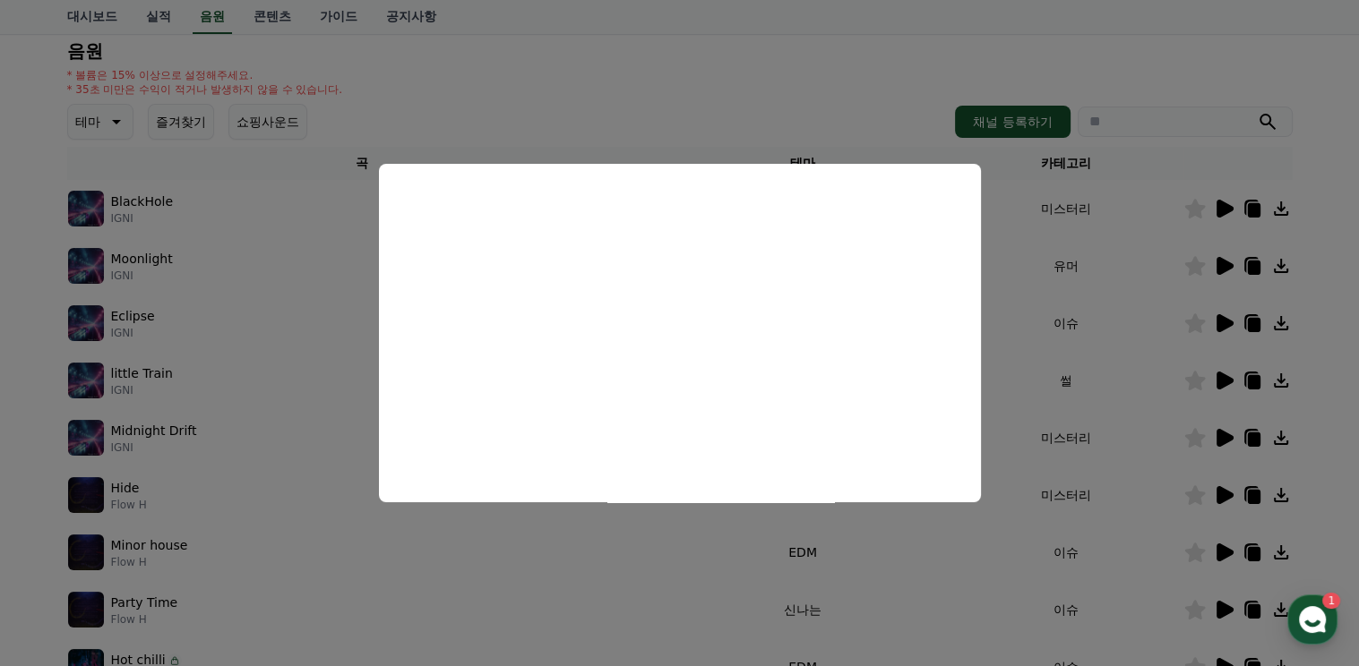
click at [1007, 351] on button "close modal" at bounding box center [679, 333] width 1359 height 666
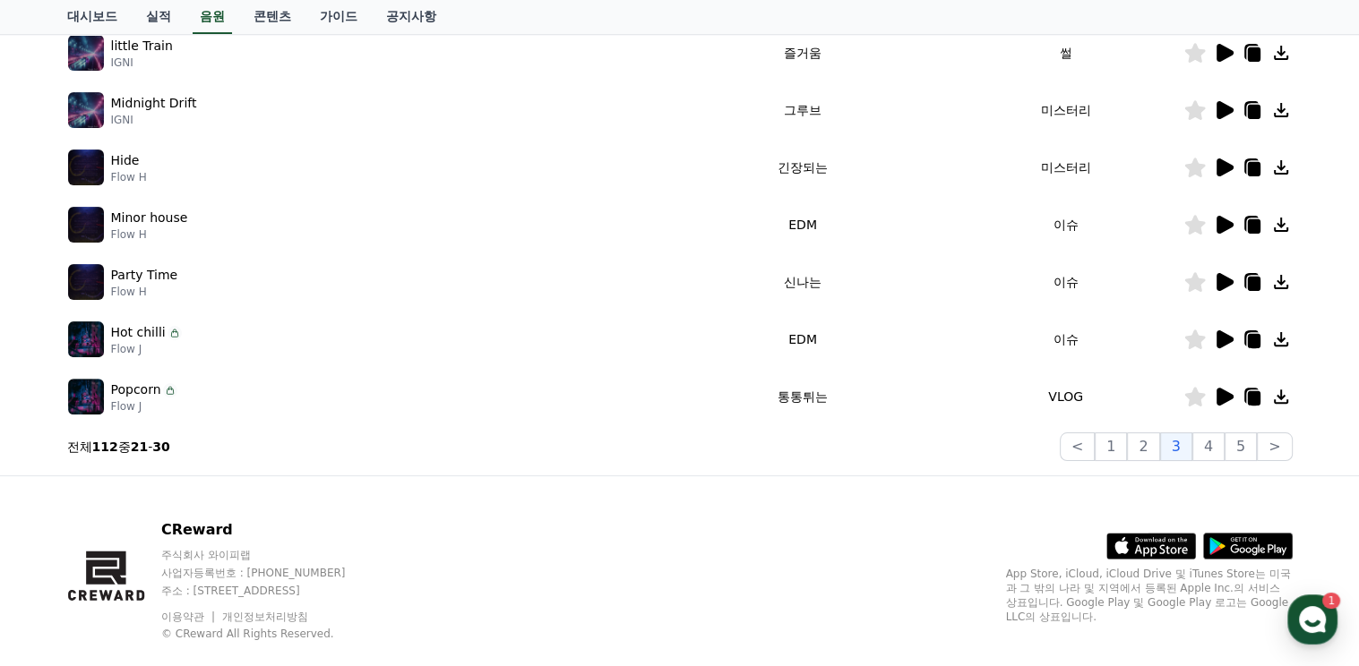
scroll to position [545, 0]
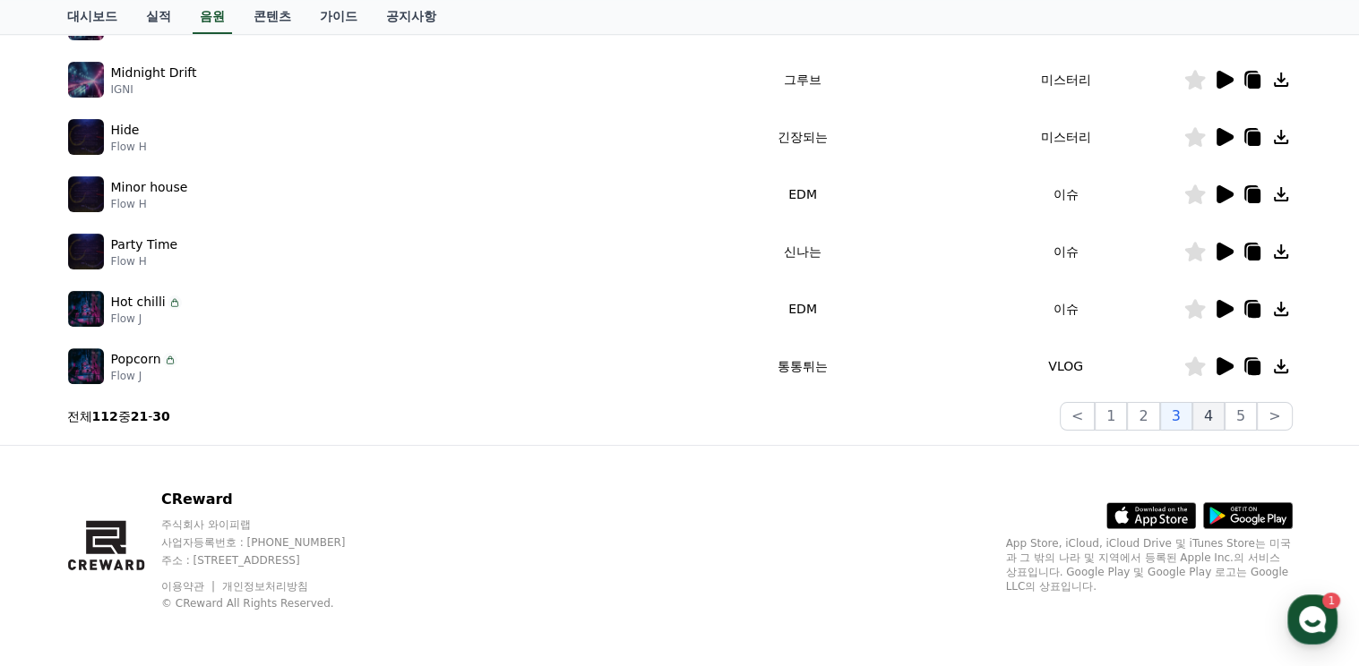
click at [1211, 418] on button "4" at bounding box center [1208, 416] width 32 height 29
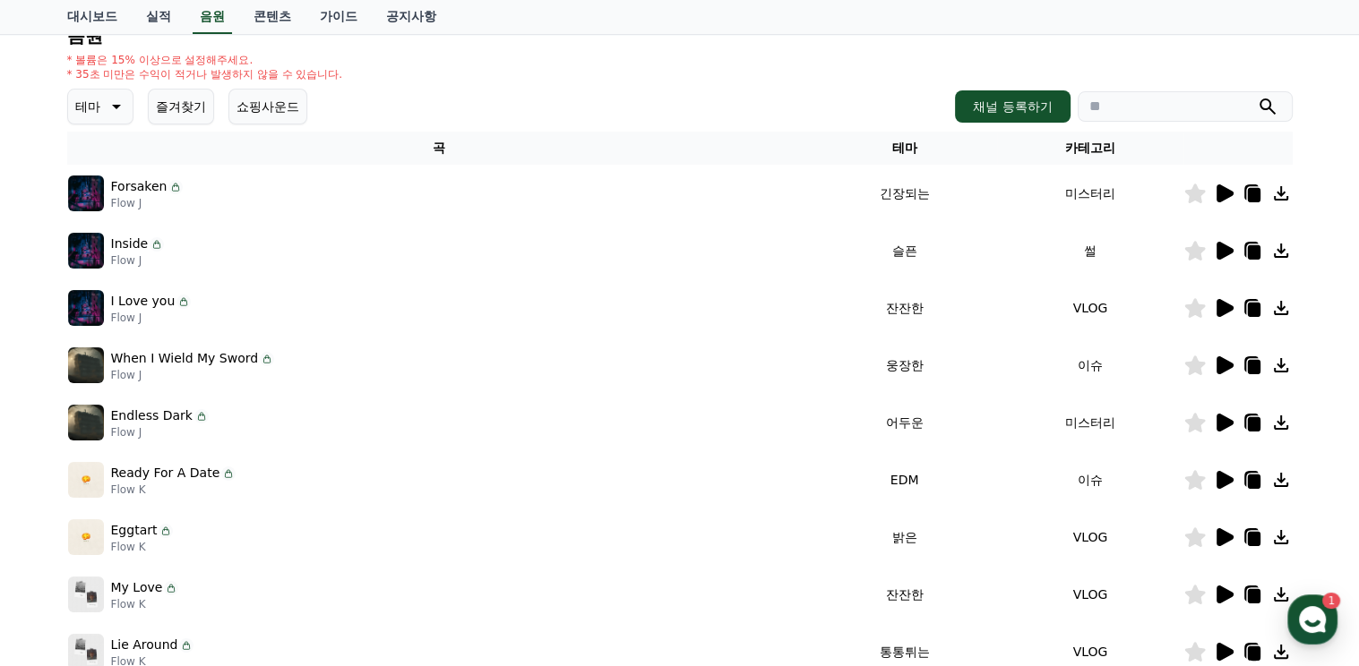
scroll to position [186, 0]
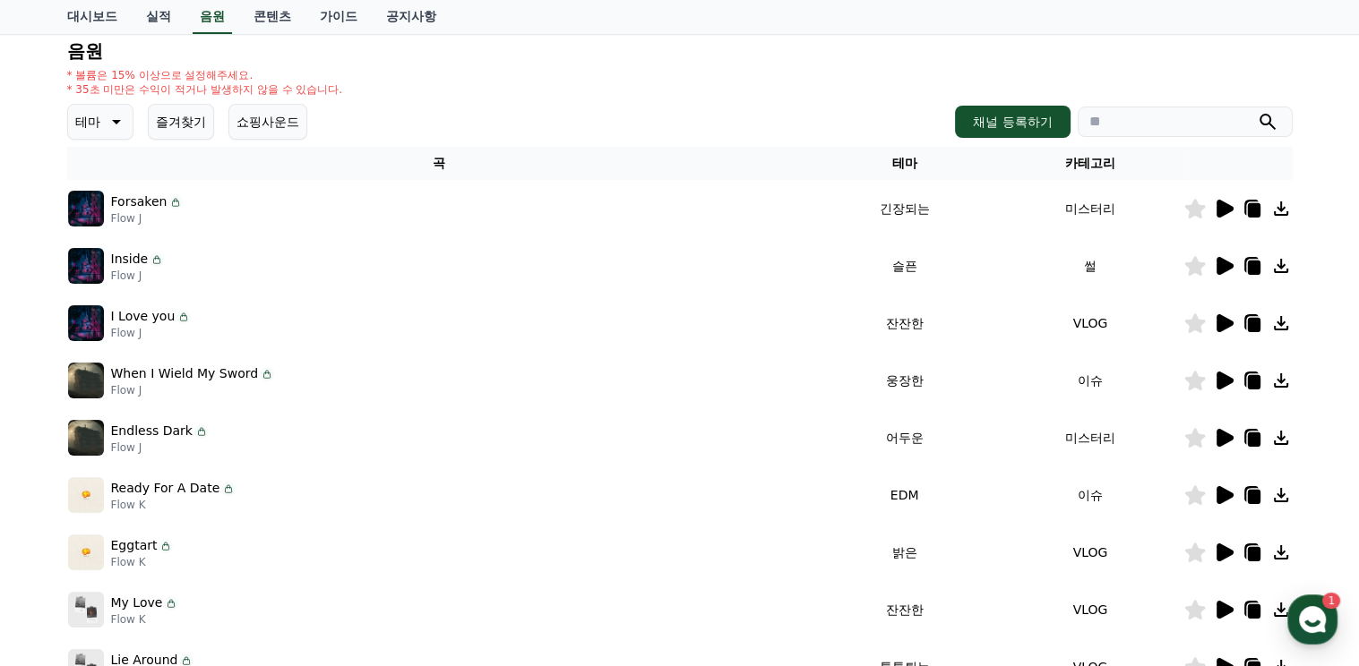
click at [1222, 207] on icon at bounding box center [1224, 209] width 17 height 18
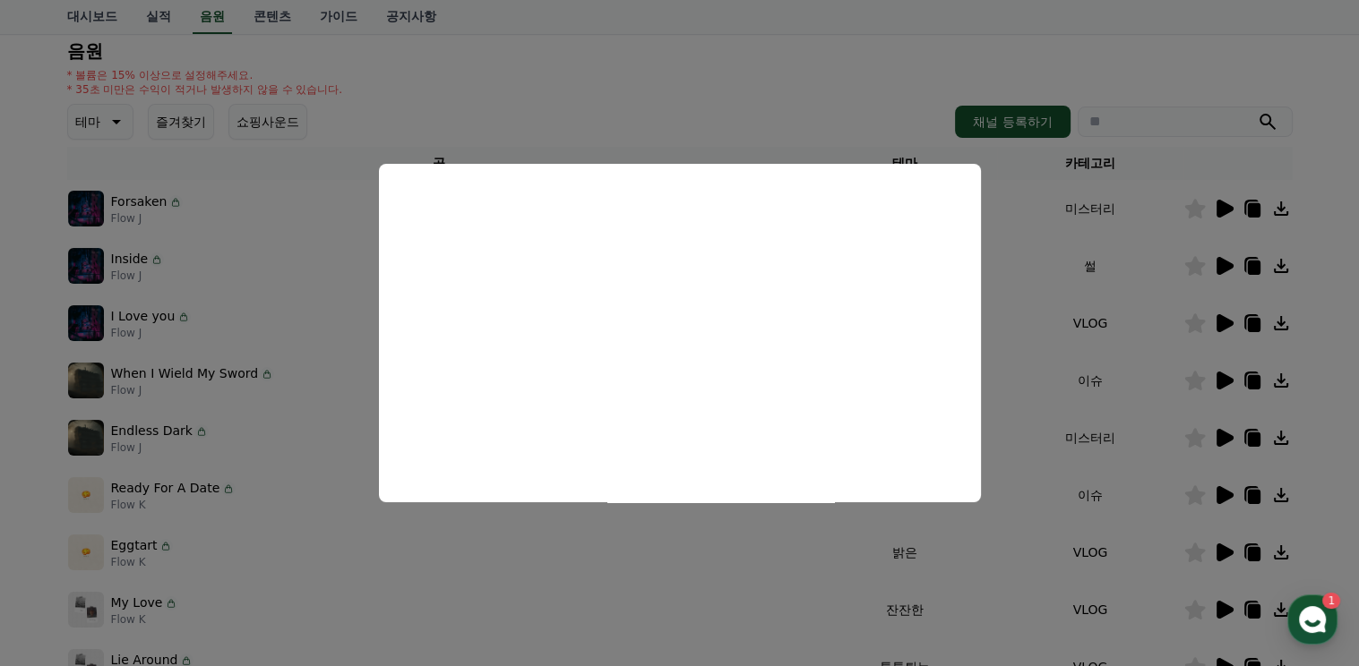
click at [1014, 314] on button "close modal" at bounding box center [679, 333] width 1359 height 666
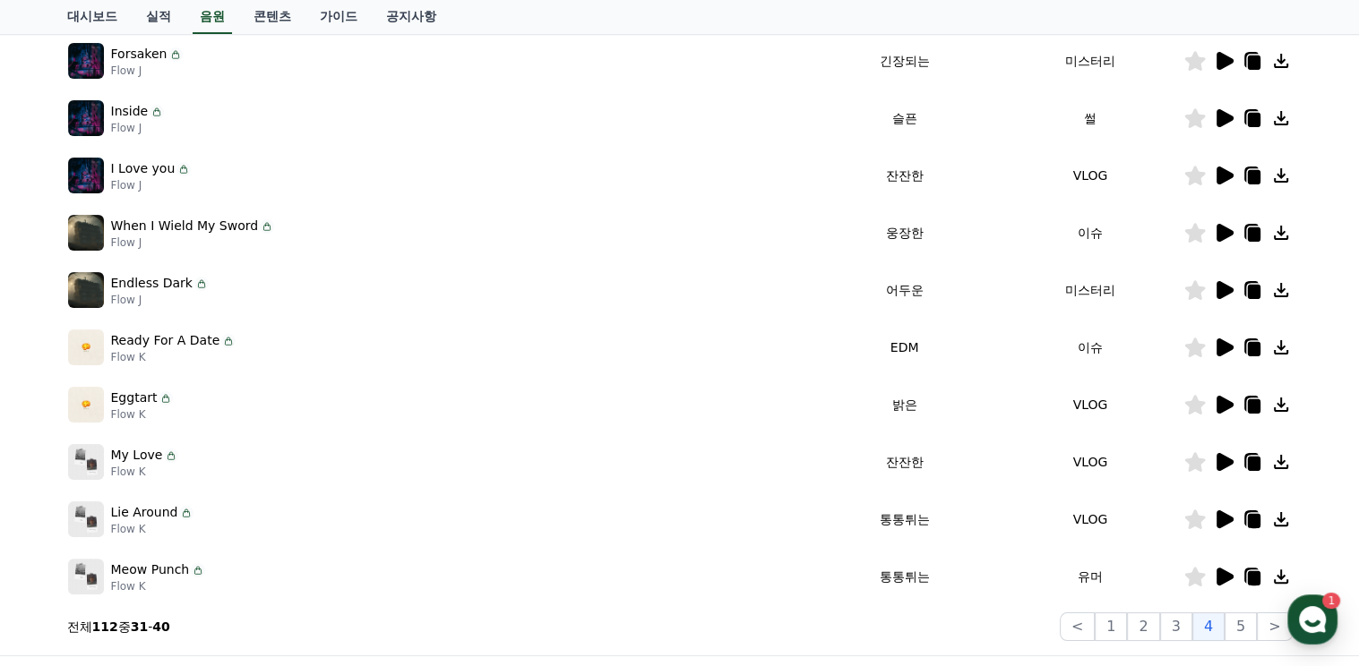
scroll to position [365, 0]
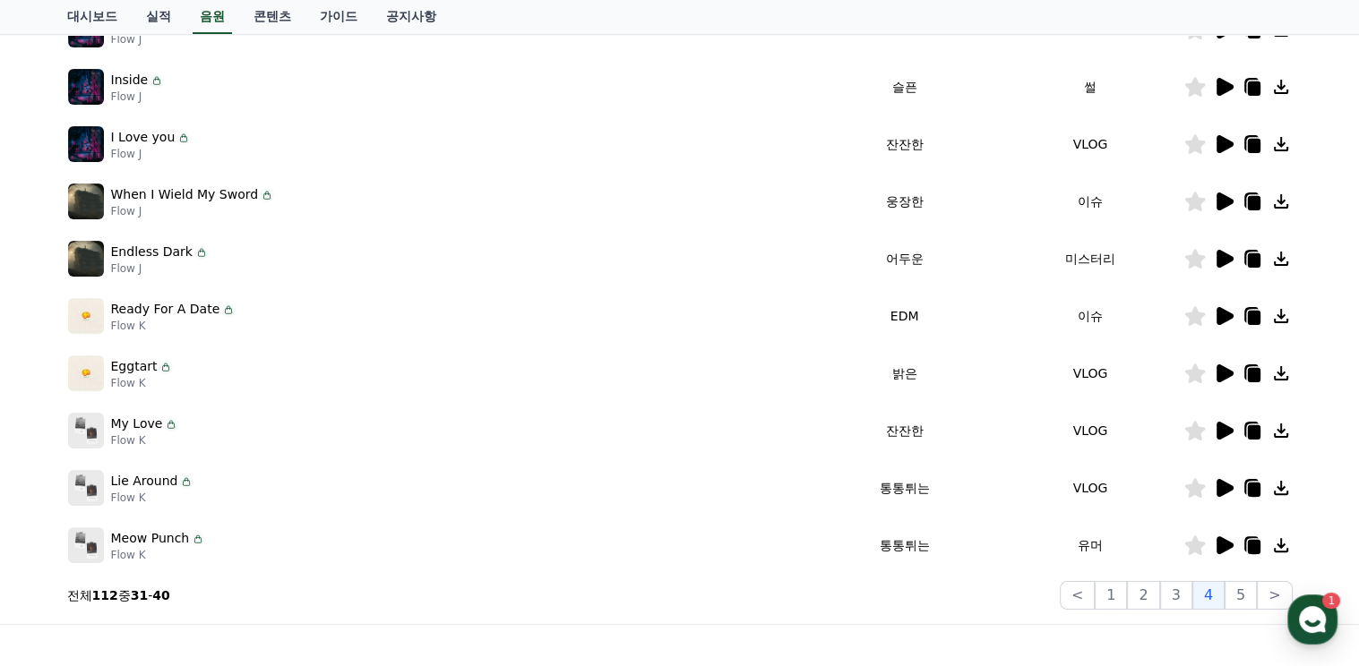
click at [1221, 200] on icon at bounding box center [1224, 202] width 17 height 18
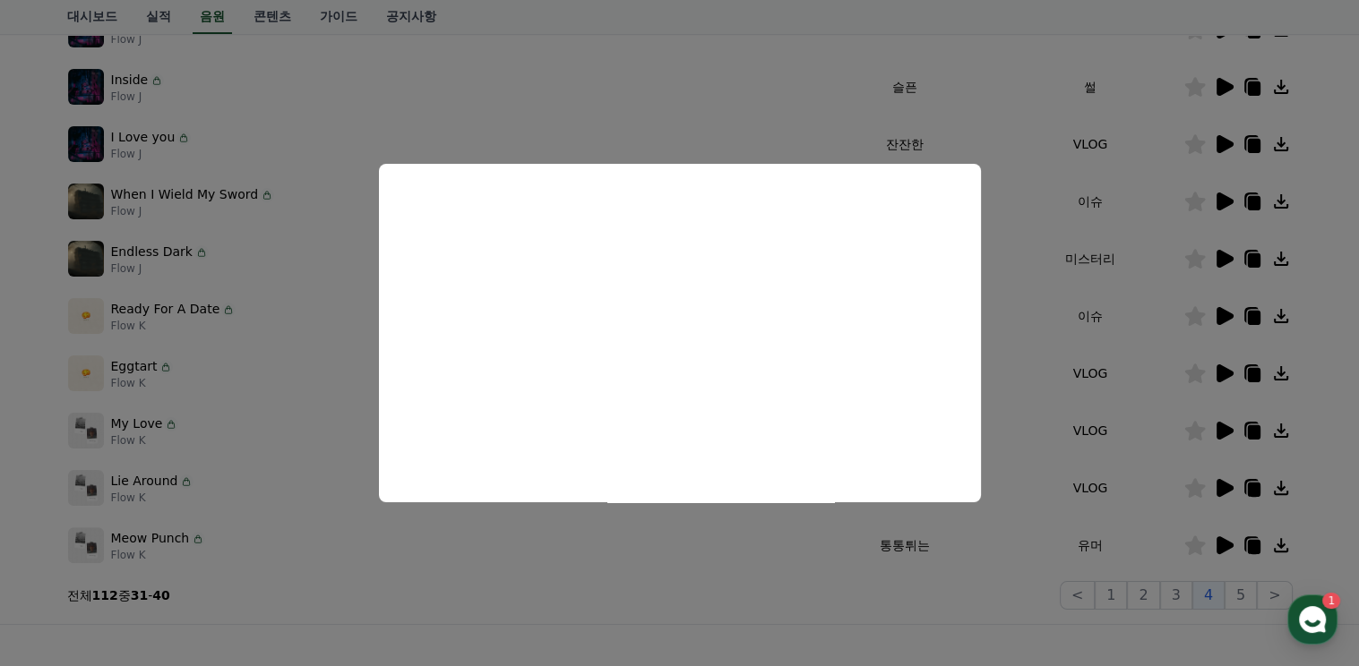
click at [1007, 373] on button "close modal" at bounding box center [679, 333] width 1359 height 666
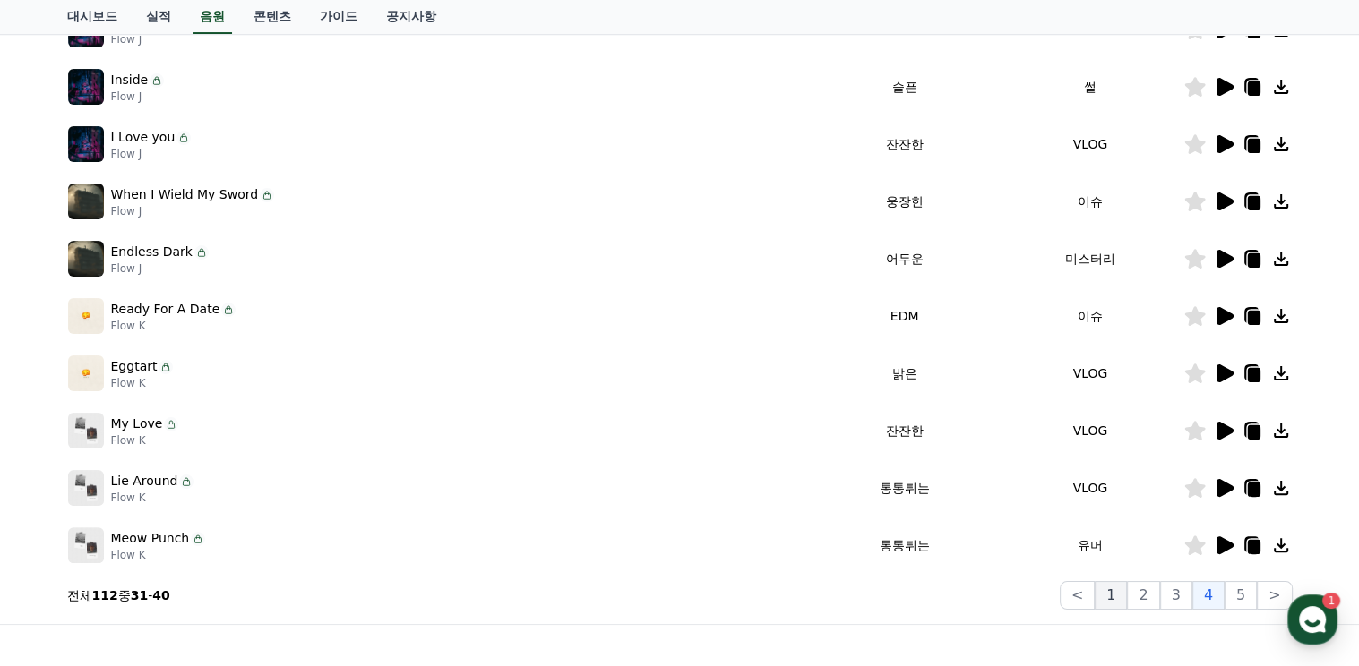
click at [1123, 596] on button "1" at bounding box center [1110, 595] width 32 height 29
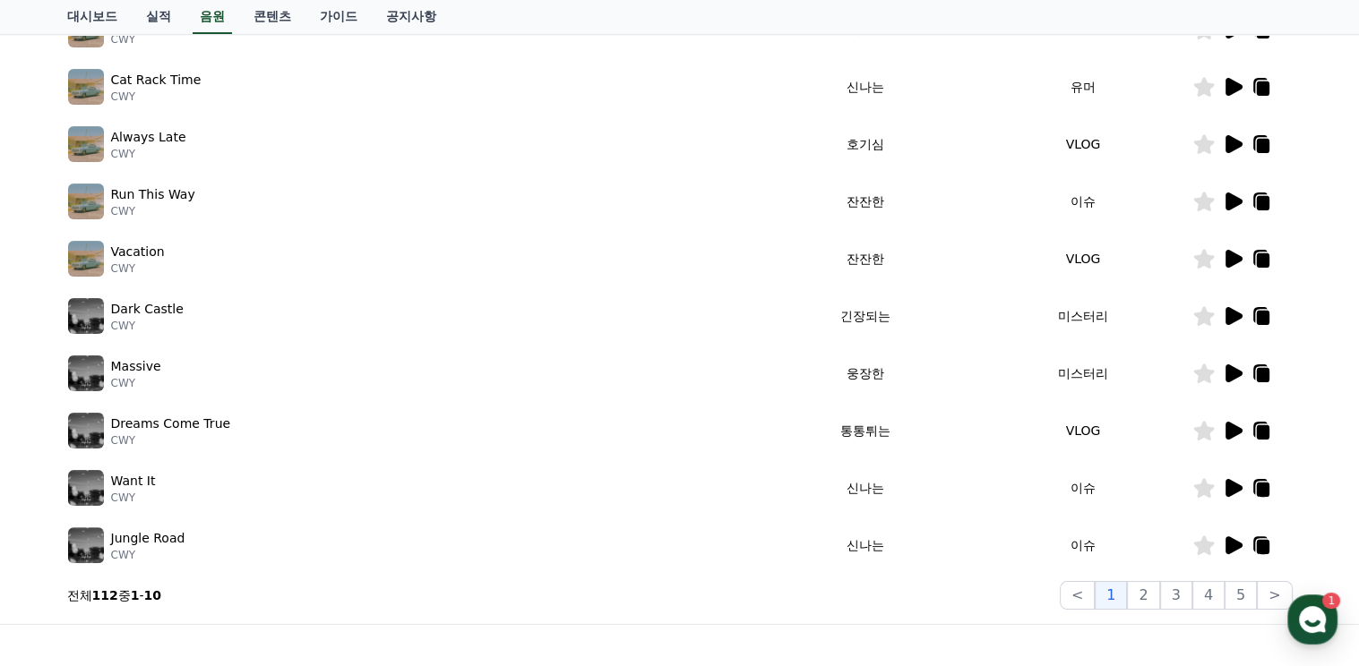
click at [1232, 488] on icon at bounding box center [1233, 488] width 17 height 18
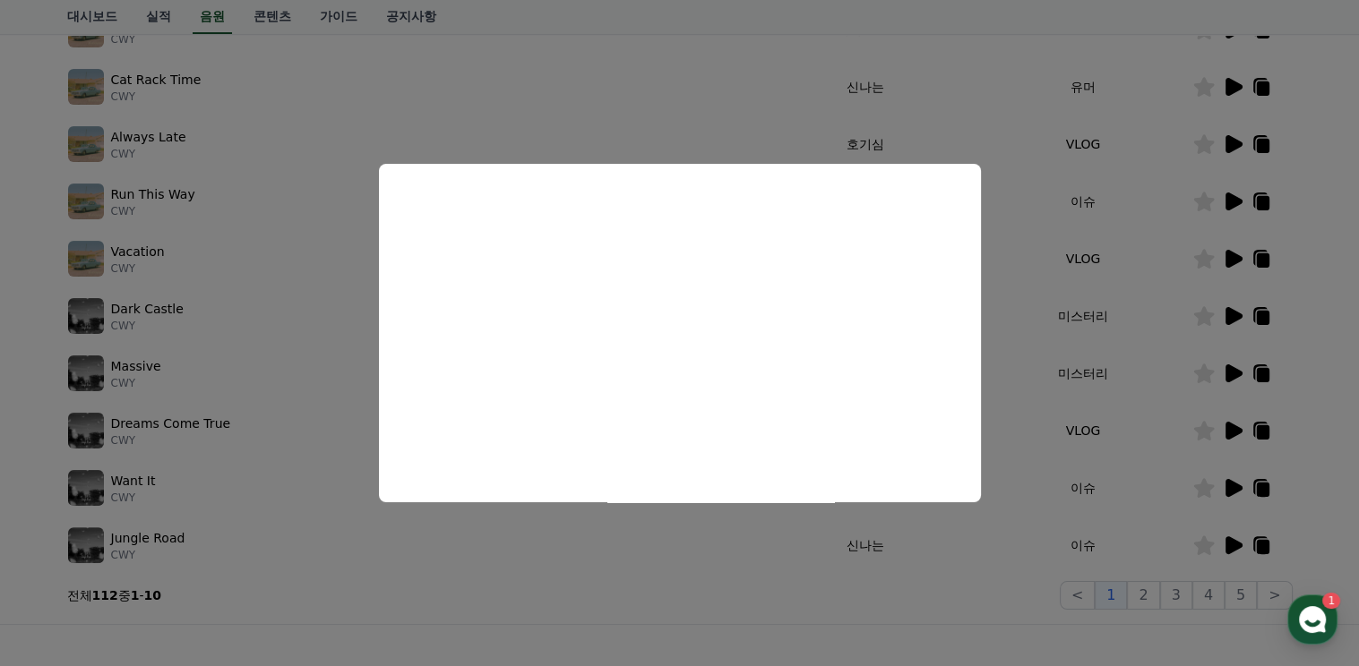
click at [997, 475] on button "close modal" at bounding box center [679, 333] width 1359 height 666
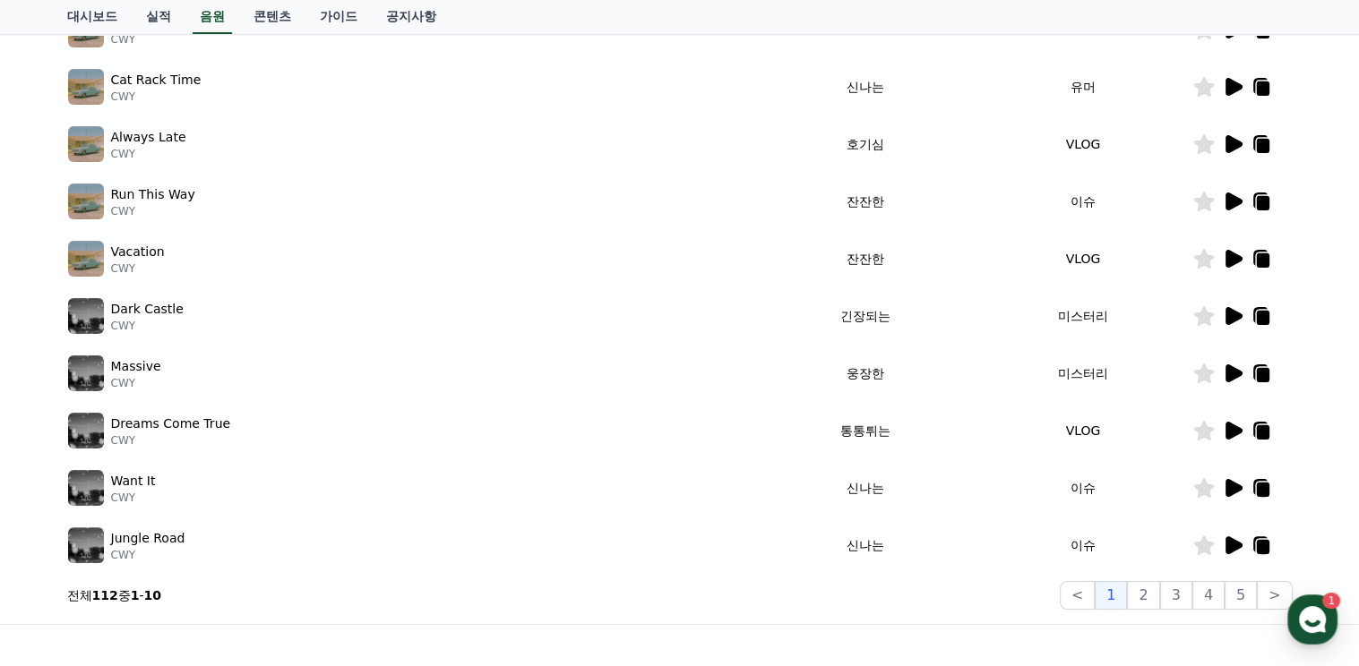
click at [1232, 547] on icon at bounding box center [1233, 545] width 17 height 18
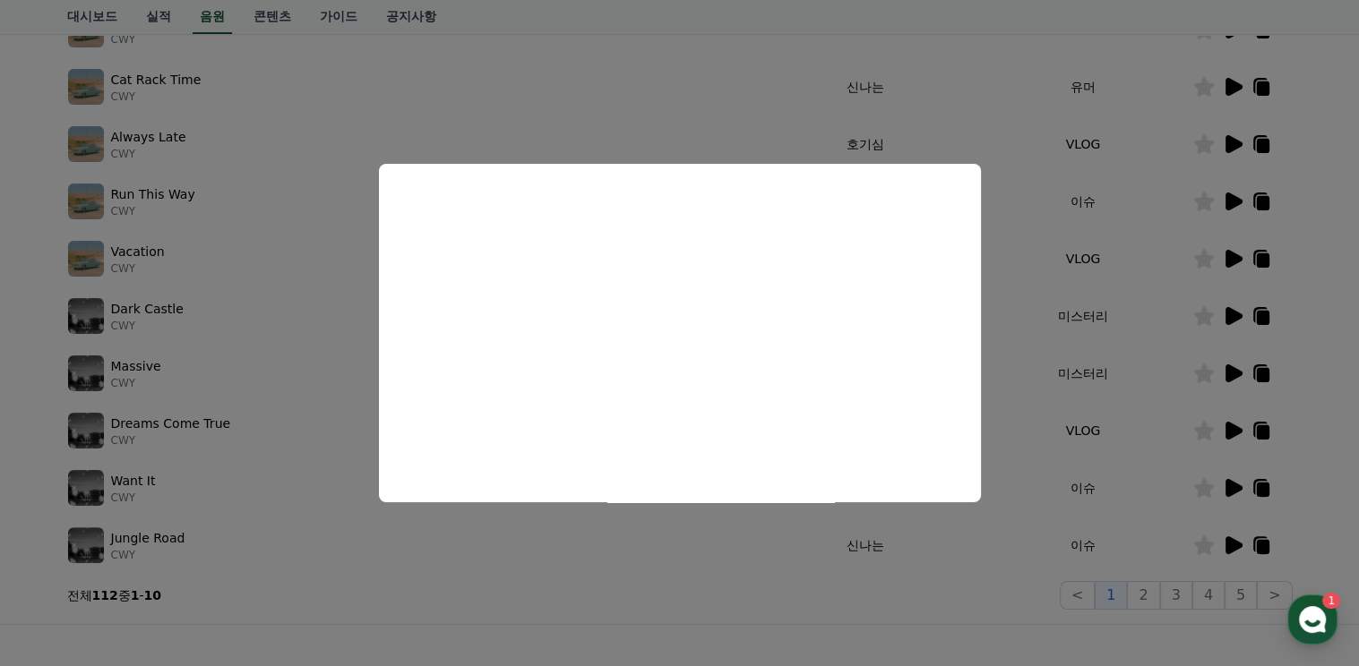
click at [719, 517] on button "close modal" at bounding box center [679, 333] width 1359 height 666
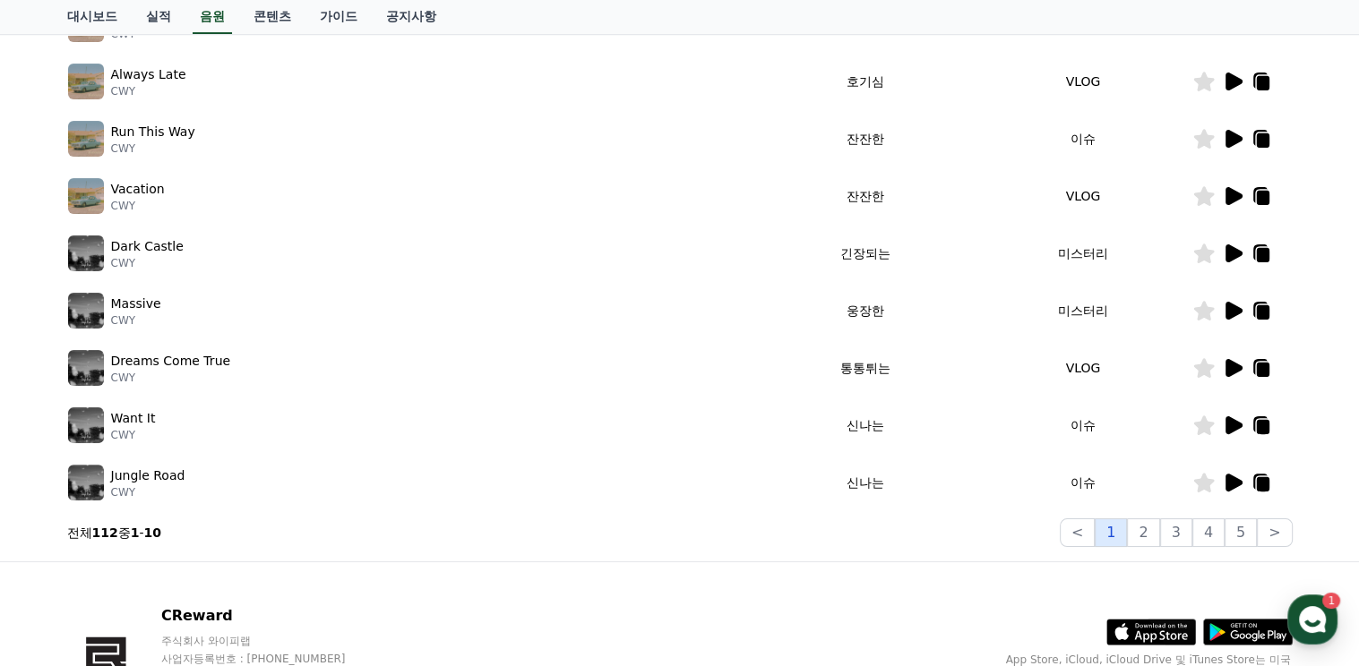
scroll to position [455, 0]
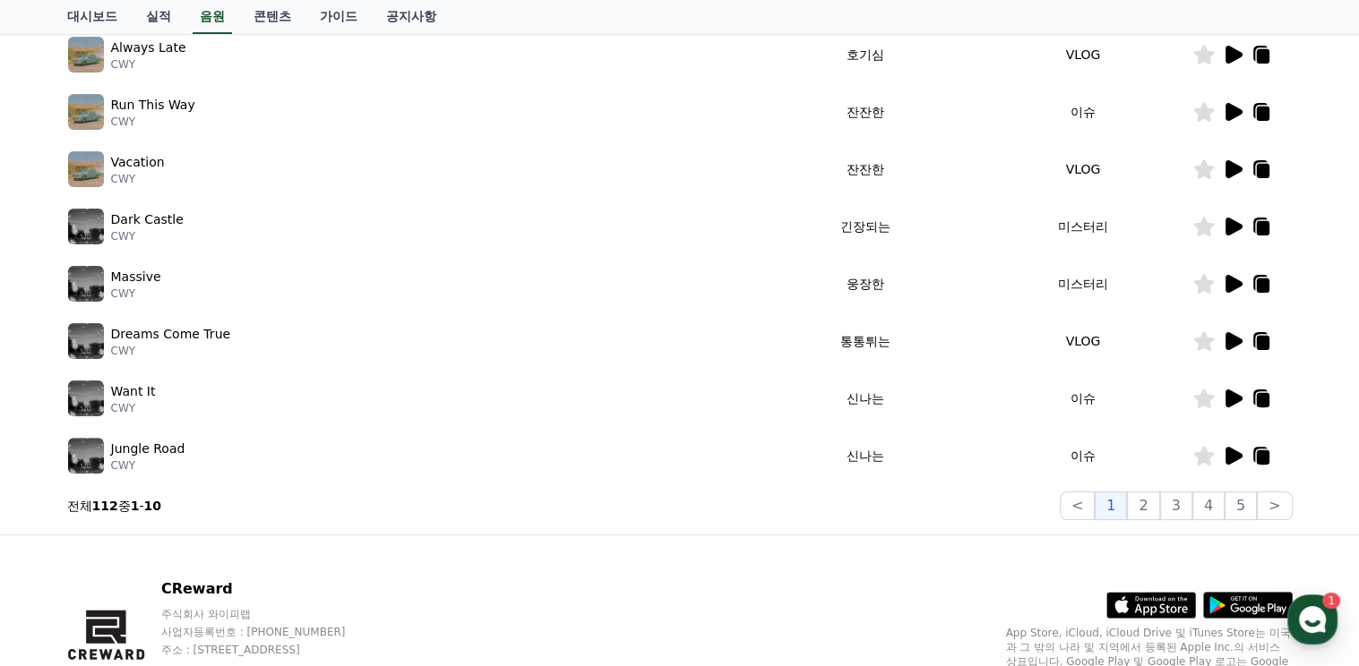
click at [1264, 454] on icon at bounding box center [1262, 457] width 13 height 14
click at [1317, 610] on use "button" at bounding box center [1312, 619] width 27 height 27
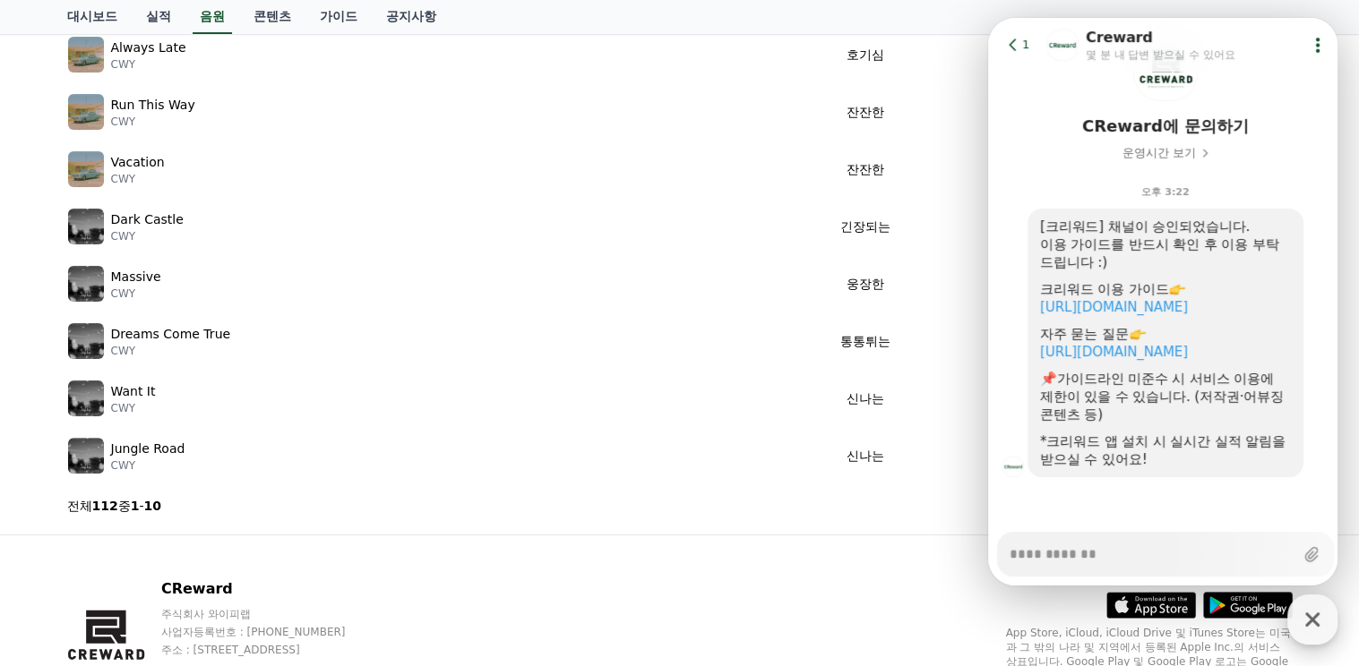
click at [1315, 616] on icon "button" at bounding box center [1312, 620] width 14 height 14
type textarea "*"
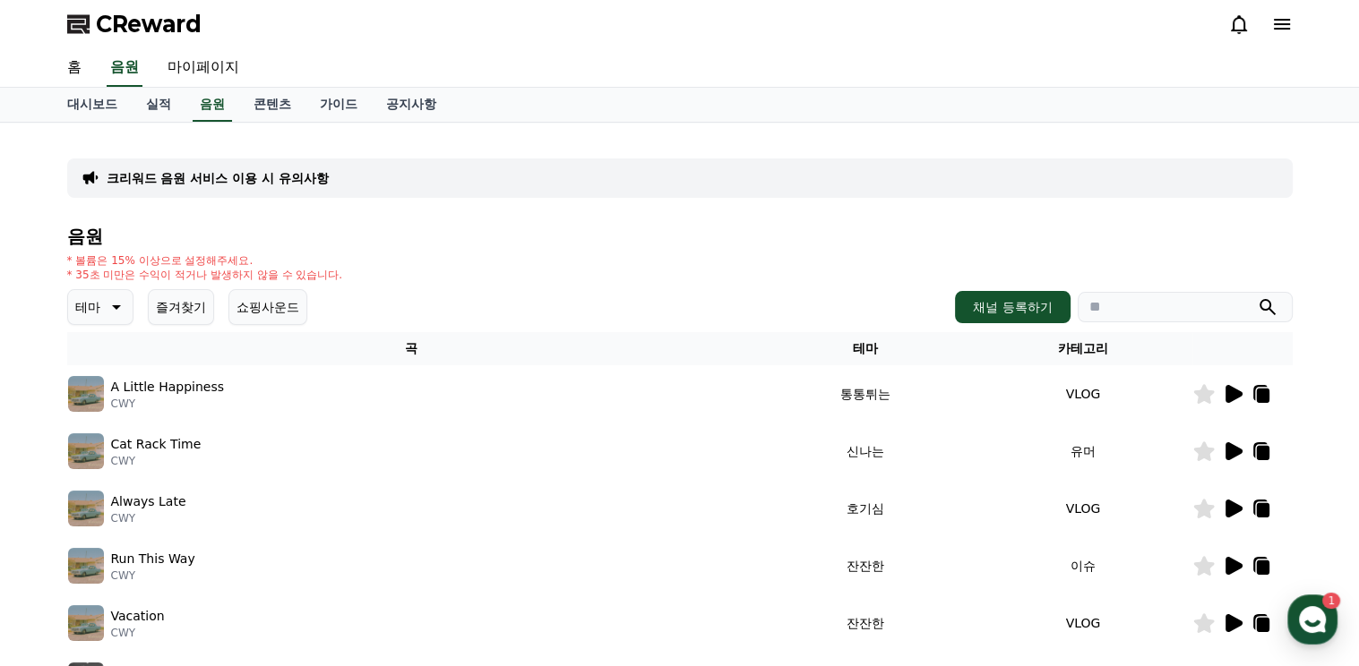
scroll to position [0, 0]
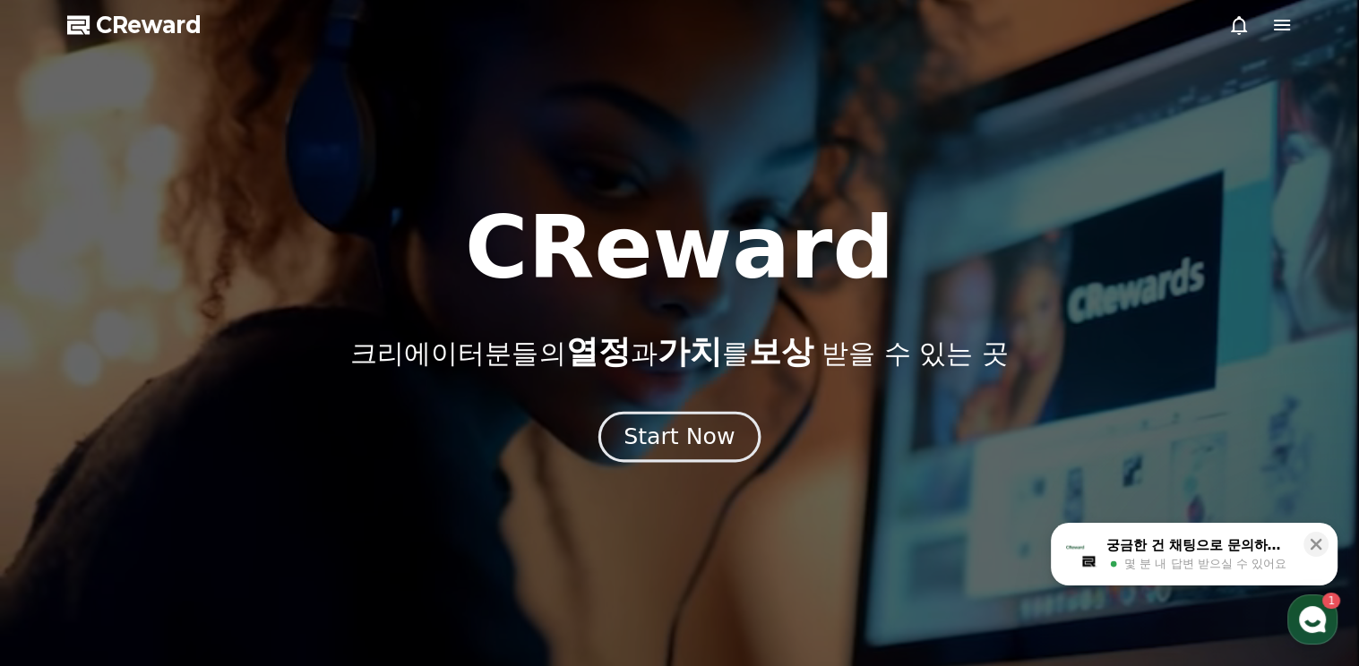
click at [697, 441] on div "Start Now" at bounding box center [678, 437] width 111 height 30
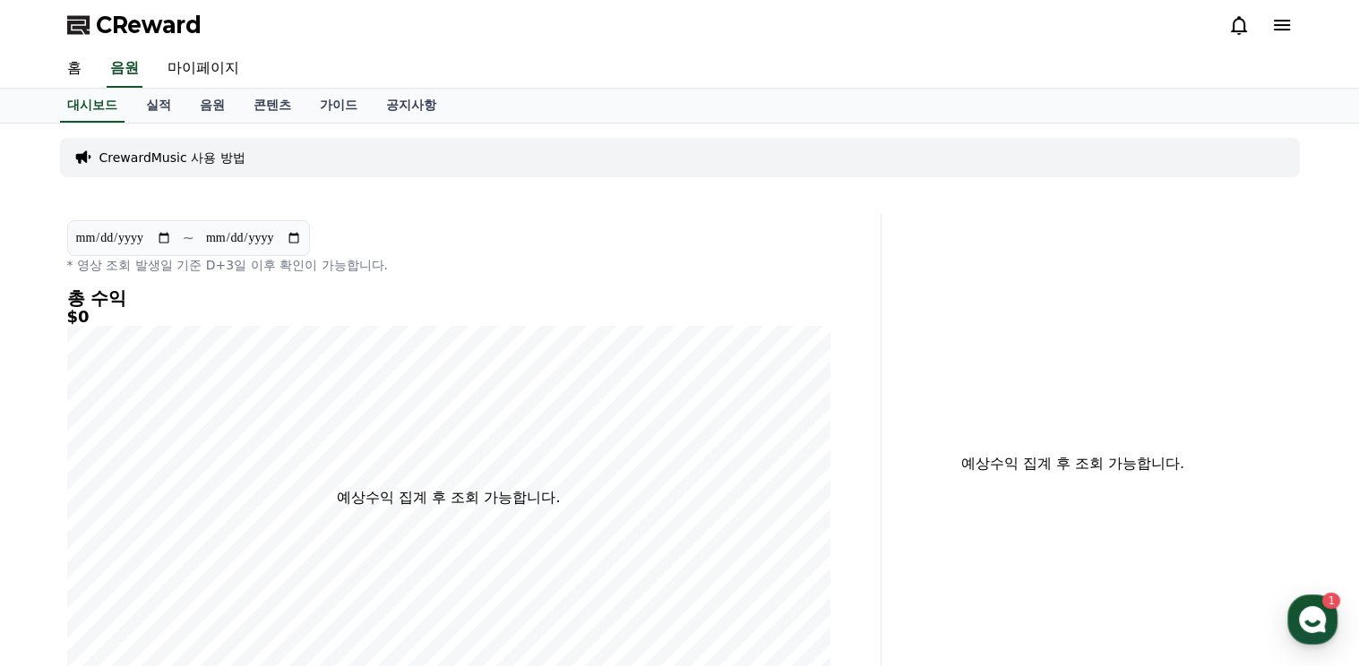
click at [154, 157] on p "CrewardMusic 사용 방법" at bounding box center [172, 158] width 146 height 18
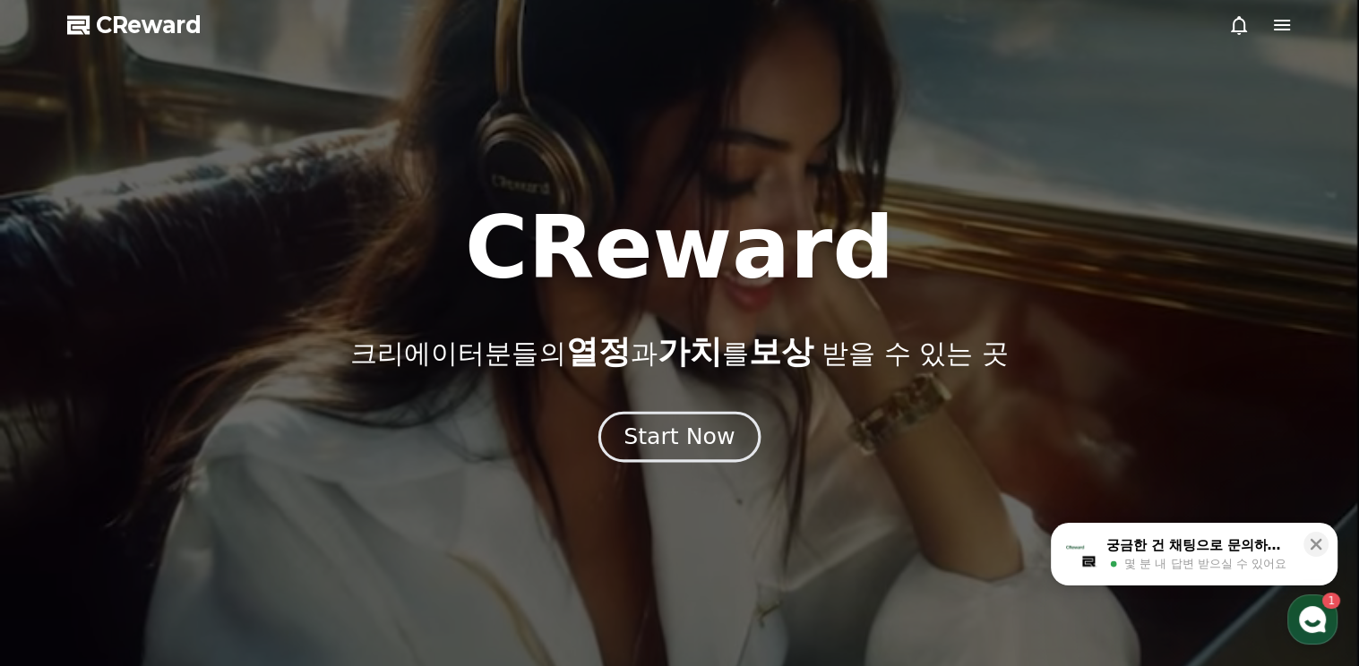
click at [682, 436] on div "Start Now" at bounding box center [678, 437] width 111 height 30
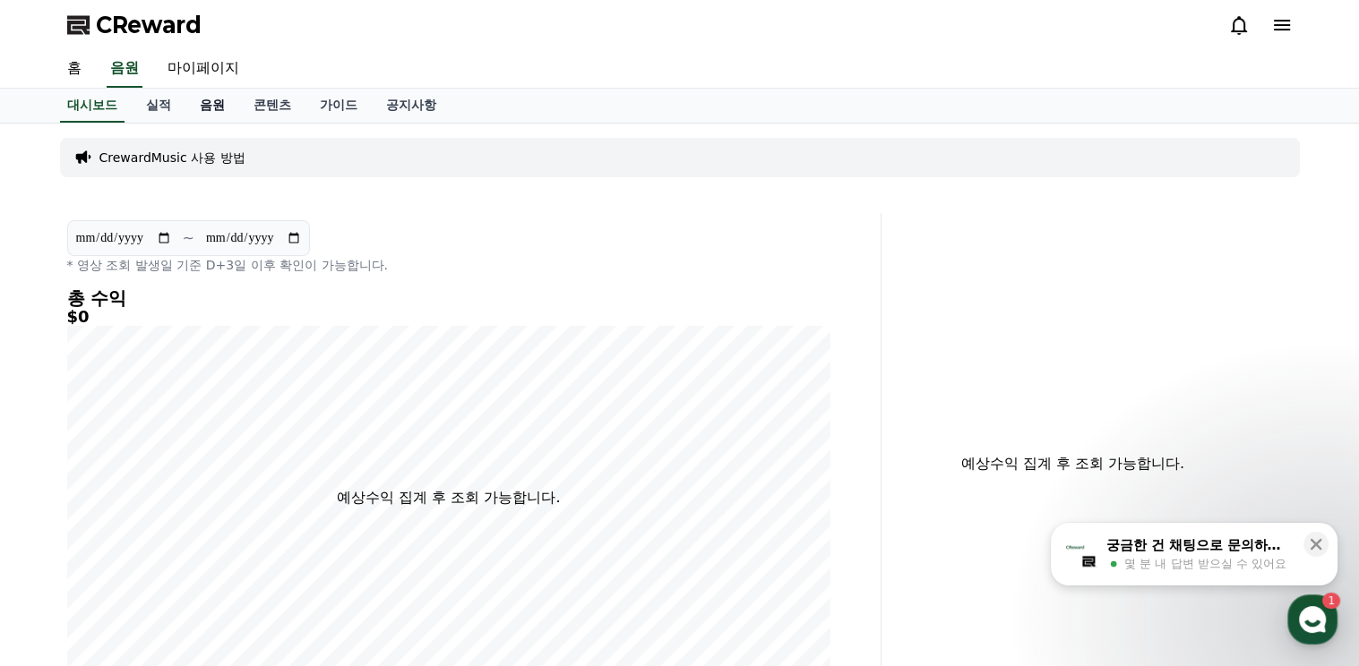
click at [212, 100] on link "음원" at bounding box center [212, 106] width 54 height 34
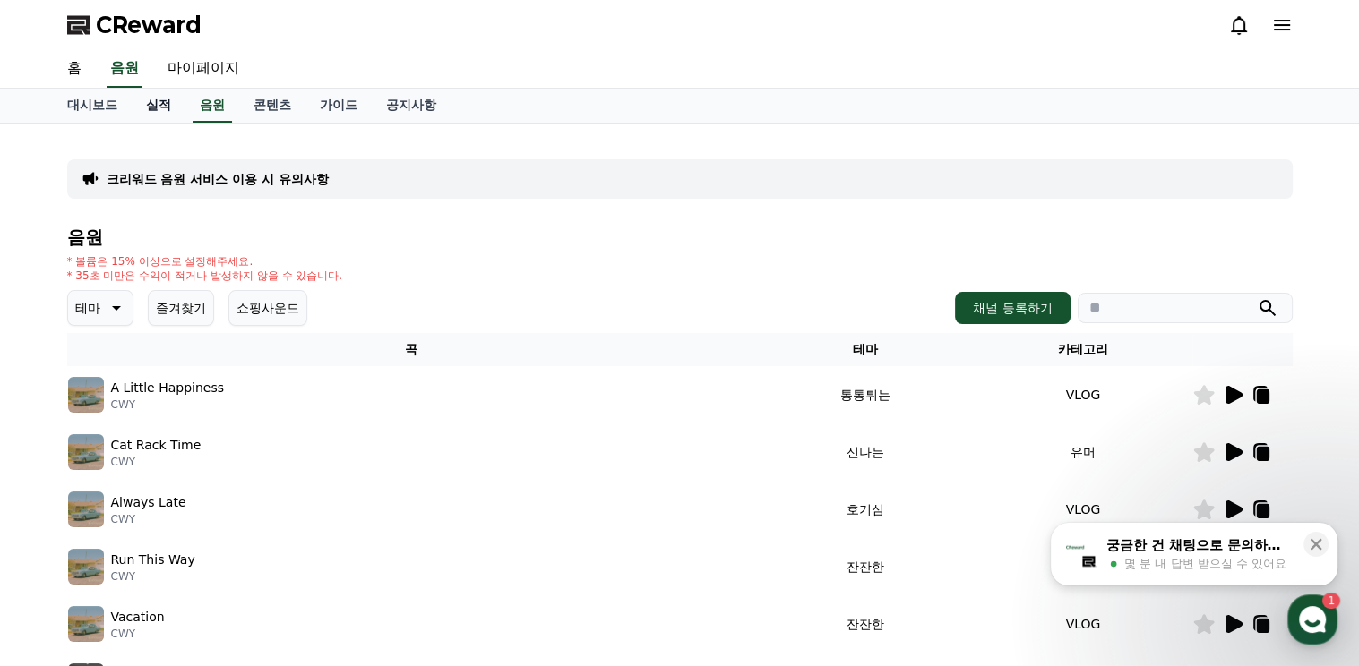
click at [159, 104] on link "실적" at bounding box center [159, 106] width 54 height 34
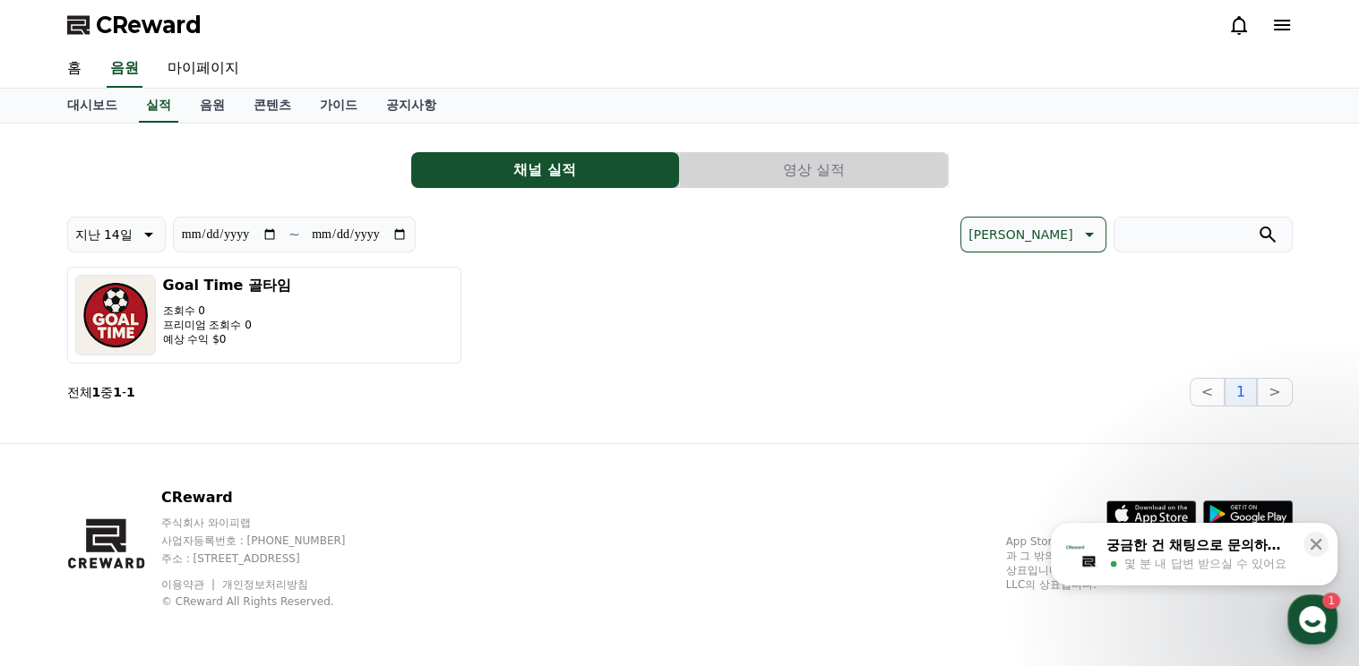
click at [1085, 233] on icon at bounding box center [1087, 234] width 21 height 21
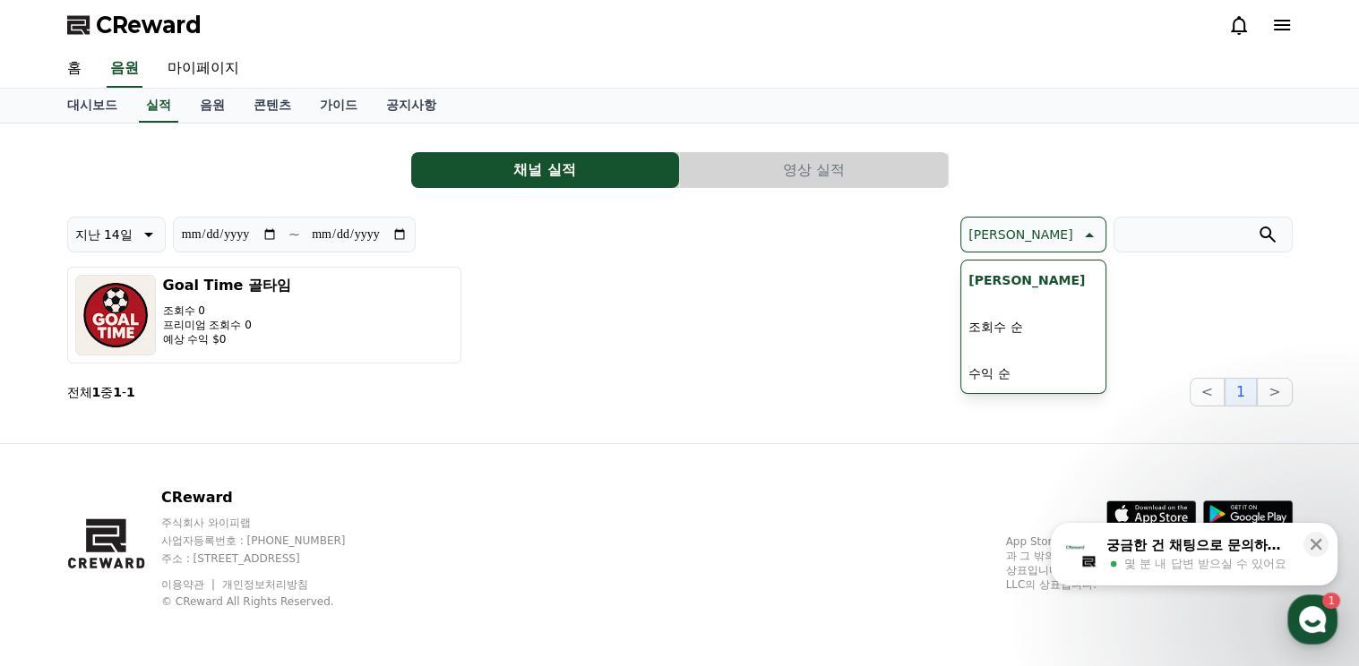
click at [878, 302] on div "Goal Time 골타임 조회수 0 프리미엄 조회수 0 예상 수익 $0" at bounding box center [679, 315] width 1225 height 97
click at [405, 103] on link "공지사항" at bounding box center [411, 106] width 79 height 34
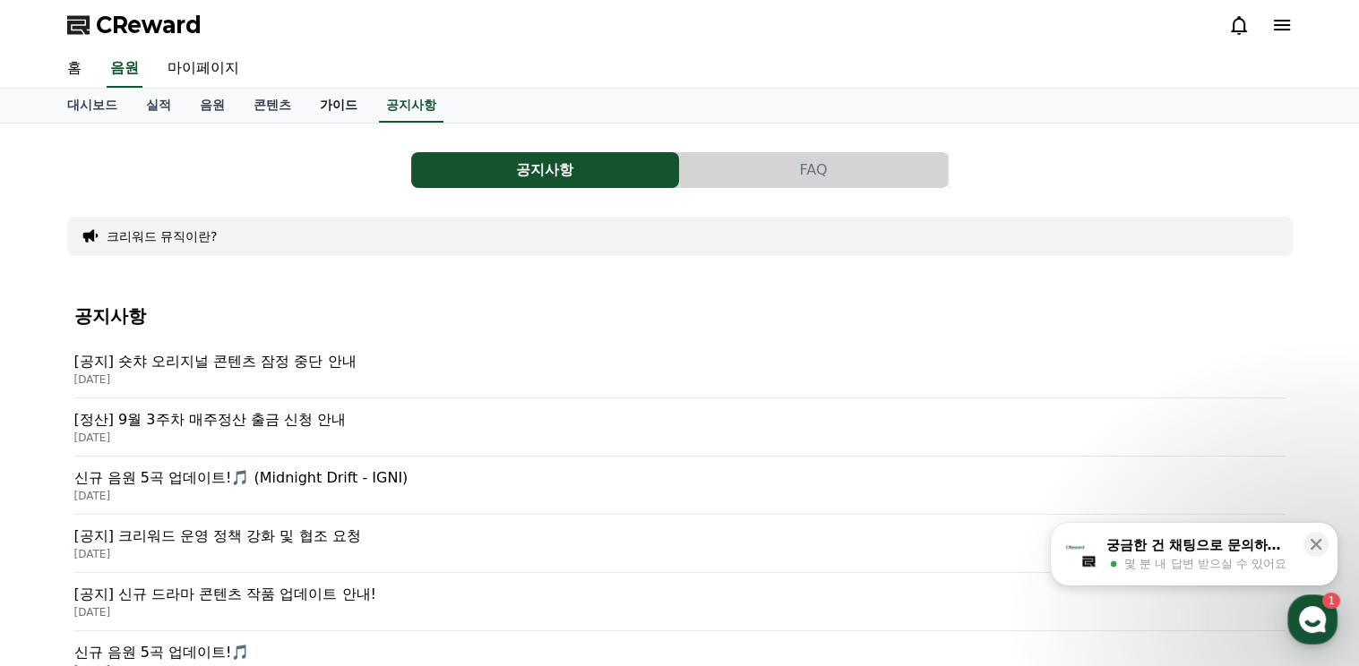
click at [344, 105] on link "가이드" at bounding box center [338, 106] width 66 height 34
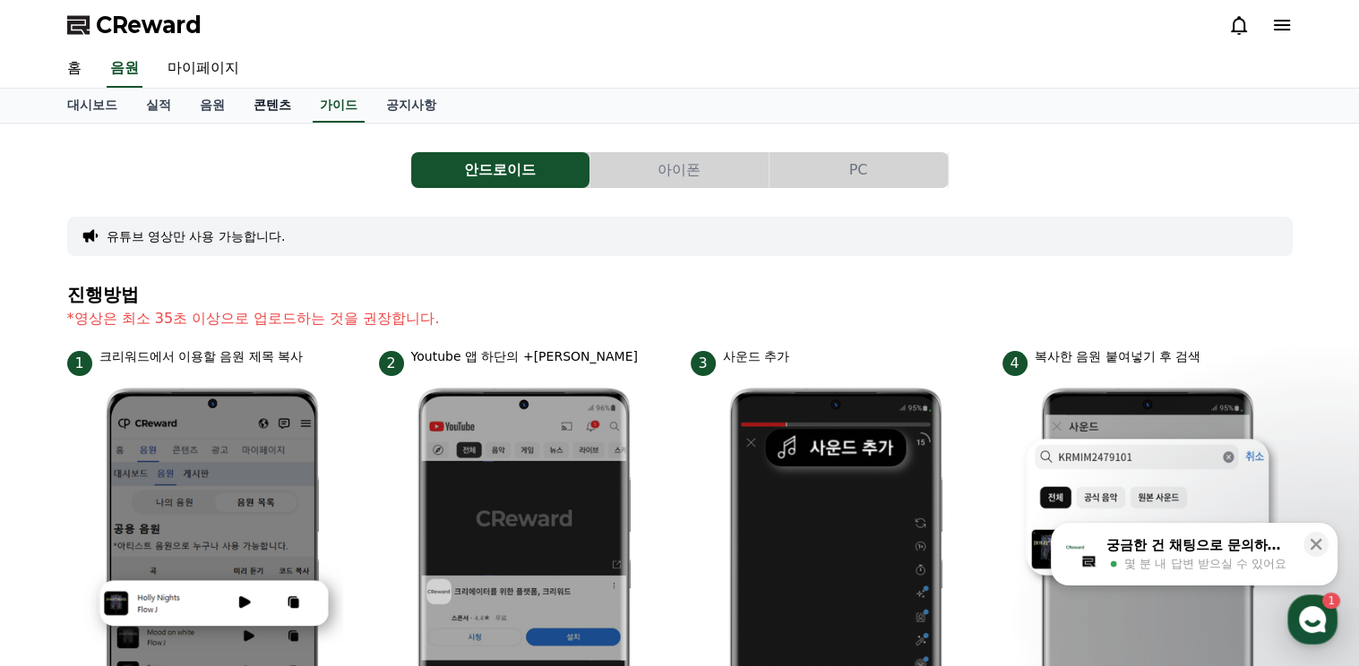
click at [265, 99] on link "콘텐츠" at bounding box center [272, 106] width 66 height 34
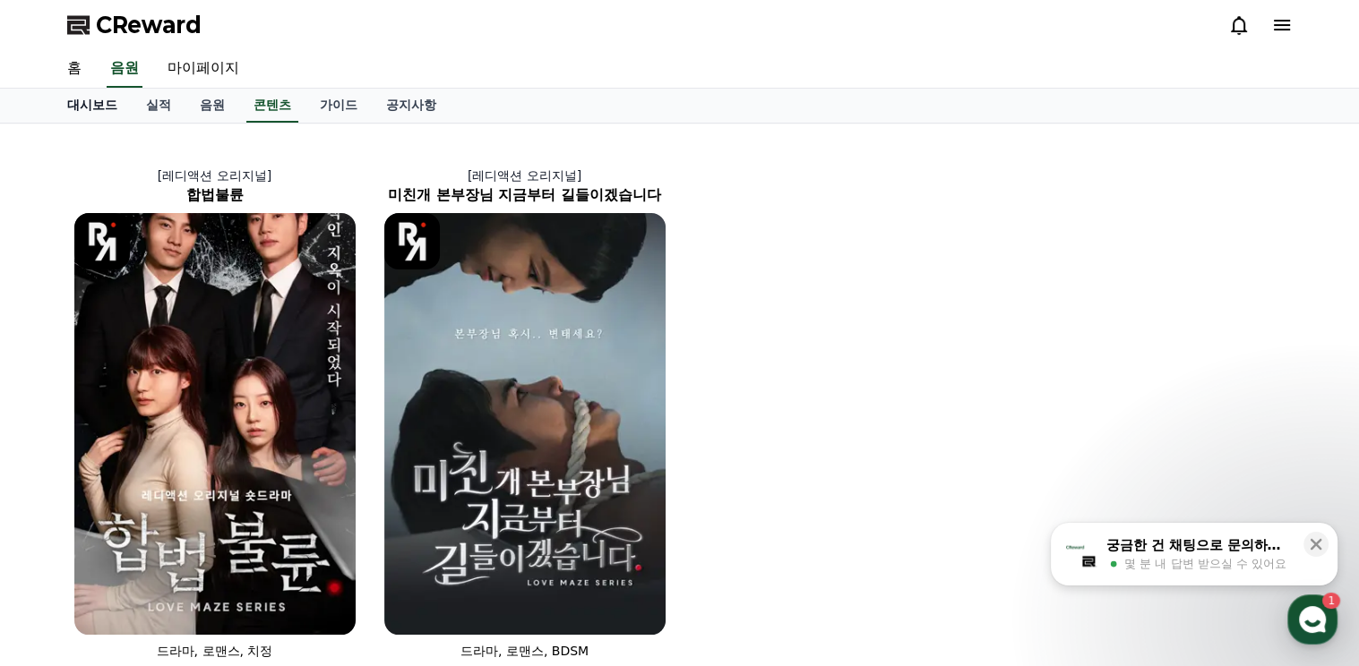
click at [103, 101] on link "대시보드" at bounding box center [92, 106] width 79 height 34
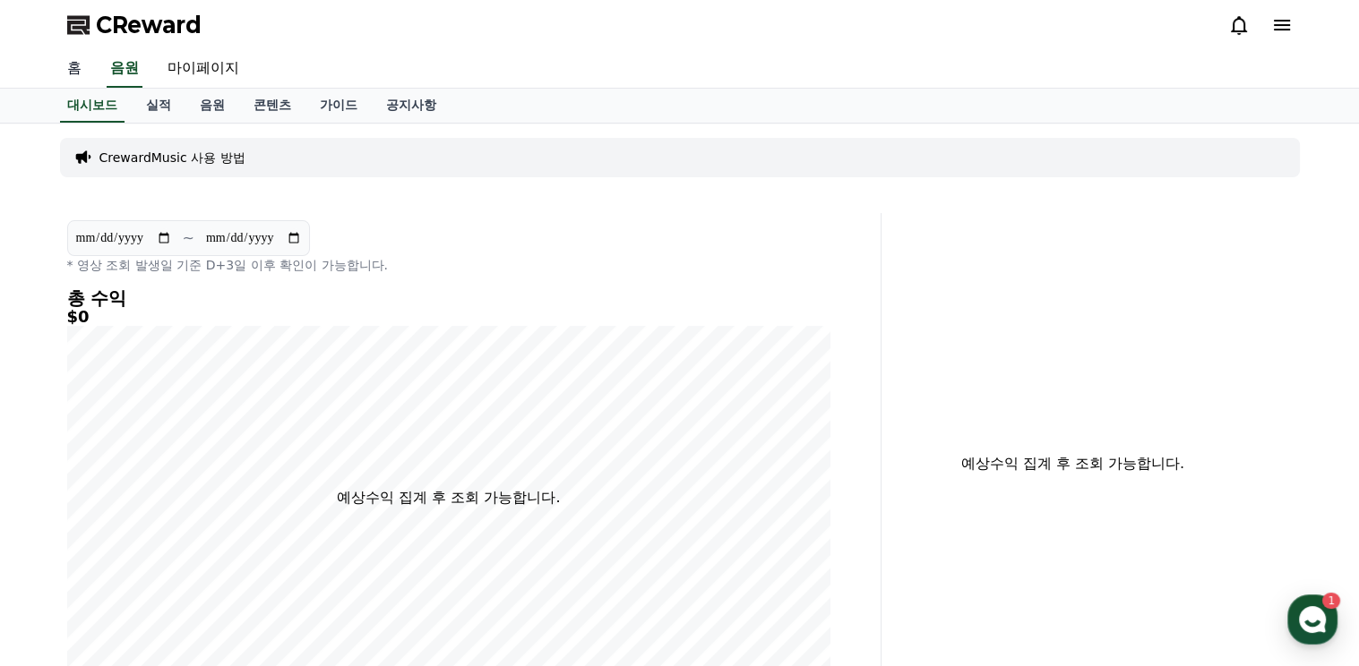
click at [74, 65] on link "홈" at bounding box center [74, 69] width 43 height 38
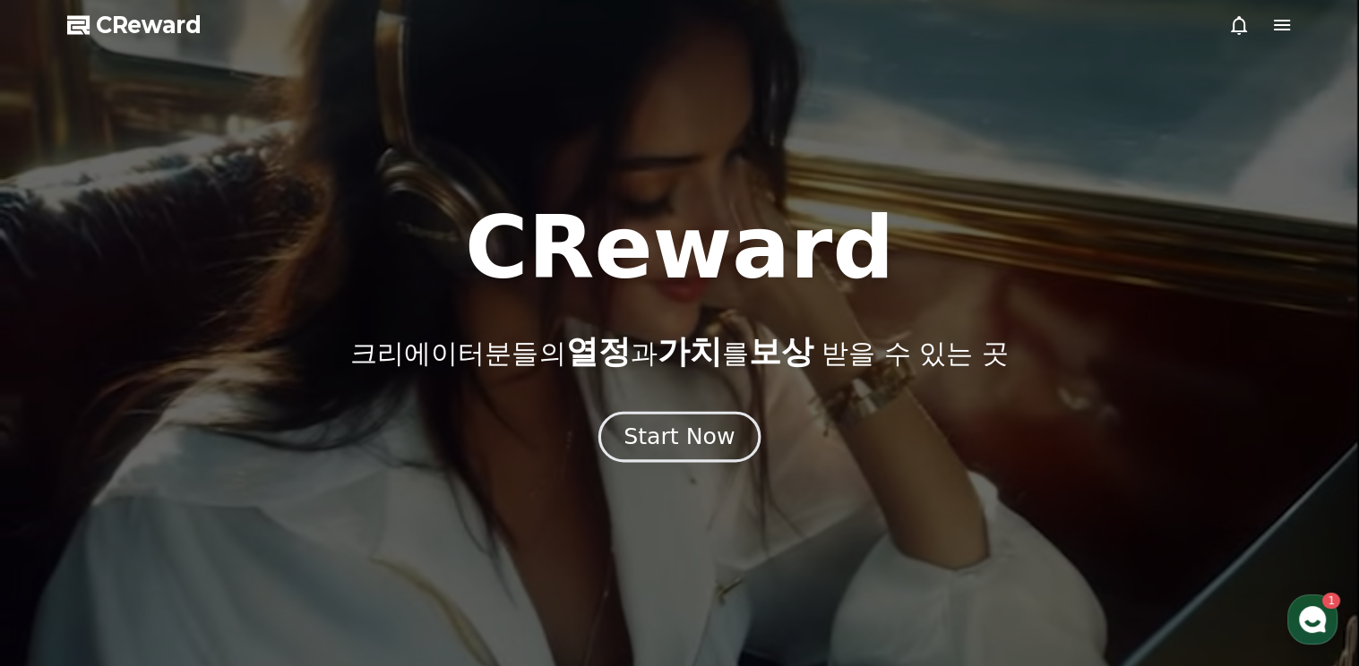
click at [672, 433] on div "Start Now" at bounding box center [678, 437] width 111 height 30
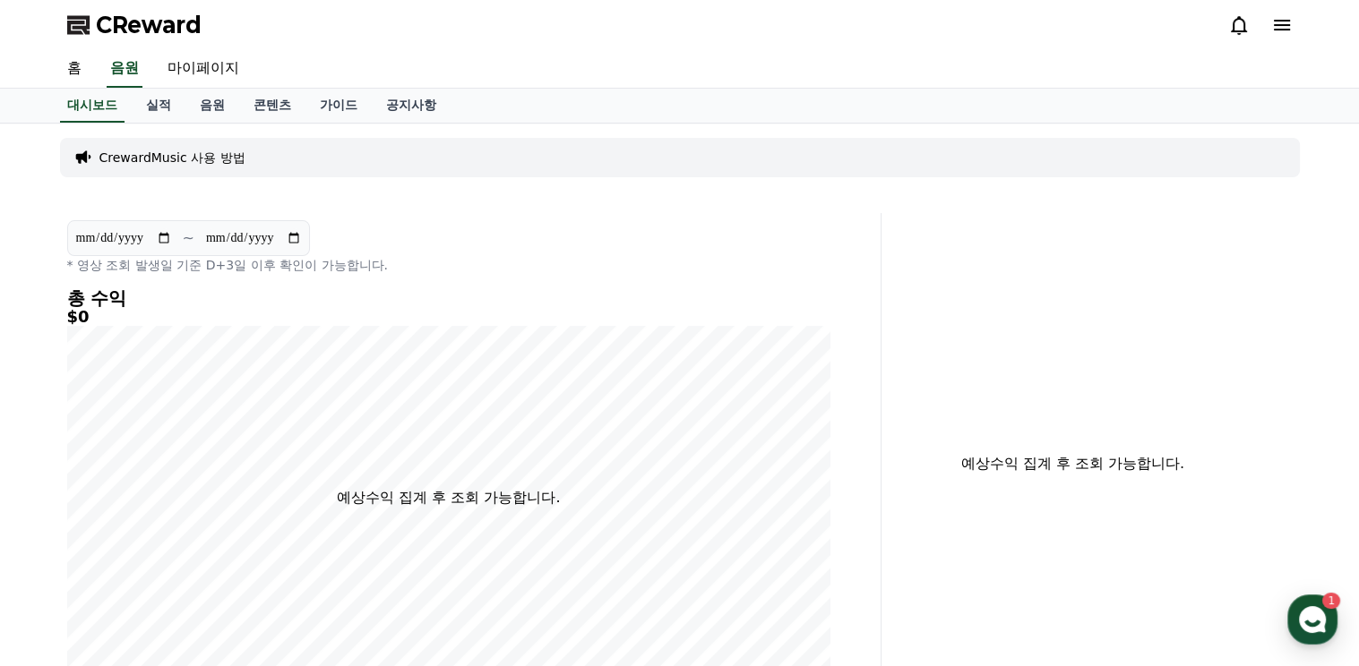
click at [1283, 23] on icon at bounding box center [1281, 24] width 21 height 21
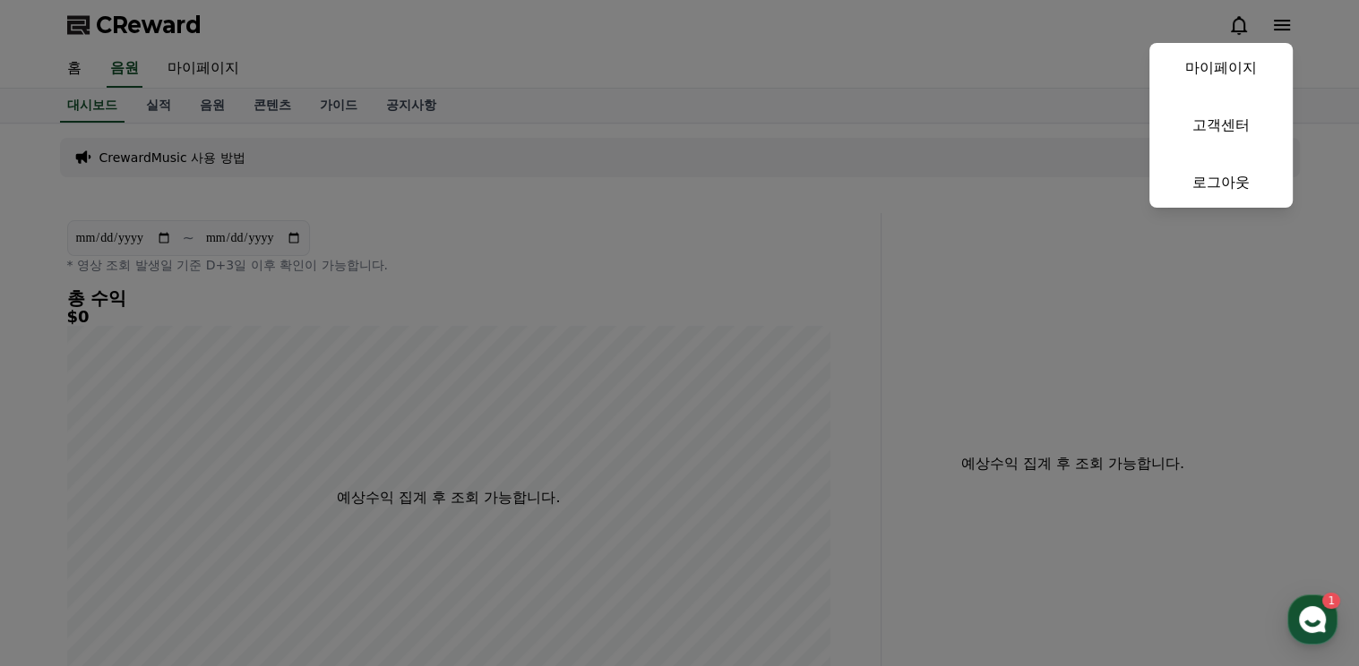
click at [1049, 296] on button "close" at bounding box center [679, 333] width 1359 height 666
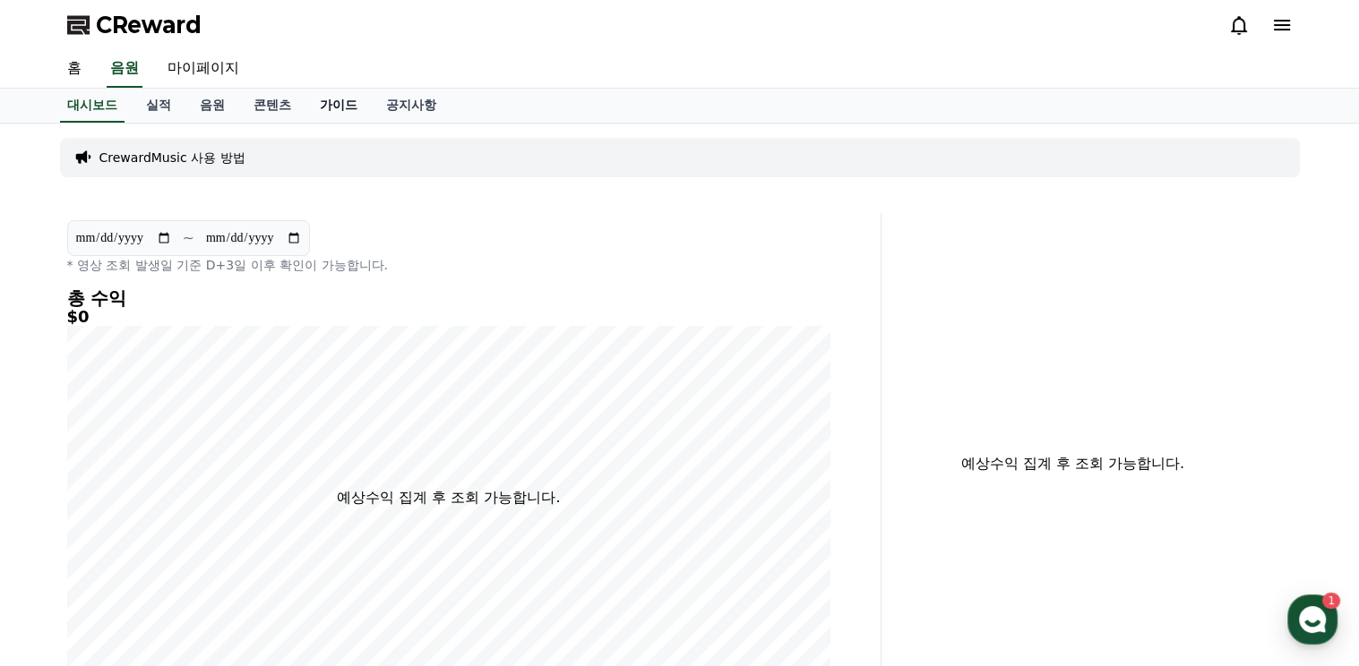
click at [339, 99] on link "가이드" at bounding box center [338, 106] width 66 height 34
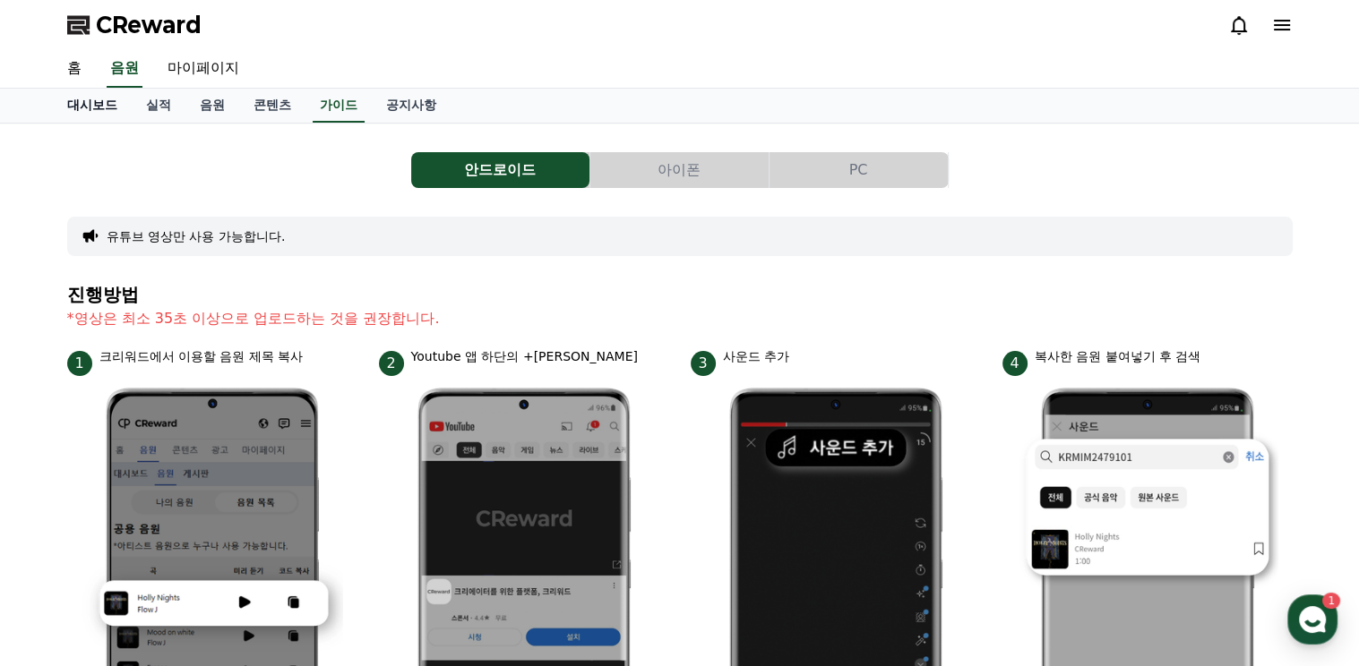
click at [99, 103] on link "대시보드" at bounding box center [92, 106] width 79 height 34
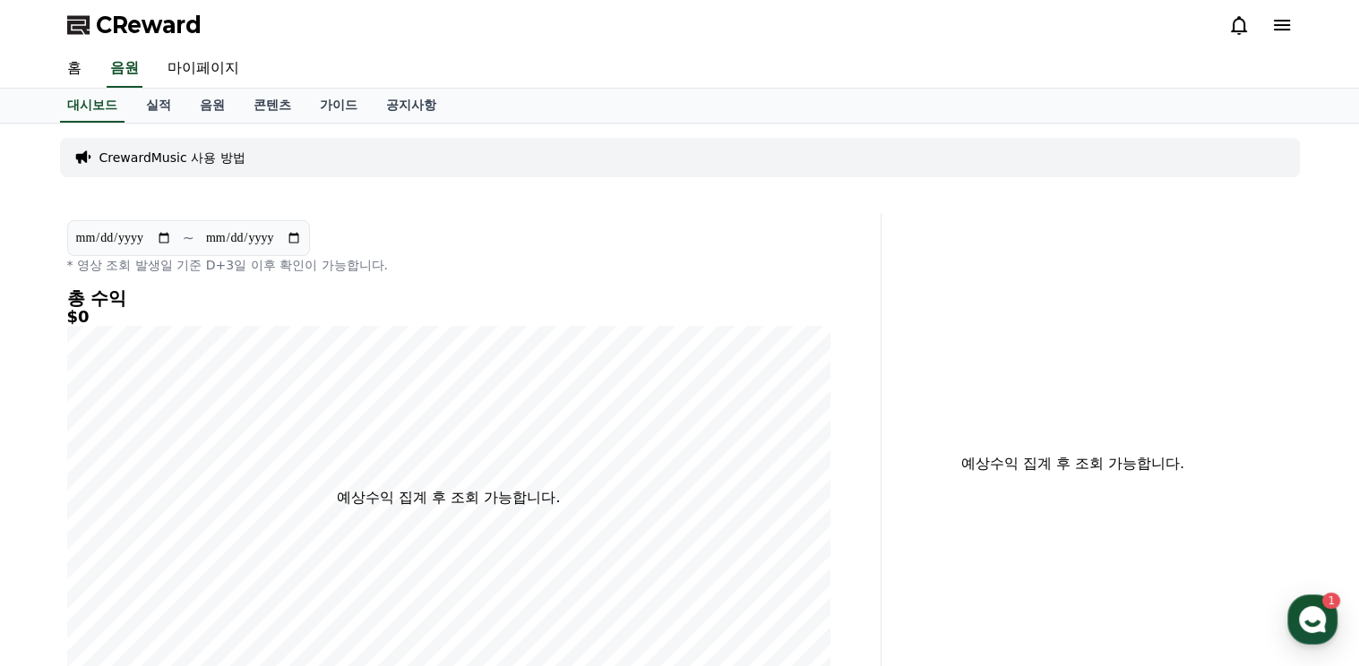
click at [202, 154] on p "CrewardMusic 사용 방법" at bounding box center [172, 158] width 146 height 18
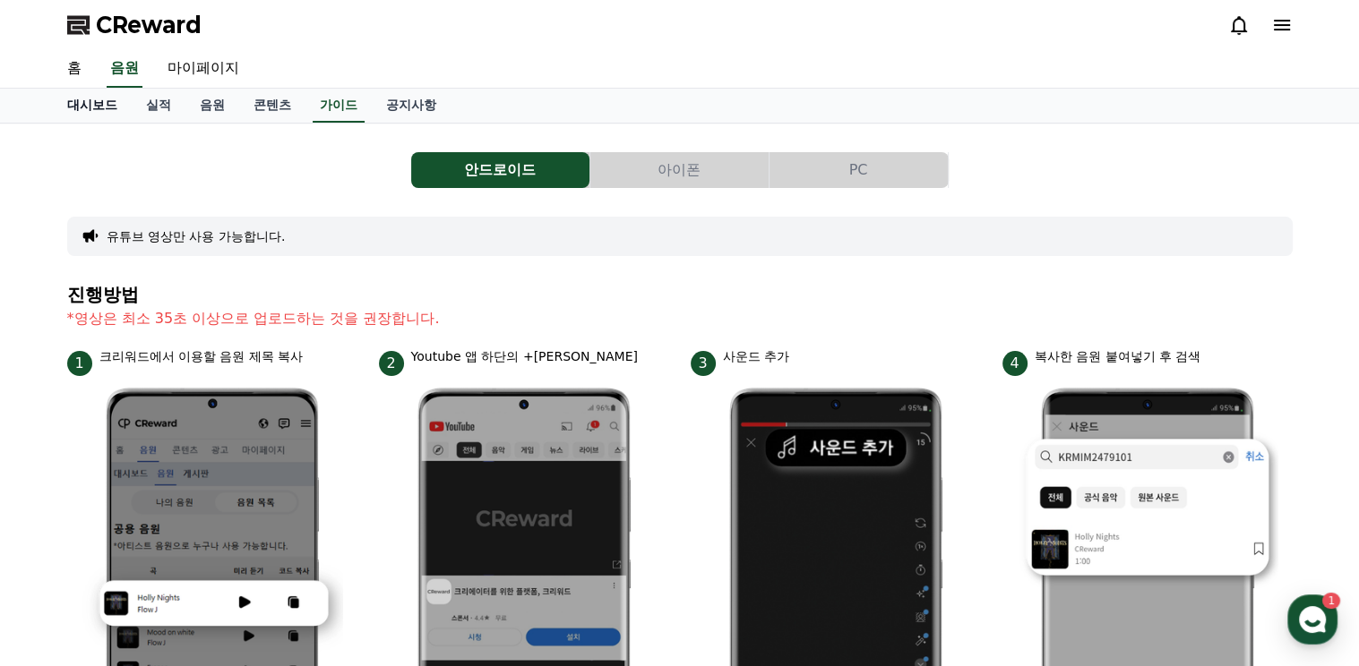
click at [90, 99] on link "대시보드" at bounding box center [92, 106] width 79 height 34
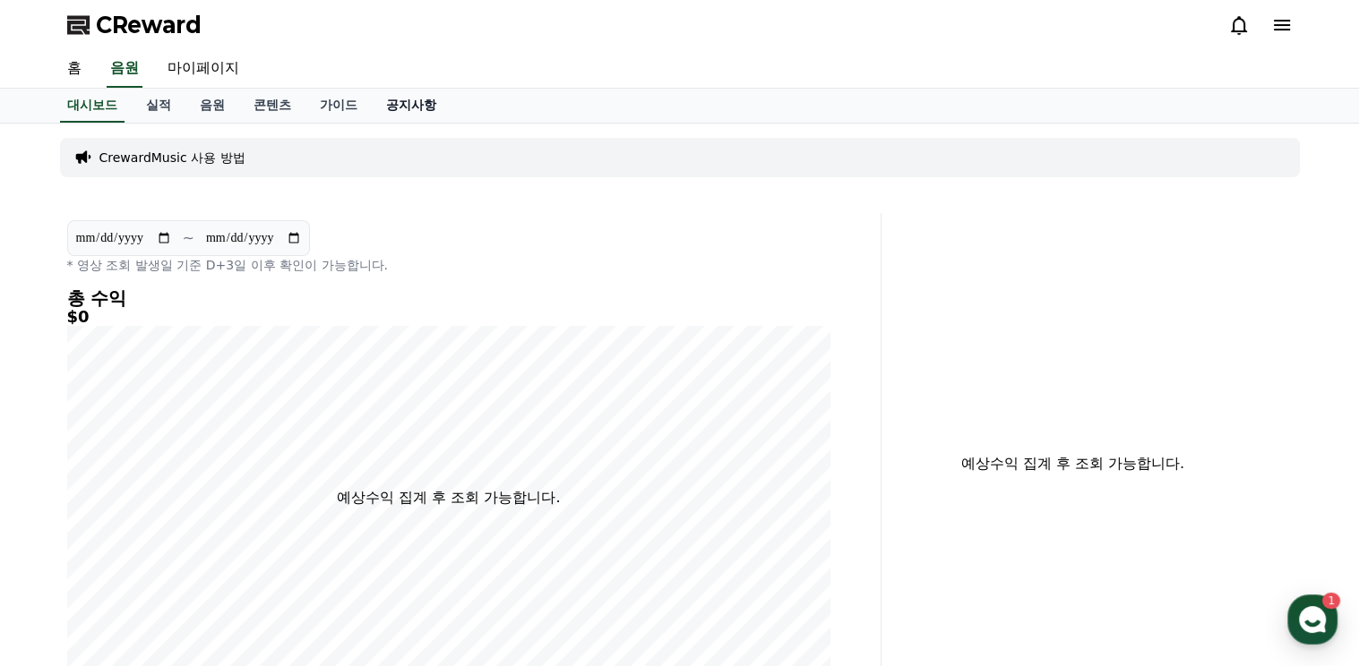
click at [416, 103] on link "공지사항" at bounding box center [411, 106] width 79 height 34
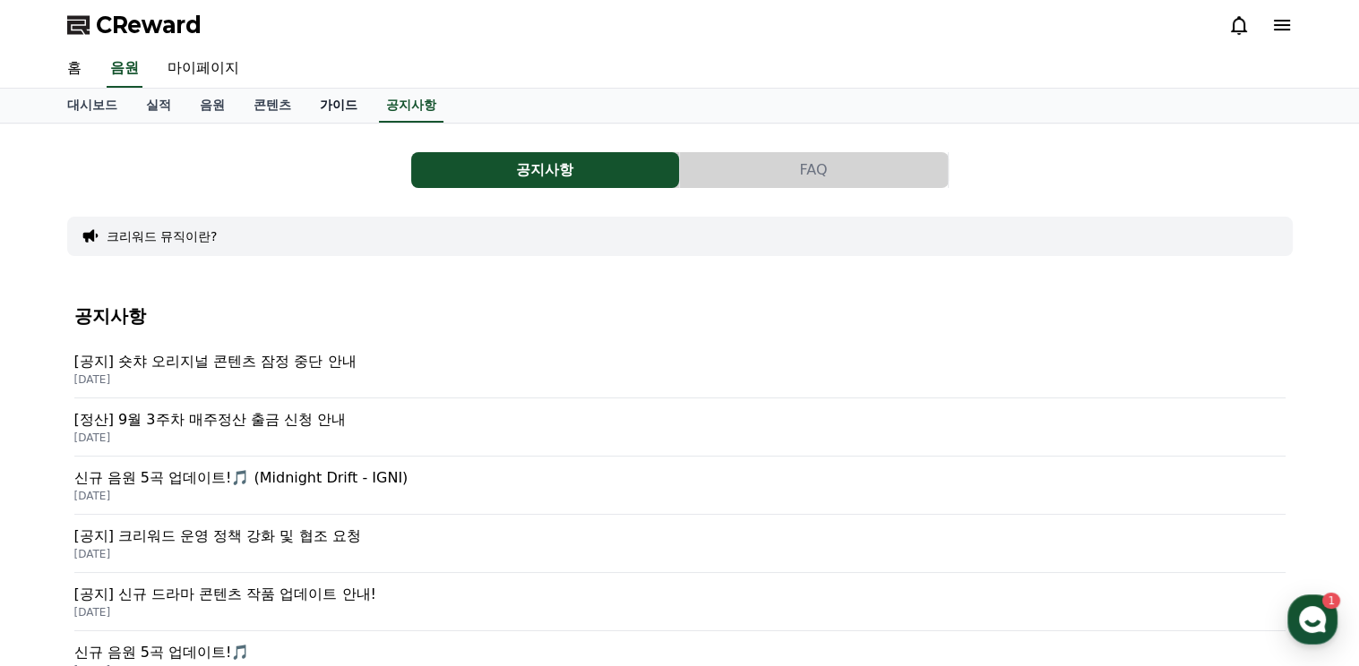
click at [339, 104] on link "가이드" at bounding box center [338, 106] width 66 height 34
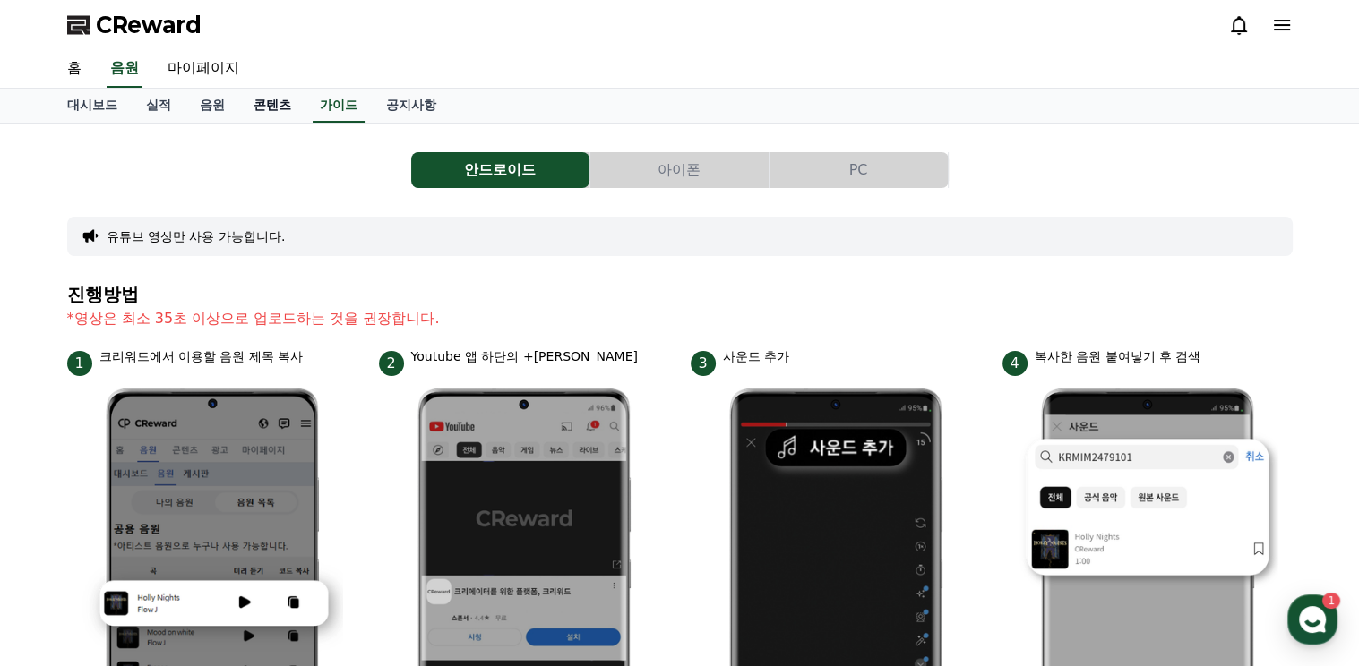
click at [270, 104] on link "콘텐츠" at bounding box center [272, 106] width 66 height 34
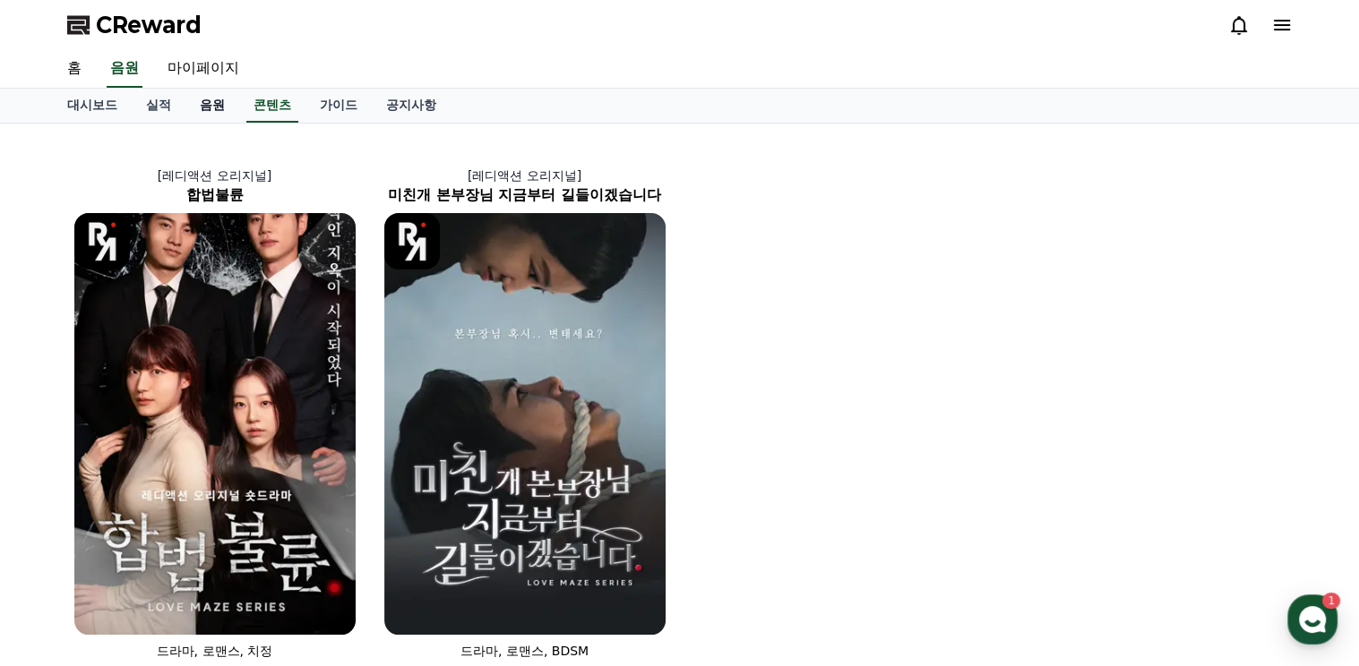
click at [214, 101] on link "음원" at bounding box center [212, 106] width 54 height 34
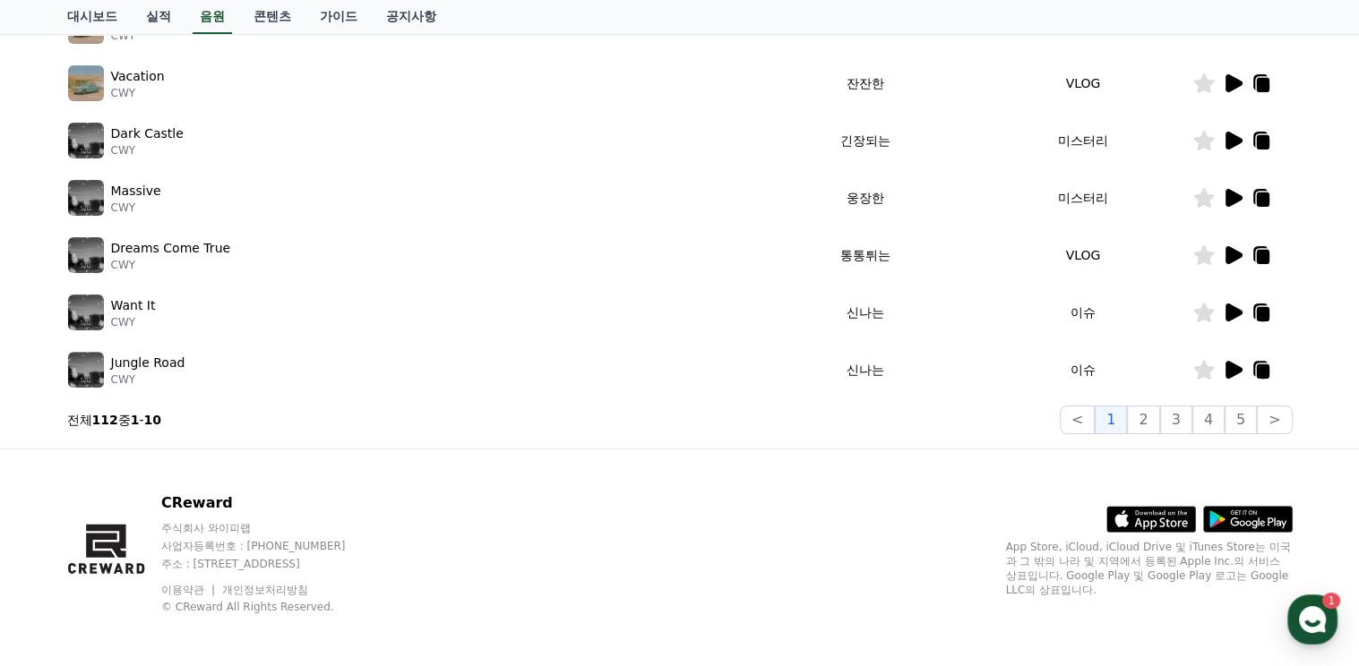
scroll to position [545, 0]
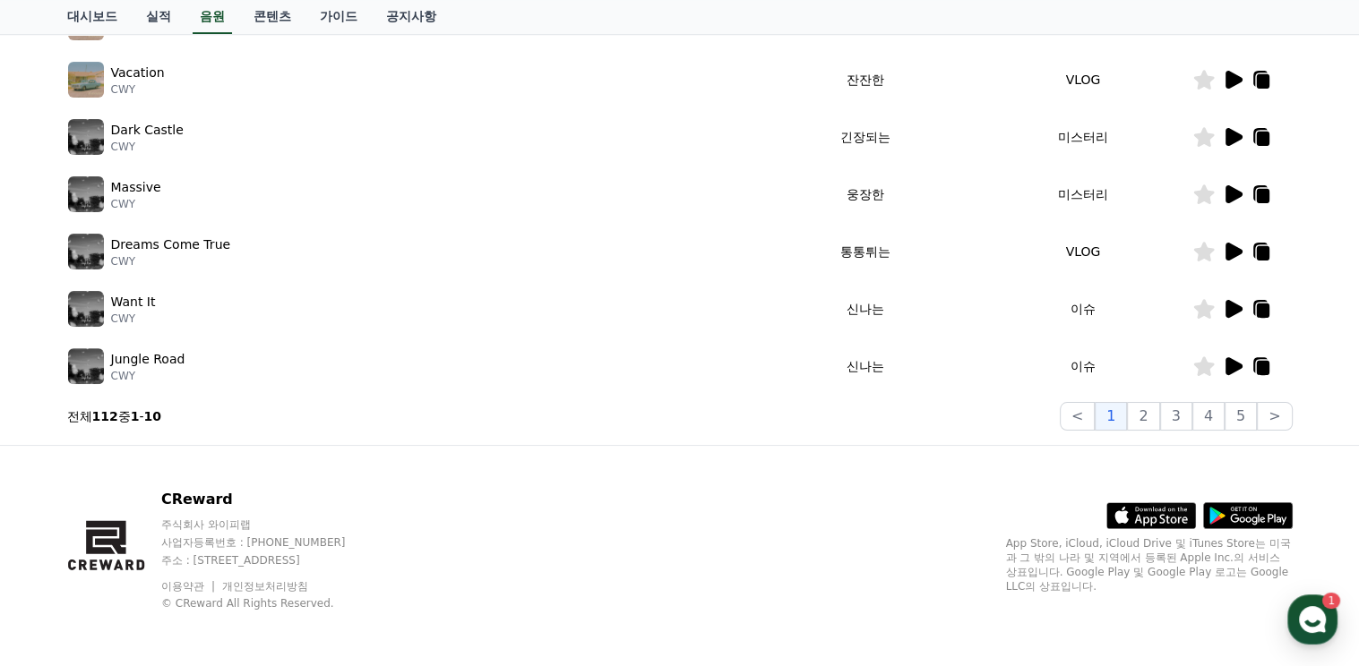
click at [1230, 365] on icon at bounding box center [1233, 366] width 17 height 18
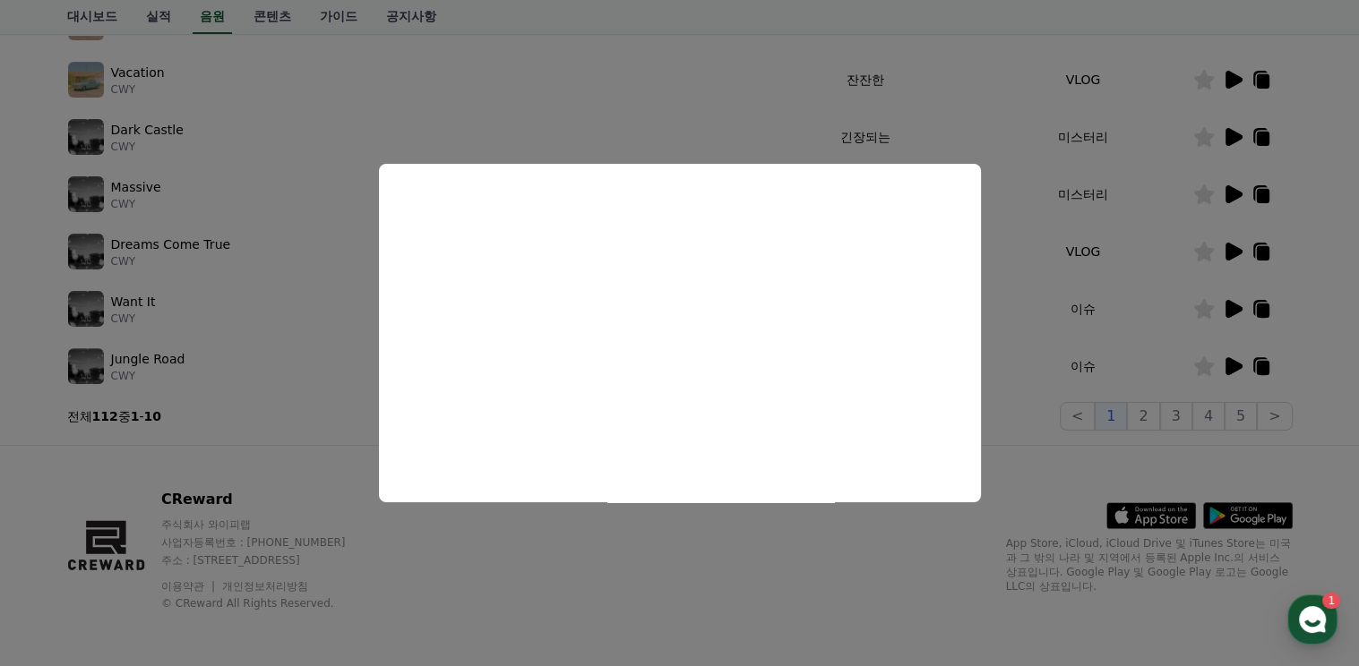
click at [1019, 372] on button "close modal" at bounding box center [679, 333] width 1359 height 666
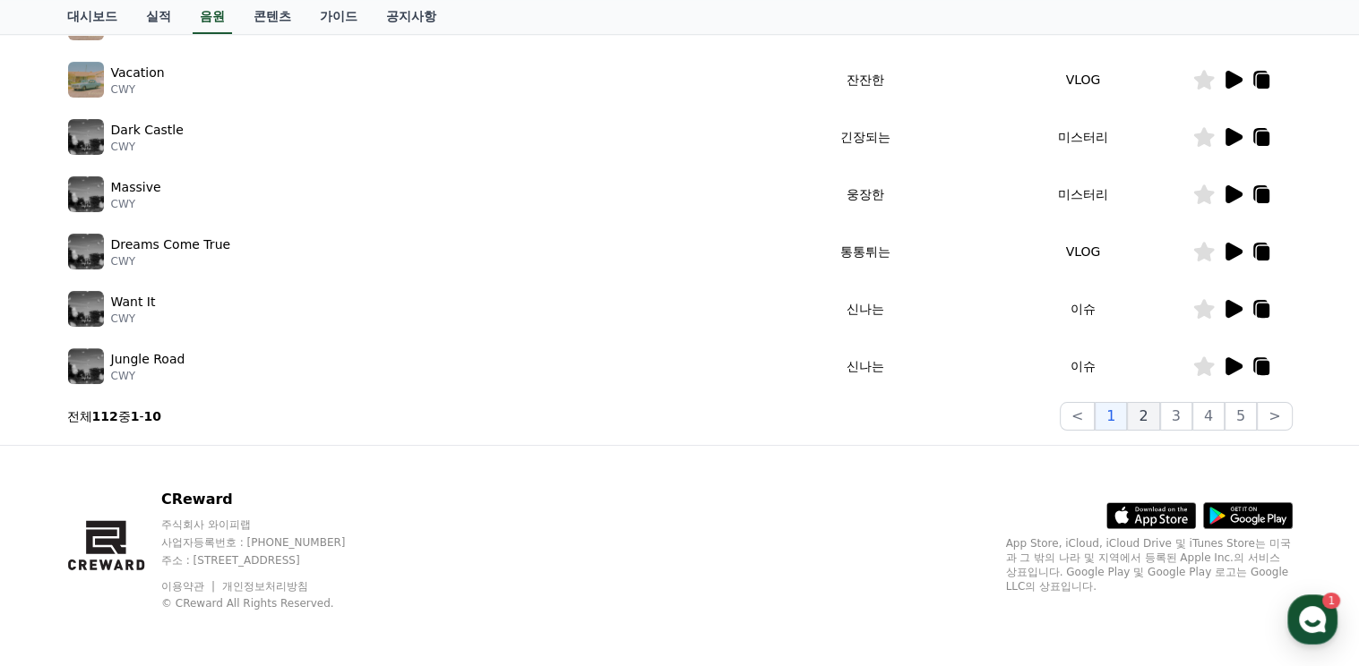
click at [1150, 414] on button "2" at bounding box center [1143, 416] width 32 height 29
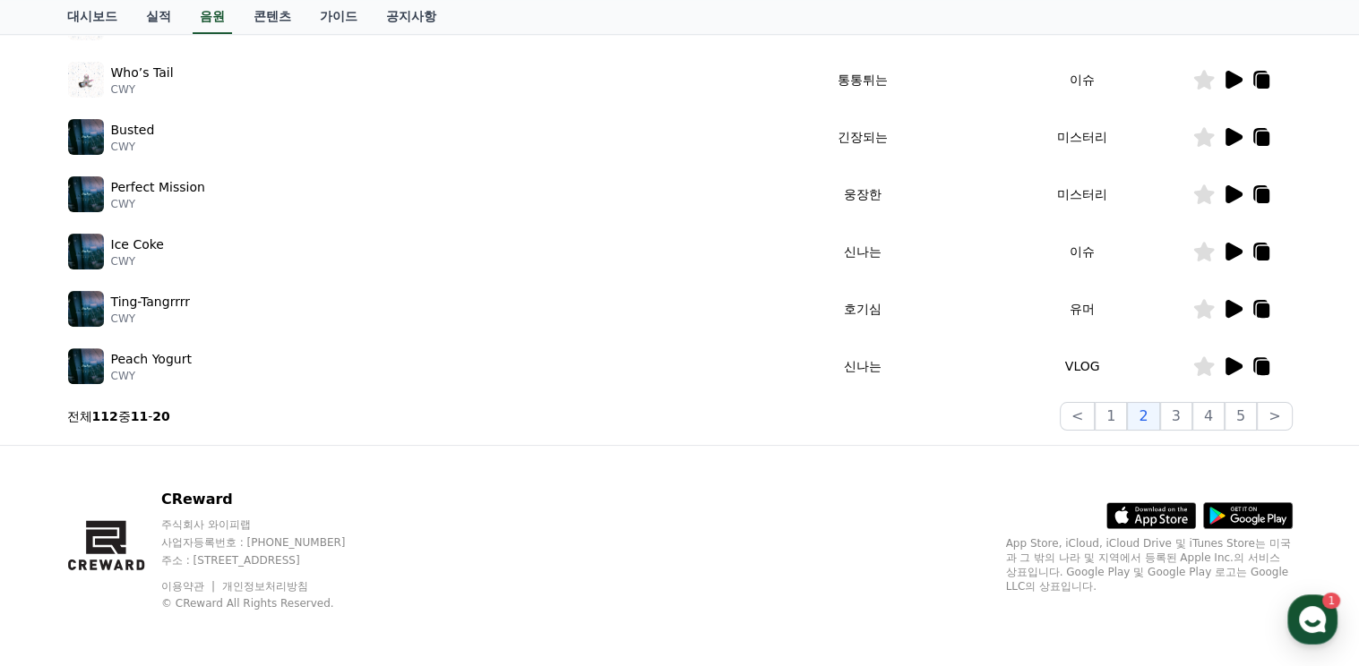
click at [1230, 361] on icon at bounding box center [1233, 366] width 17 height 18
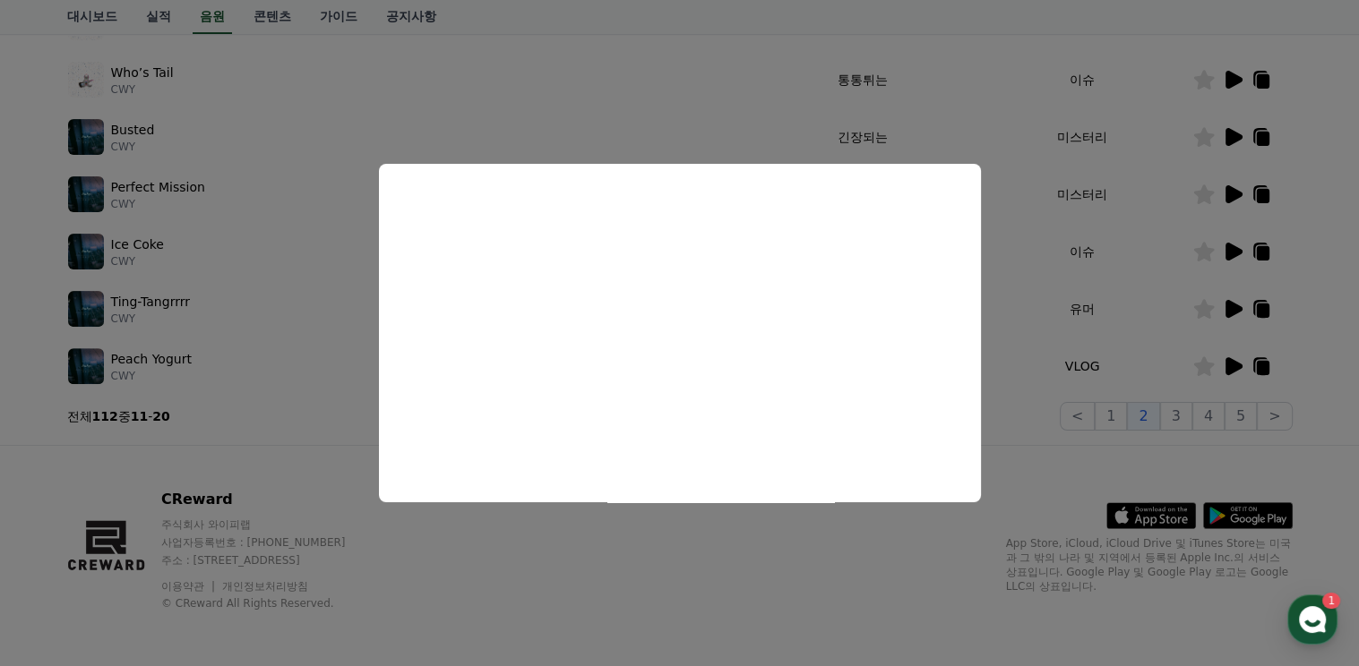
click at [1023, 401] on button "close modal" at bounding box center [679, 333] width 1359 height 666
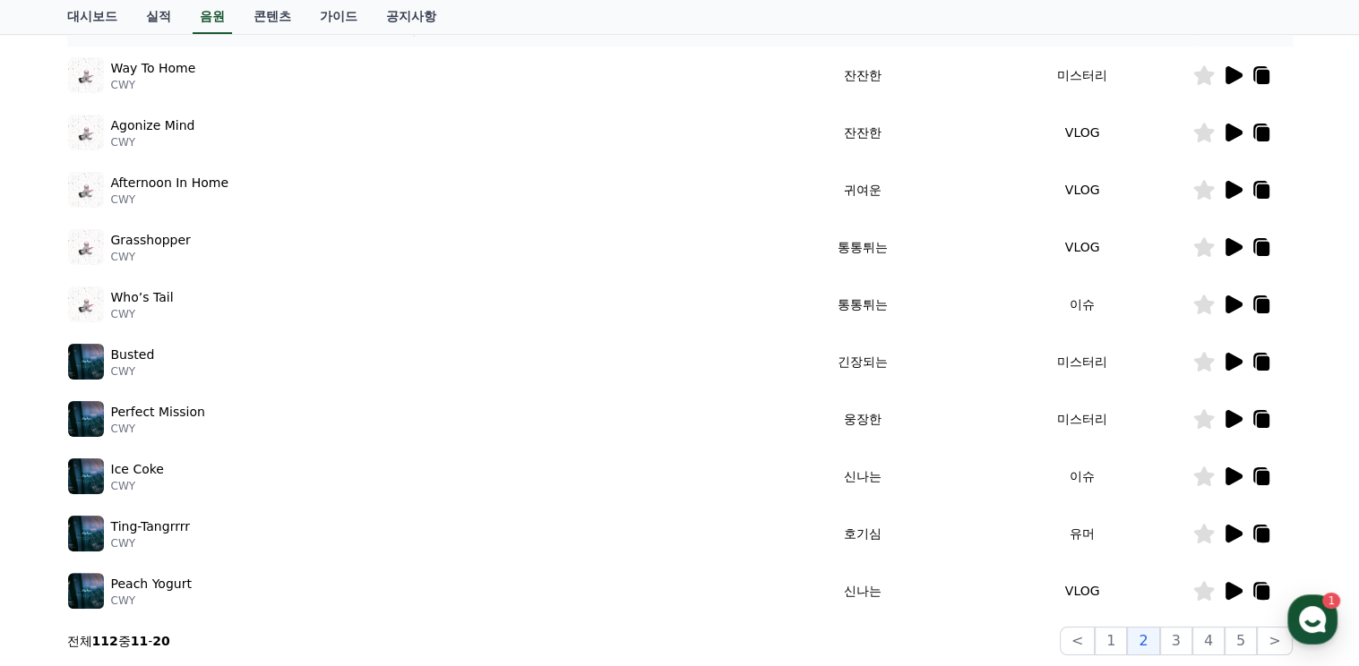
scroll to position [276, 0]
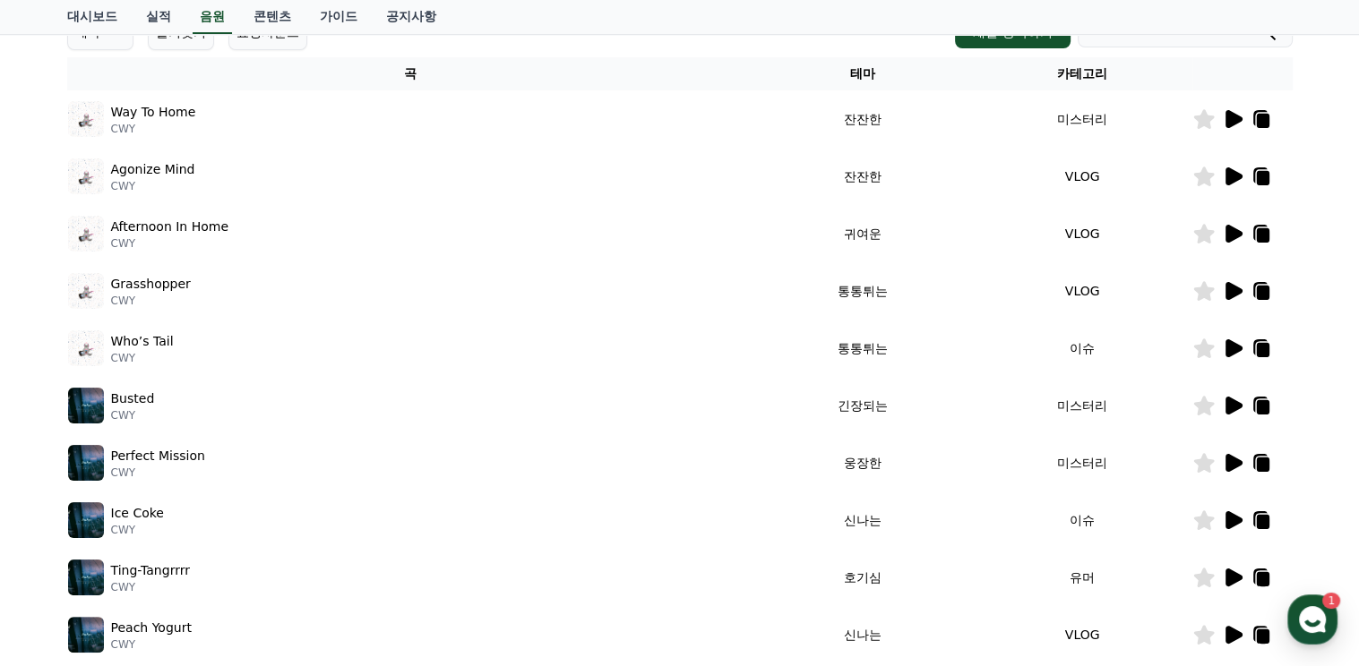
click at [1231, 348] on icon at bounding box center [1233, 348] width 17 height 18
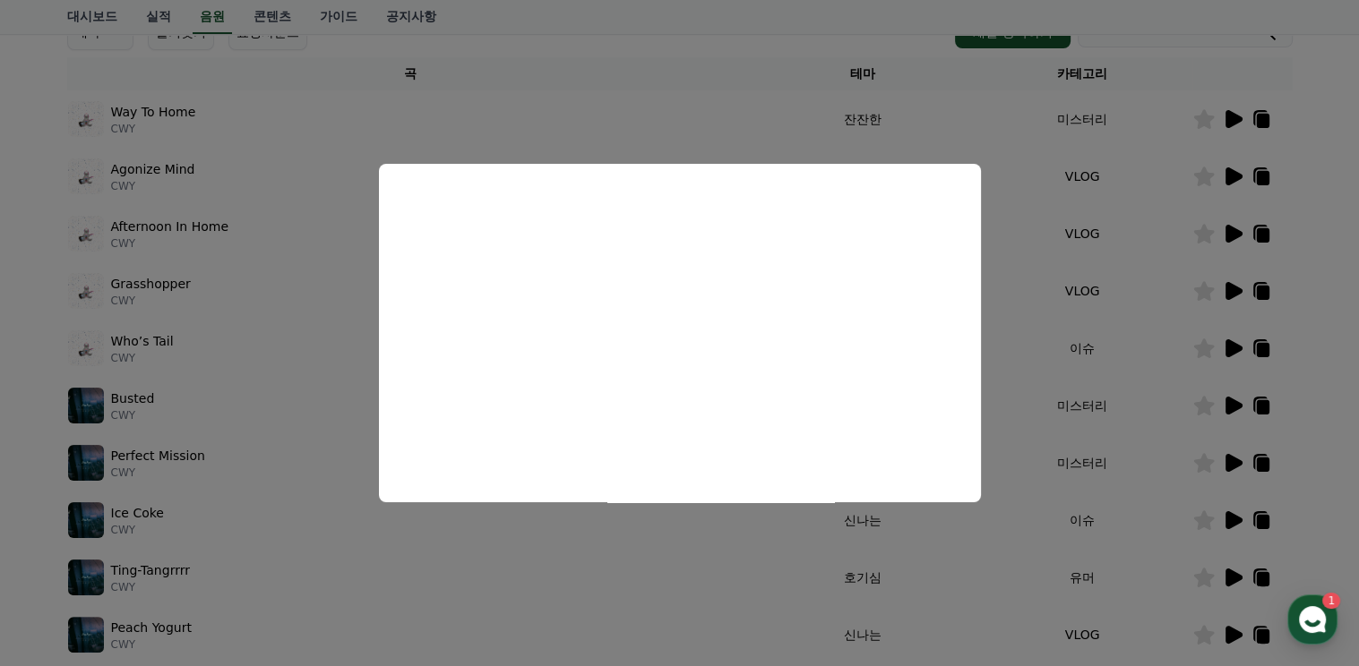
click at [1009, 373] on button "close modal" at bounding box center [679, 333] width 1359 height 666
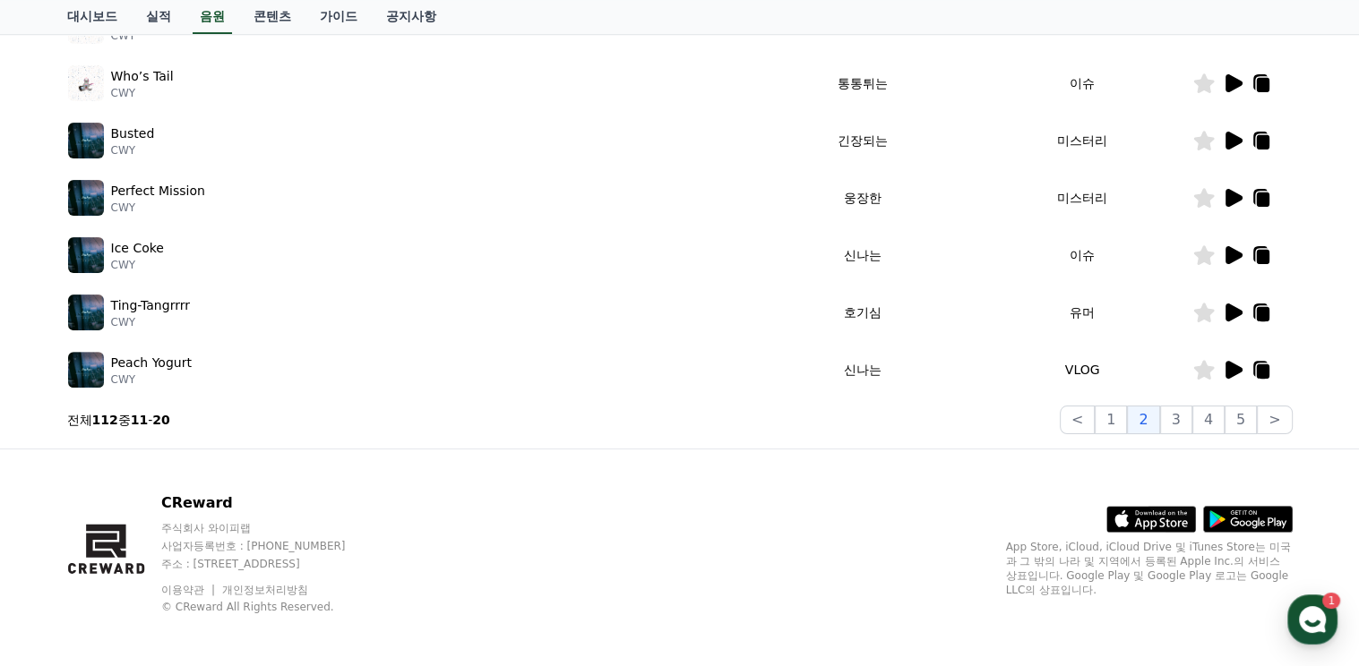
scroll to position [545, 0]
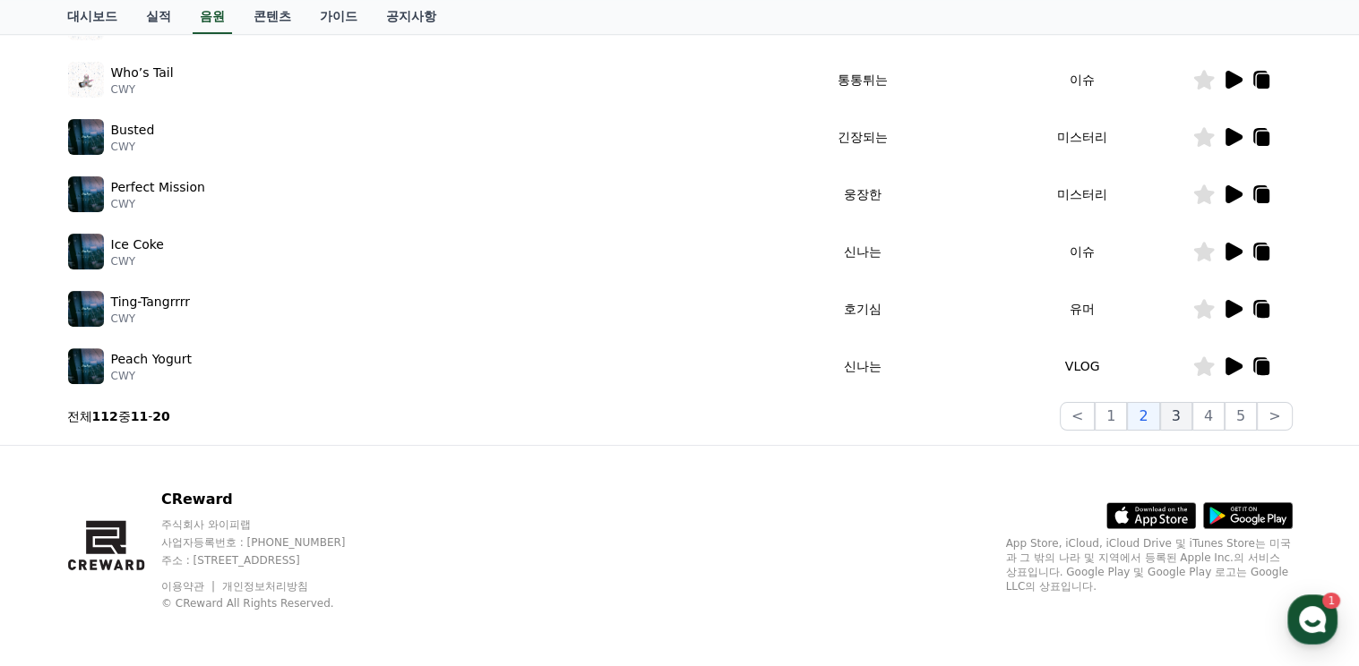
click at [1181, 418] on button "3" at bounding box center [1176, 416] width 32 height 29
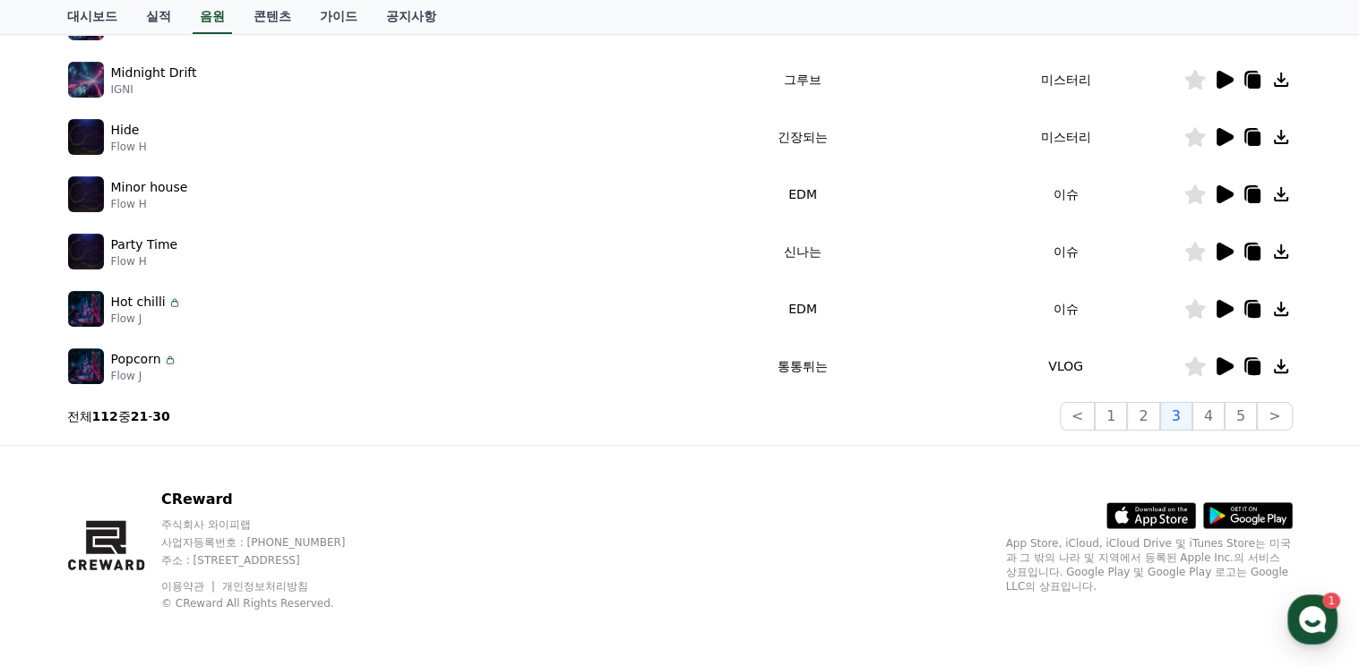
click at [1219, 309] on icon at bounding box center [1224, 309] width 17 height 18
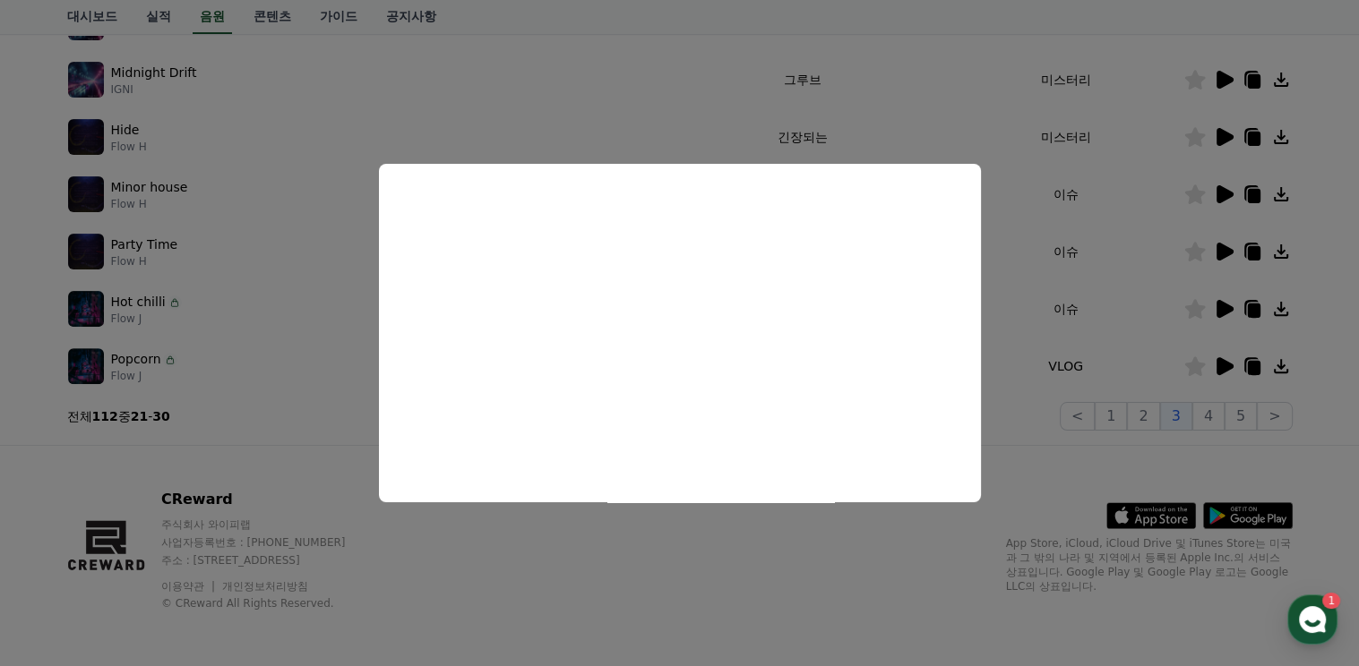
click at [1000, 355] on button "close modal" at bounding box center [679, 333] width 1359 height 666
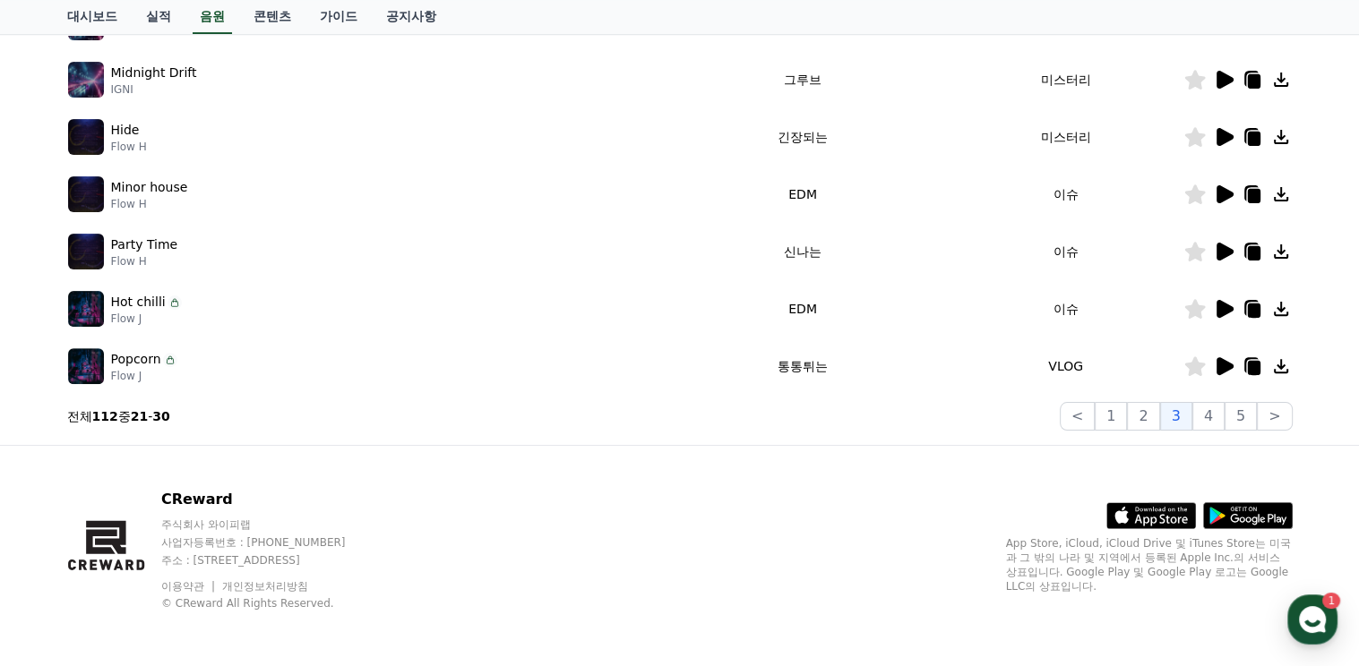
click at [1222, 250] on icon at bounding box center [1224, 252] width 17 height 18
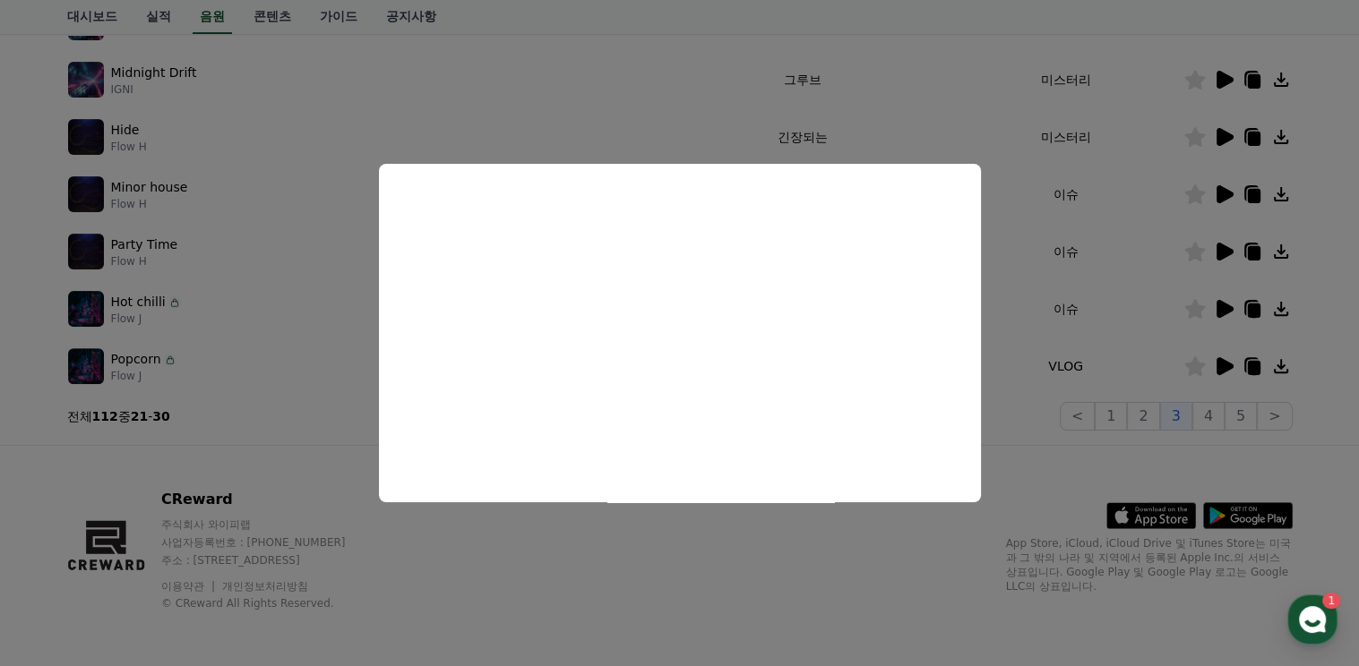
click at [1005, 329] on button "close modal" at bounding box center [679, 333] width 1359 height 666
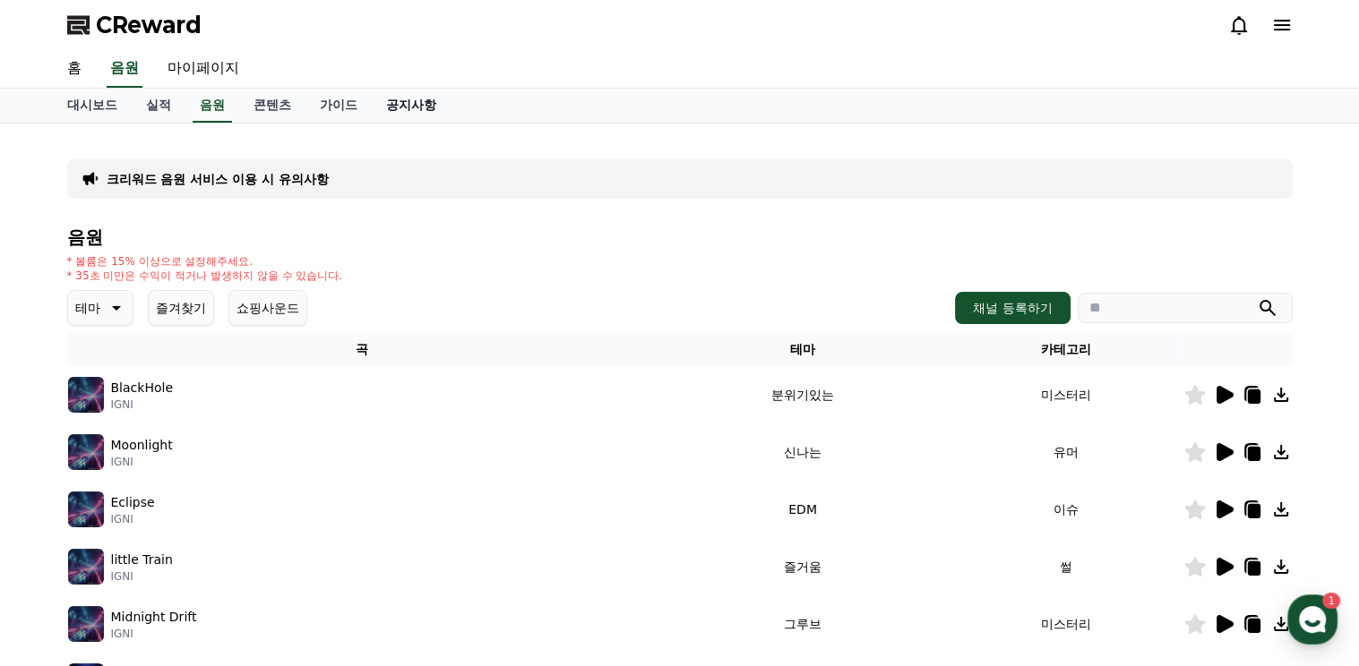
click at [414, 106] on link "공지사항" at bounding box center [411, 106] width 79 height 34
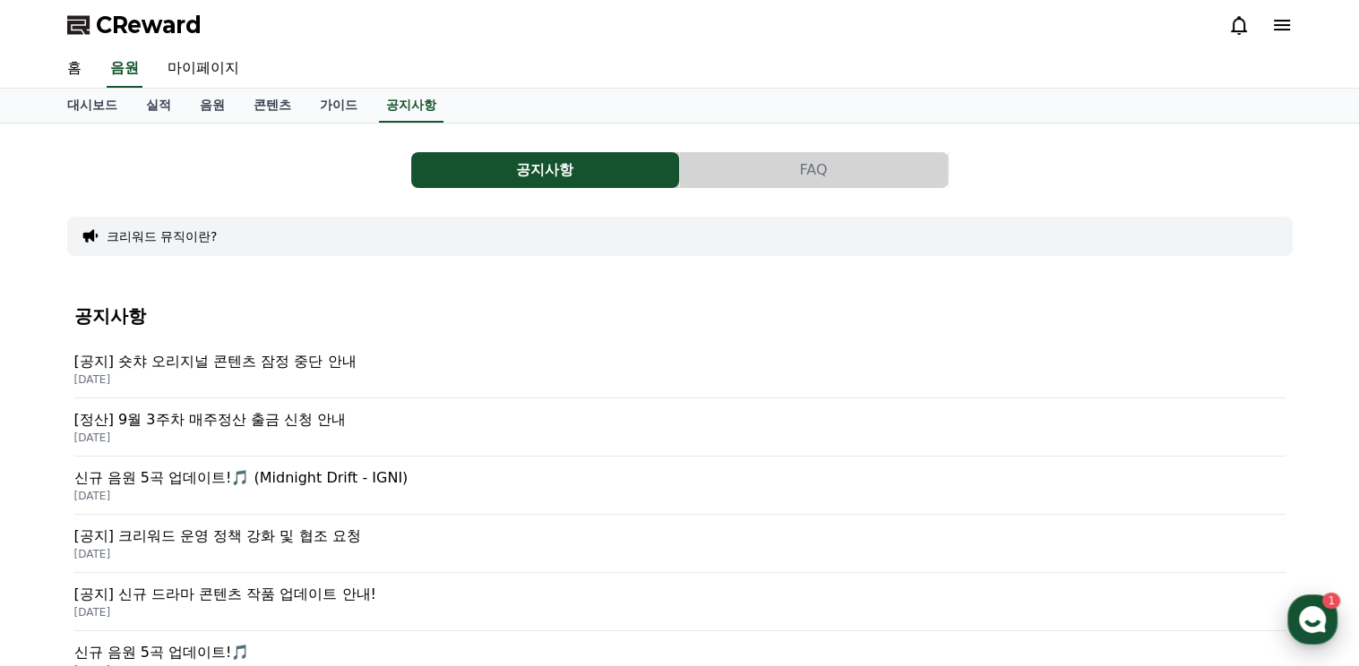
click at [1308, 609] on use "button" at bounding box center [1312, 619] width 27 height 27
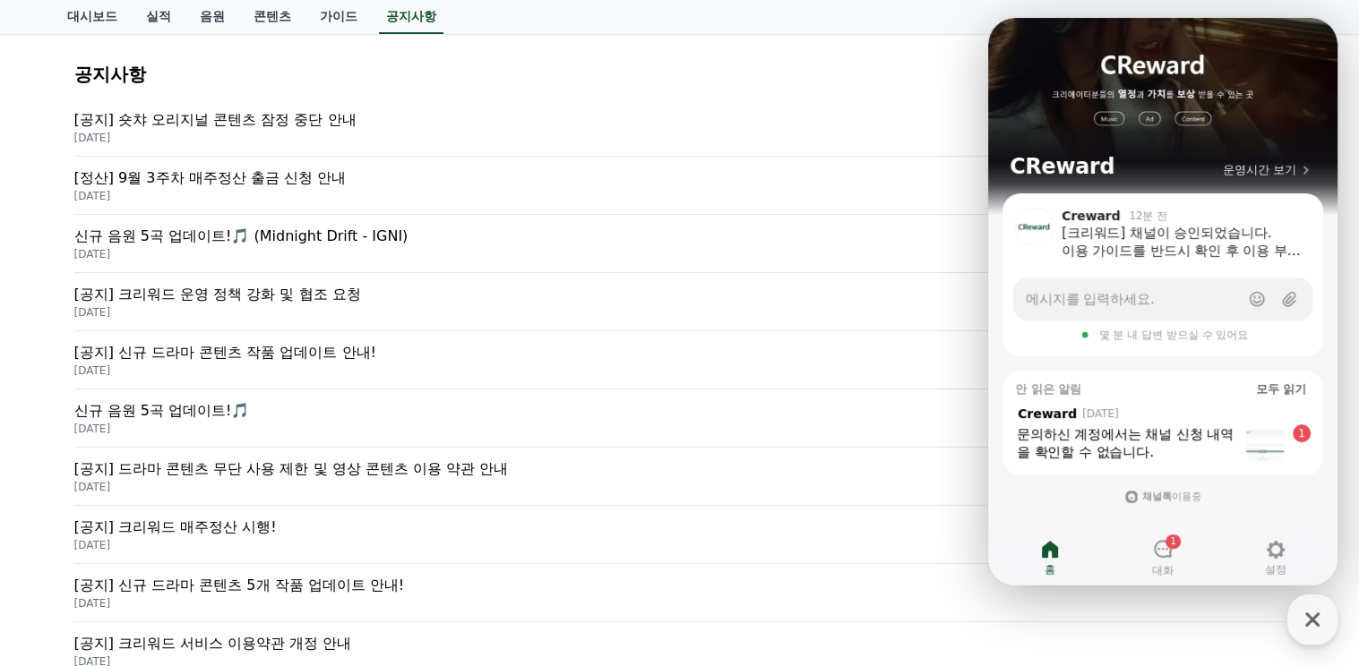
scroll to position [358, 0]
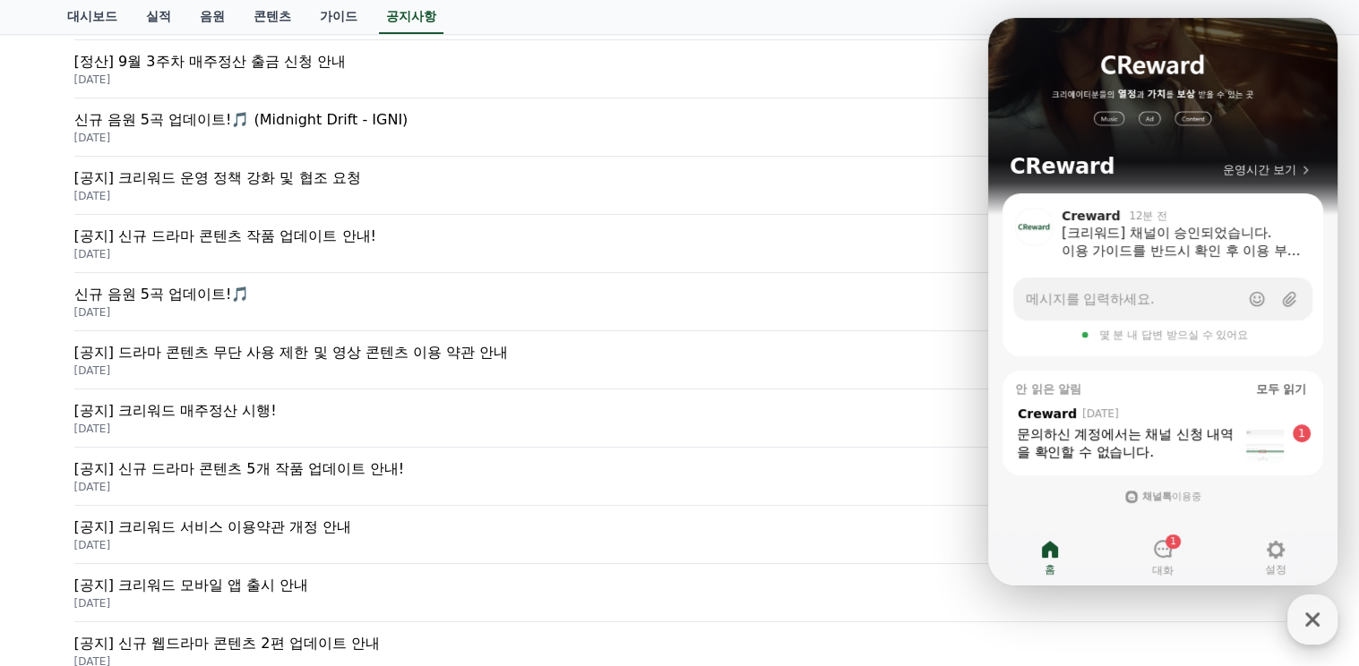
click at [1319, 614] on icon "button" at bounding box center [1312, 620] width 32 height 32
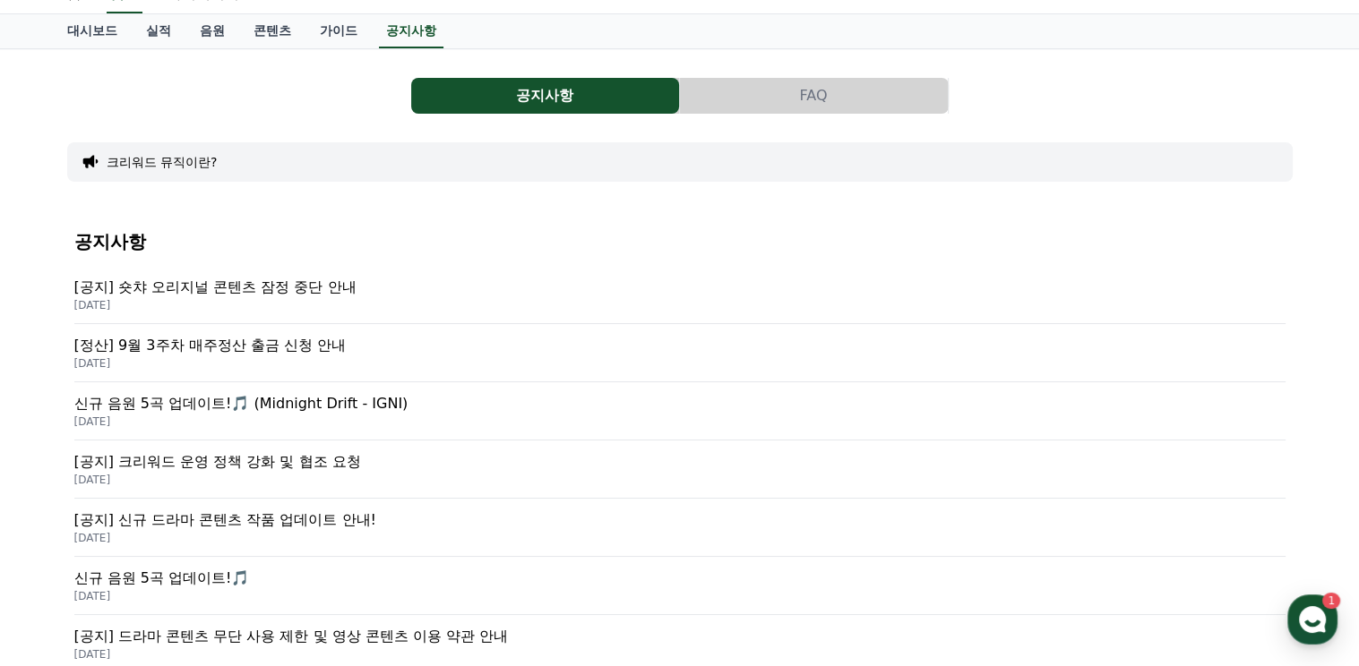
scroll to position [0, 0]
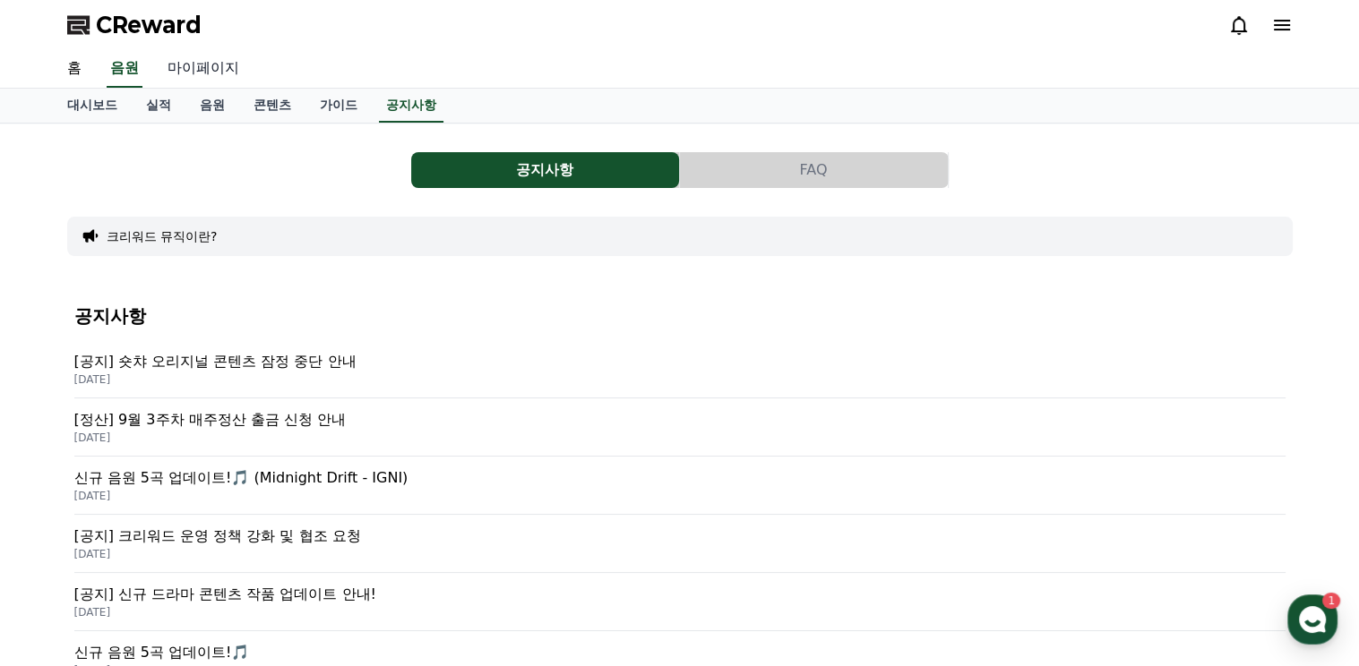
click at [195, 70] on link "마이페이지" at bounding box center [203, 69] width 100 height 38
select select "**********"
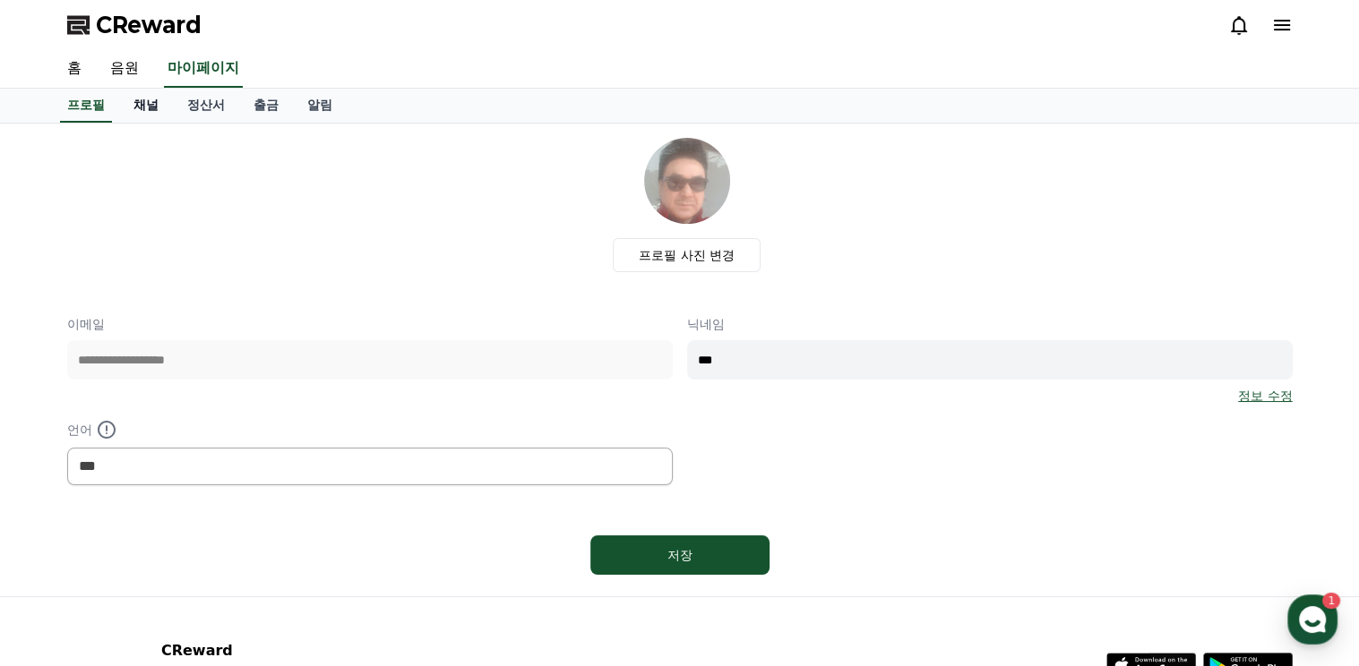
click at [154, 107] on link "채널" at bounding box center [146, 106] width 54 height 34
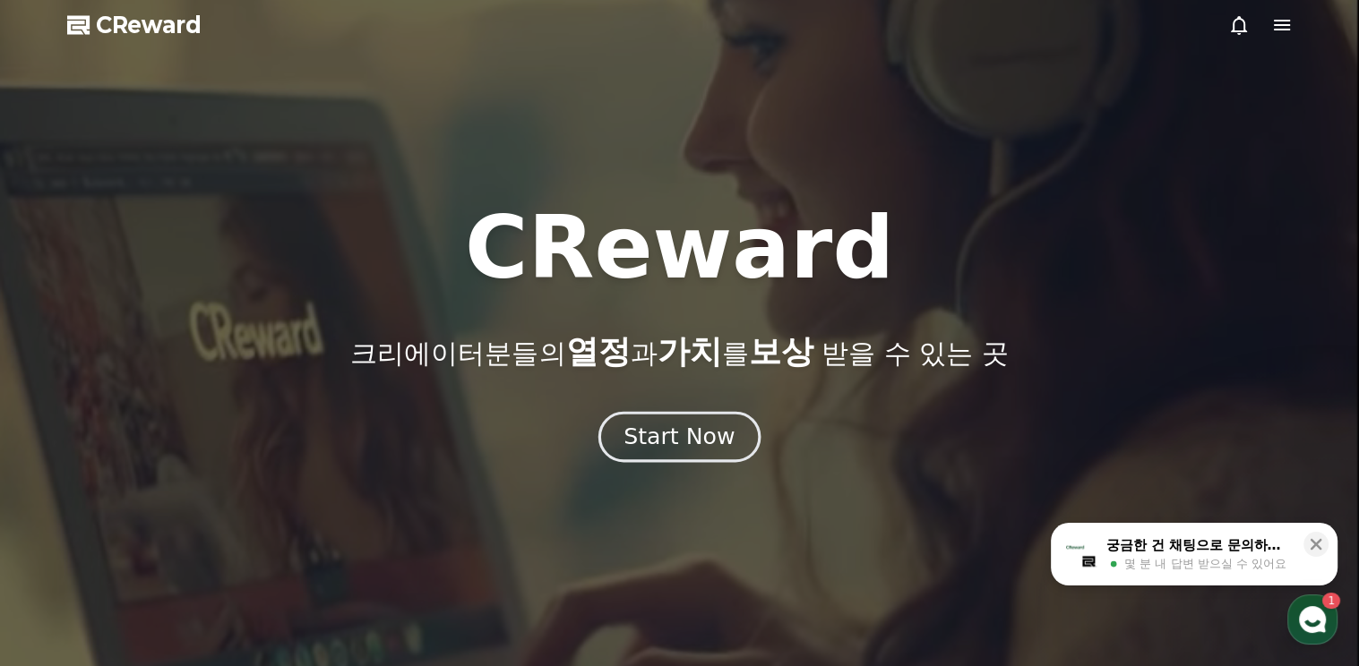
click at [692, 435] on div "Start Now" at bounding box center [678, 437] width 111 height 30
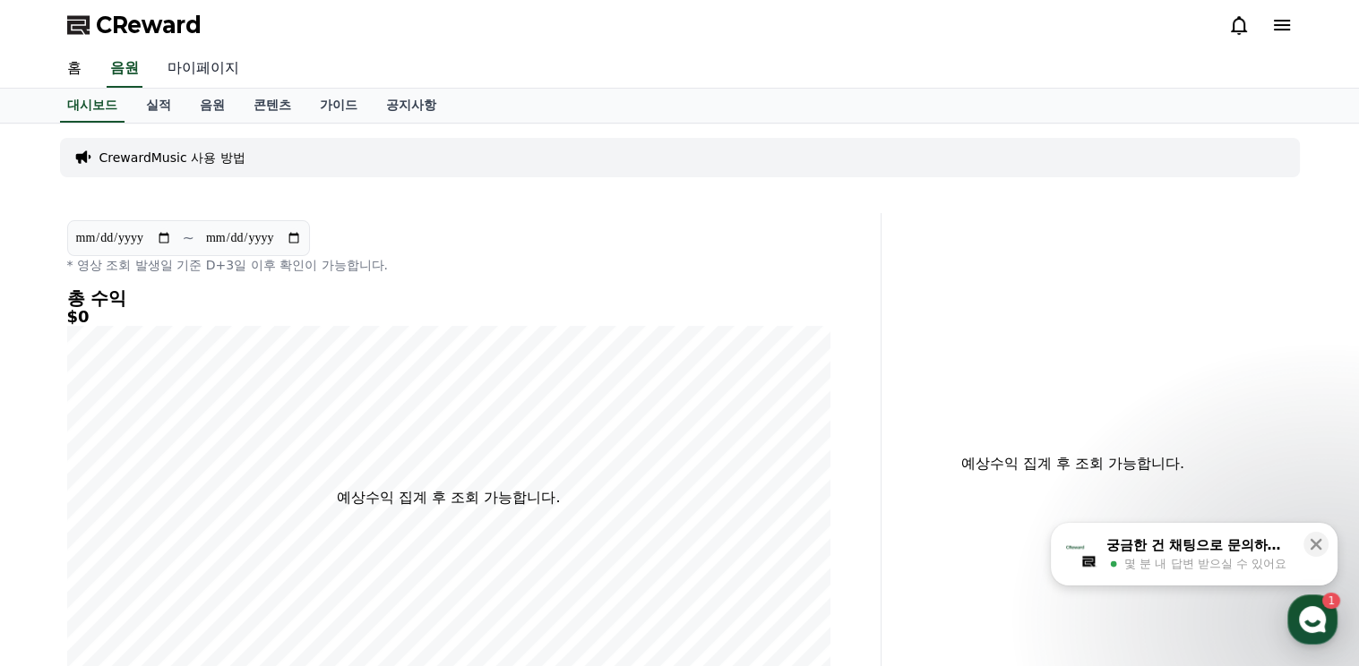
click at [179, 66] on link "마이페이지" at bounding box center [203, 69] width 100 height 38
select select "**********"
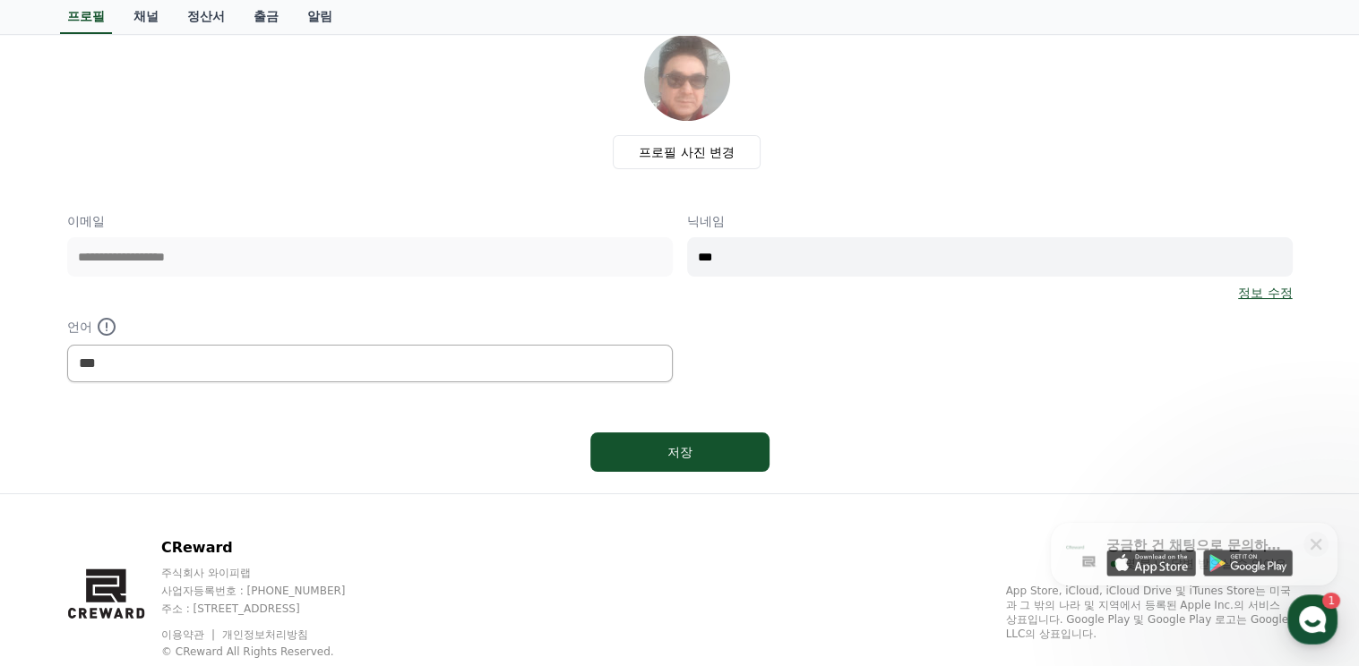
scroll to position [61, 0]
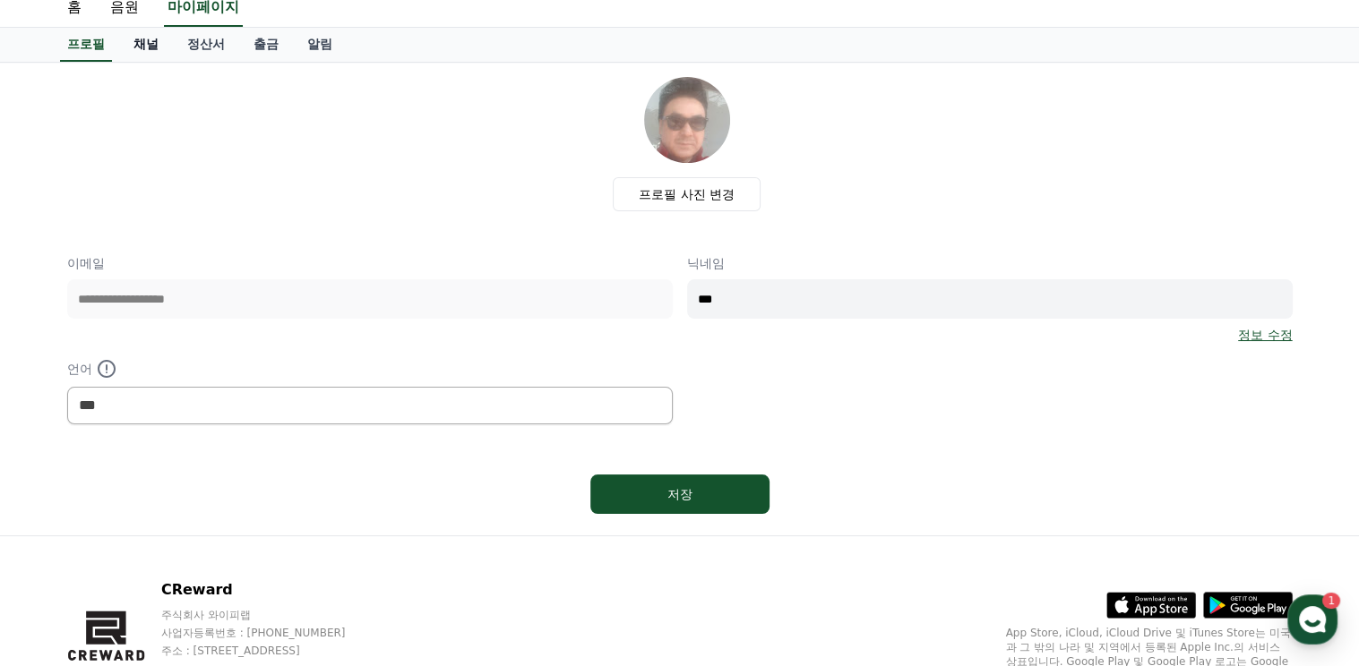
click at [146, 44] on link "채널" at bounding box center [146, 45] width 54 height 34
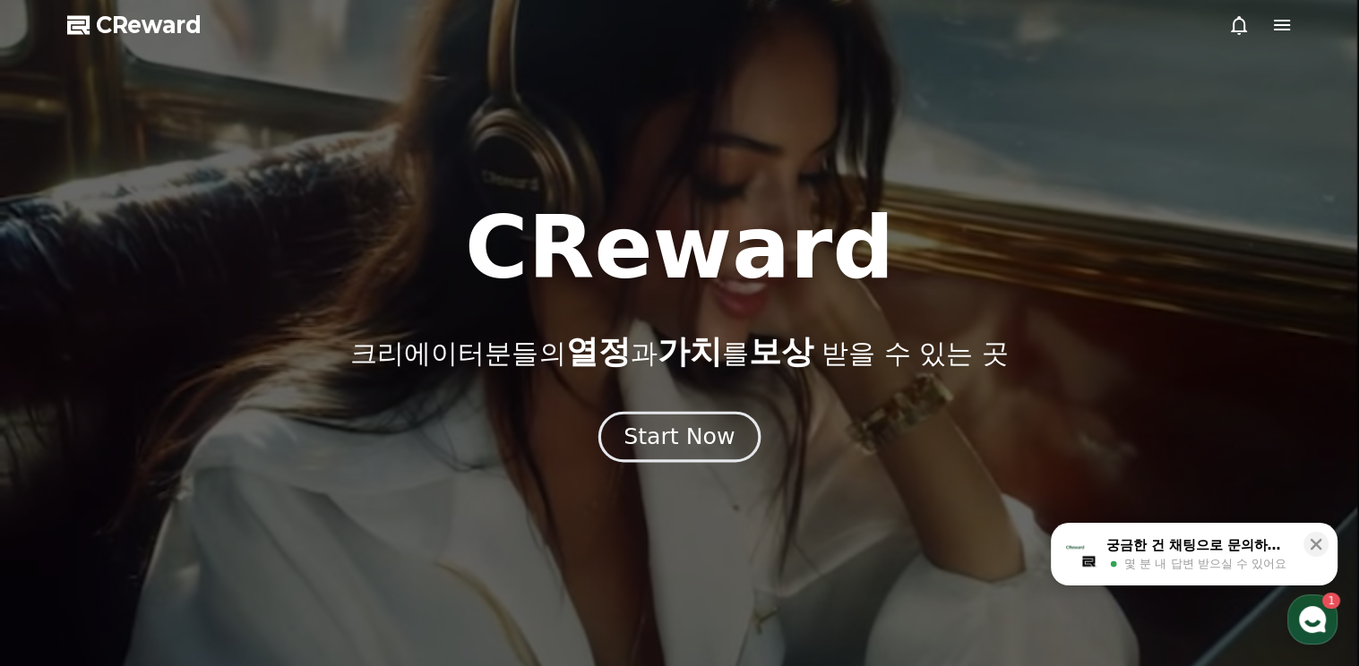
click at [689, 447] on div "Start Now" at bounding box center [678, 437] width 111 height 30
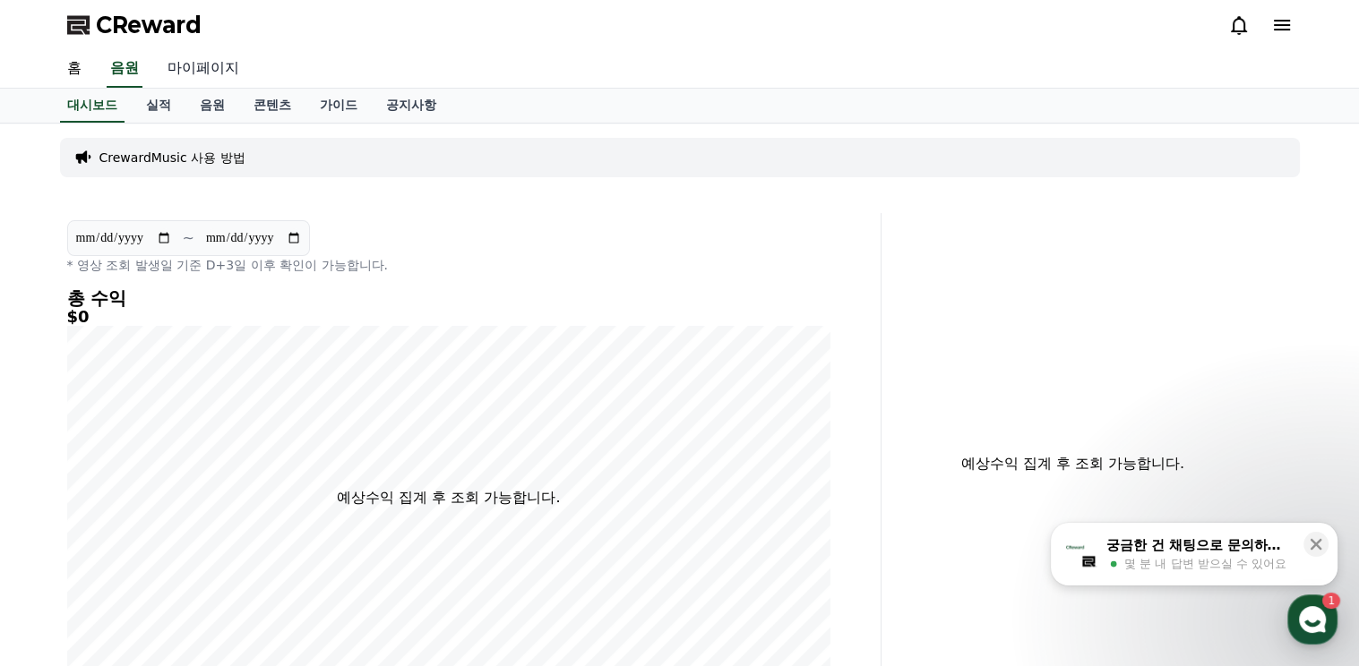
click at [202, 69] on link "마이페이지" at bounding box center [203, 69] width 100 height 38
select select "**********"
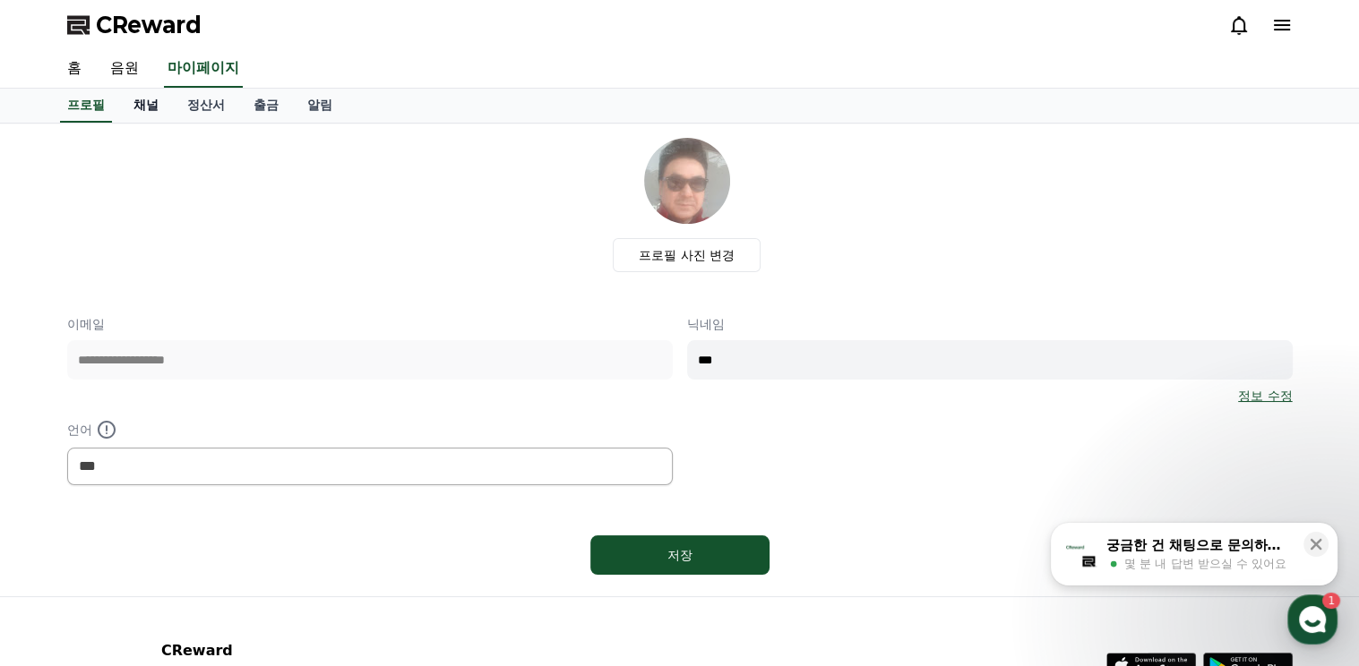
click at [146, 103] on link "채널" at bounding box center [146, 106] width 54 height 34
